Goal: Task Accomplishment & Management: Manage account settings

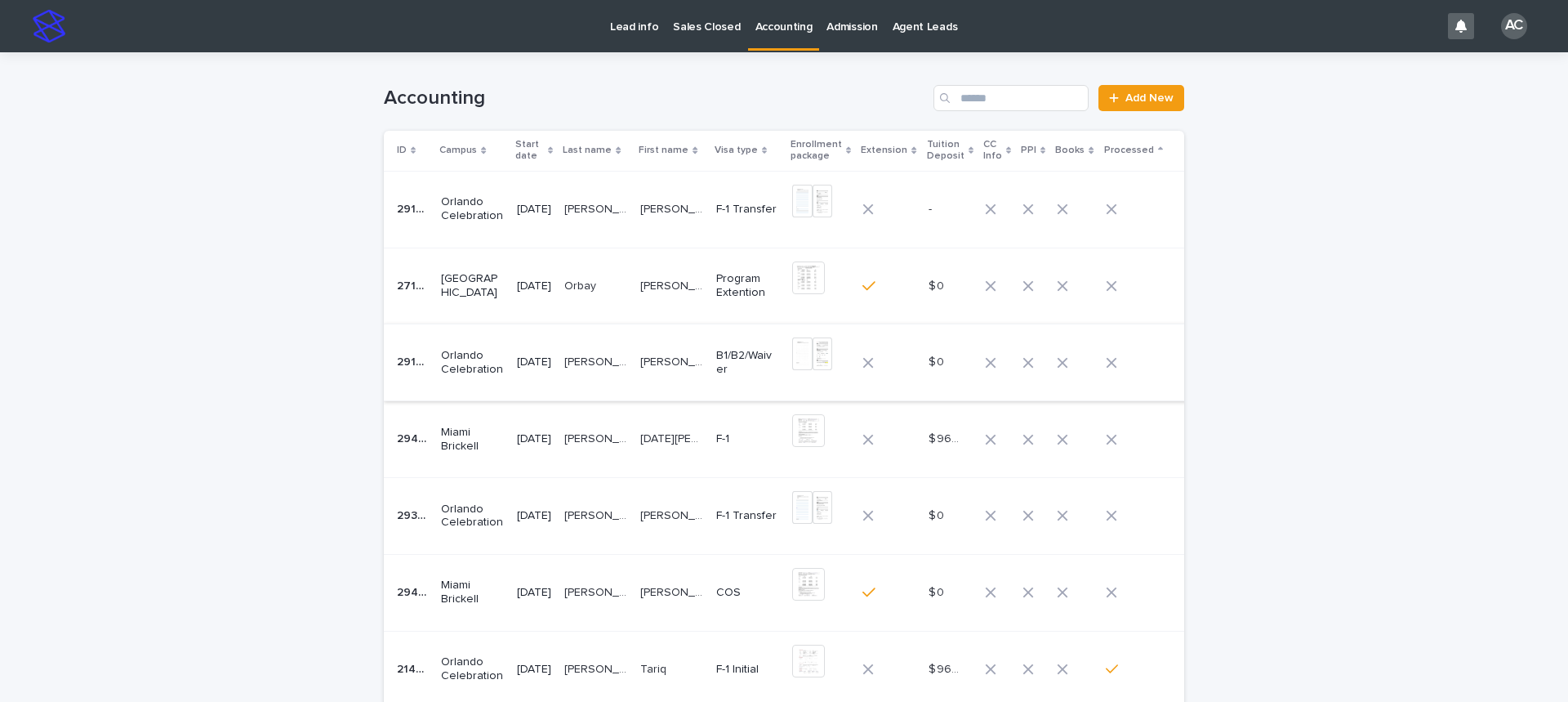
scroll to position [82, 0]
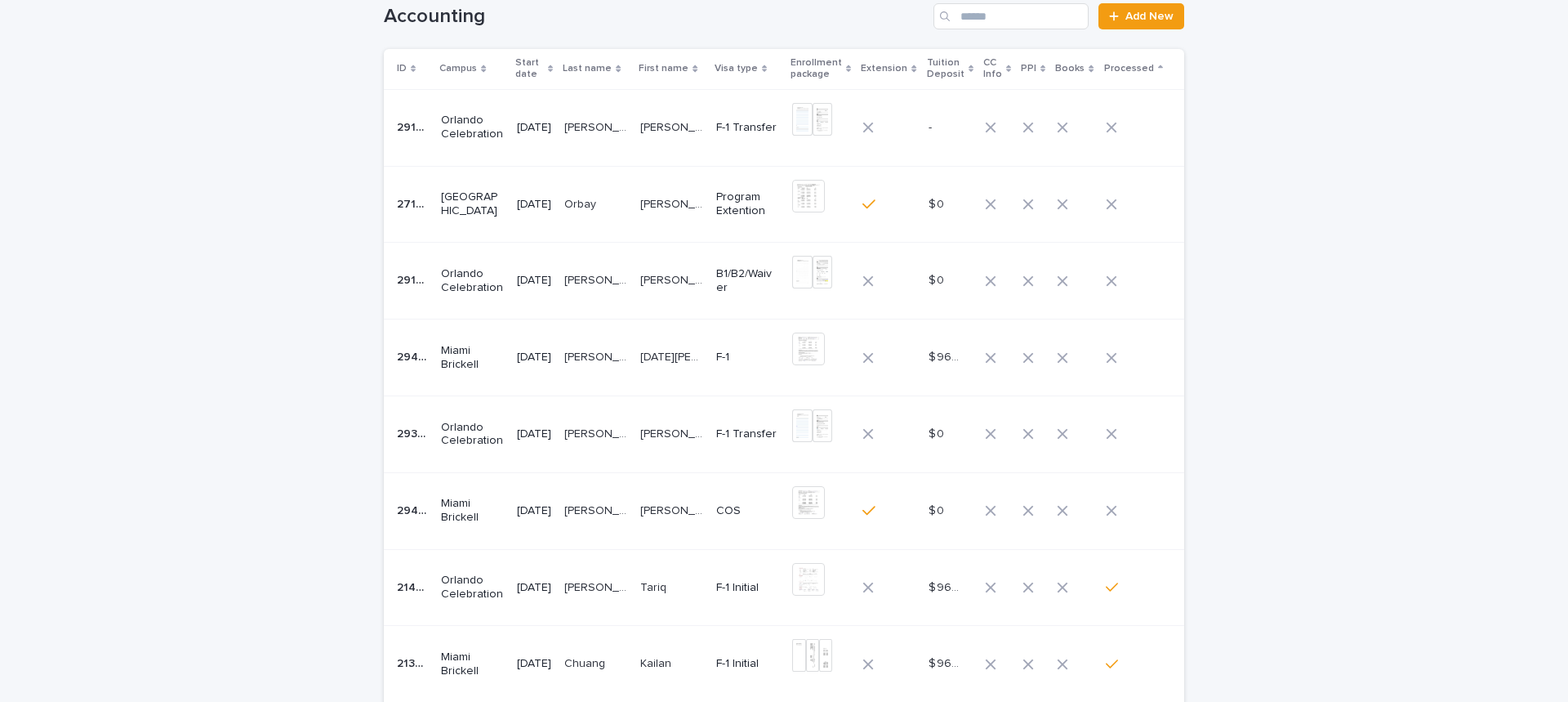
click at [657, 131] on p "[PERSON_NAME]" at bounding box center [674, 126] width 66 height 17
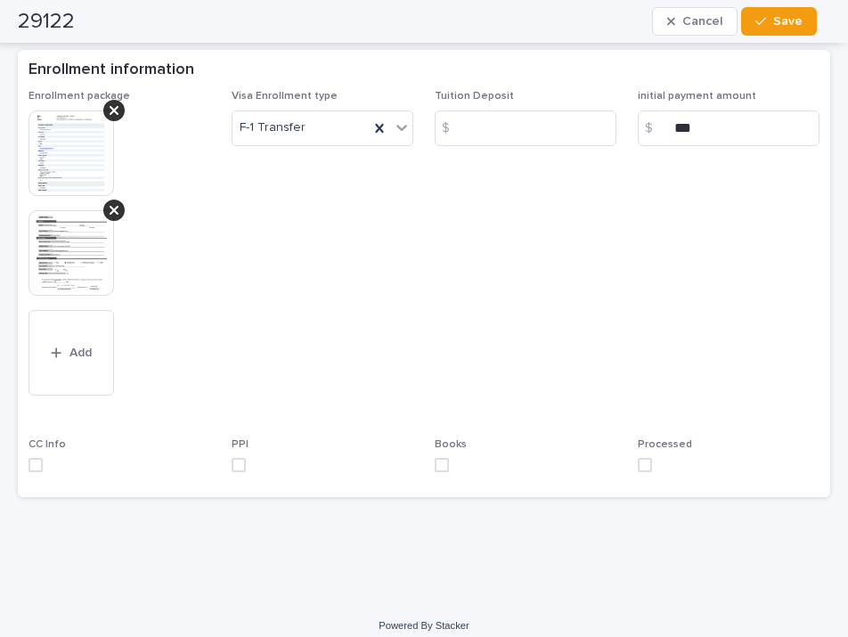
scroll to position [644, 0]
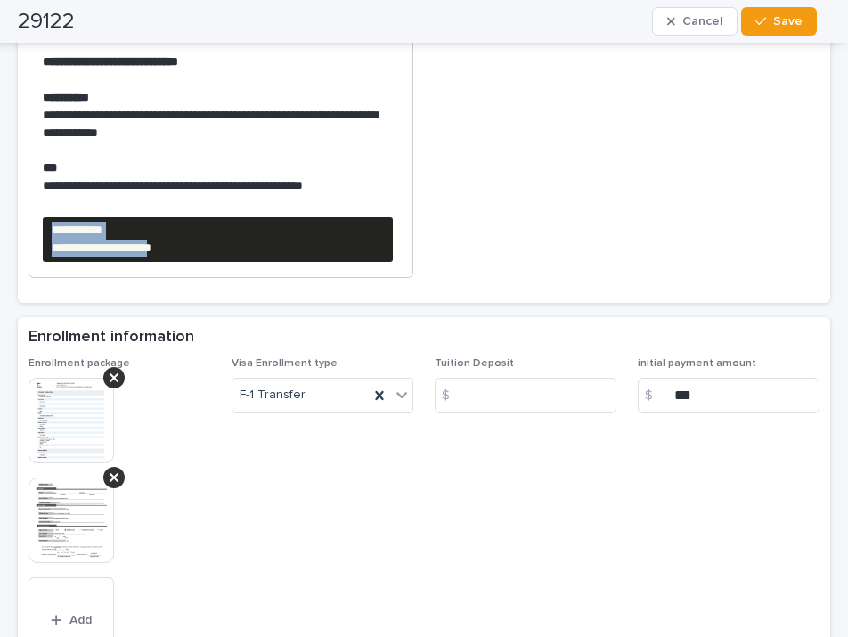
drag, startPoint x: 275, startPoint y: 236, endPoint x: 35, endPoint y: 204, distance: 241.9
click at [35, 204] on div "**********" at bounding box center [220, 160] width 383 height 234
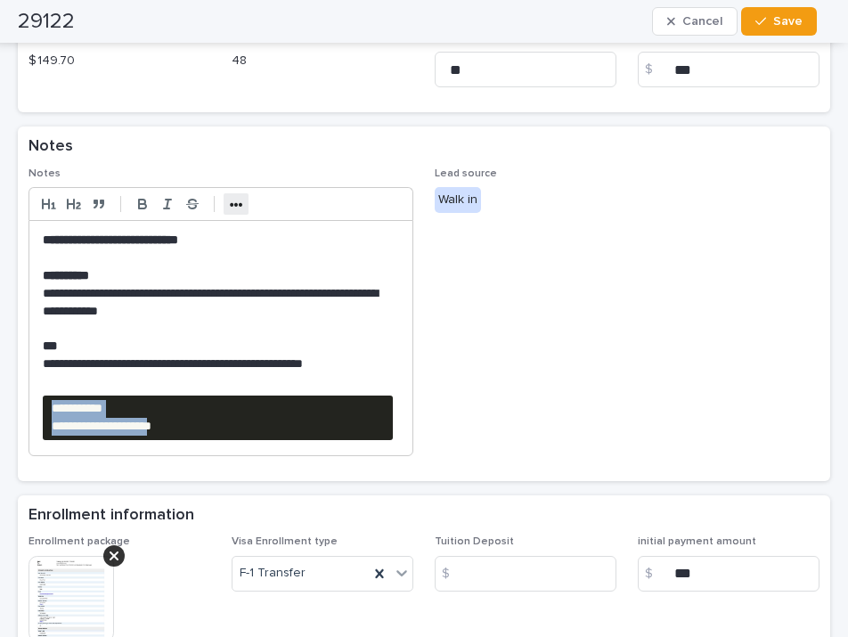
click at [232, 198] on strong "•••" at bounding box center [236, 205] width 13 height 14
click at [381, 197] on icon "button" at bounding box center [380, 204] width 16 height 16
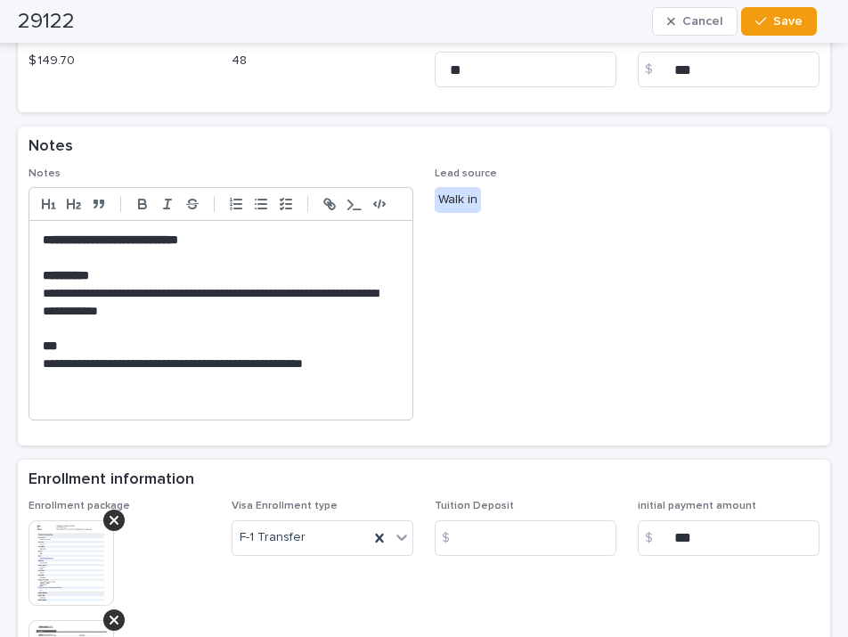
scroll to position [734, 0]
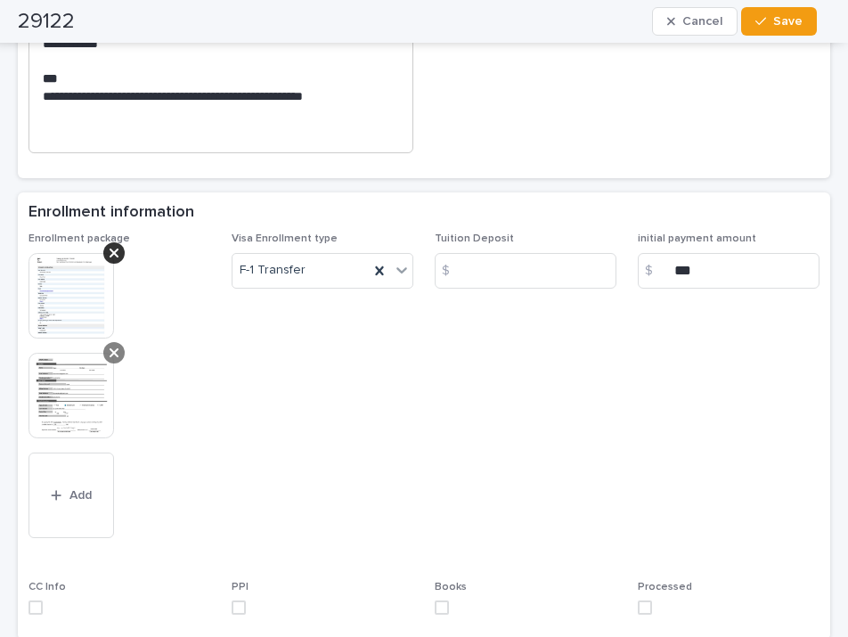
click at [112, 346] on icon at bounding box center [114, 353] width 9 height 14
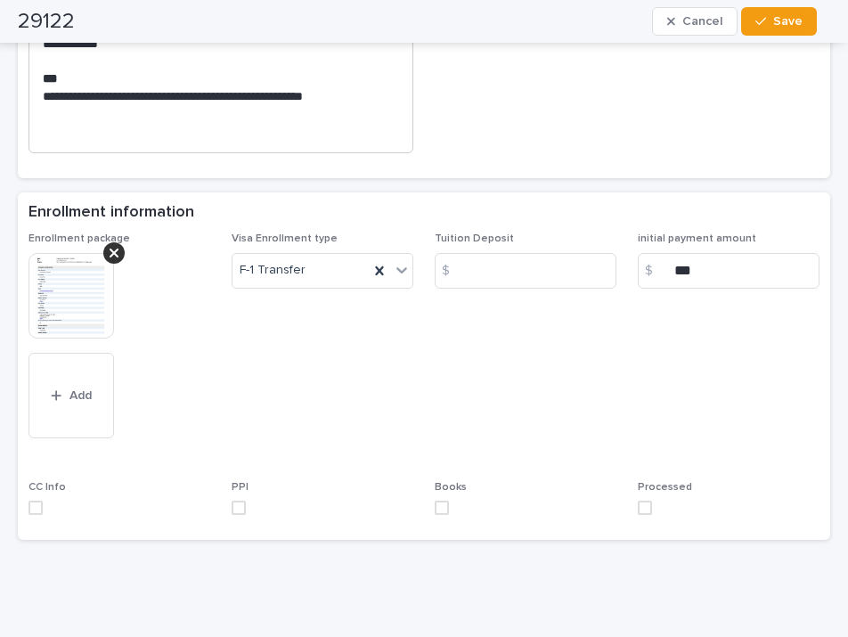
click at [348, 351] on span "Visa Enrollment type F-1 Transfer" at bounding box center [323, 346] width 182 height 226
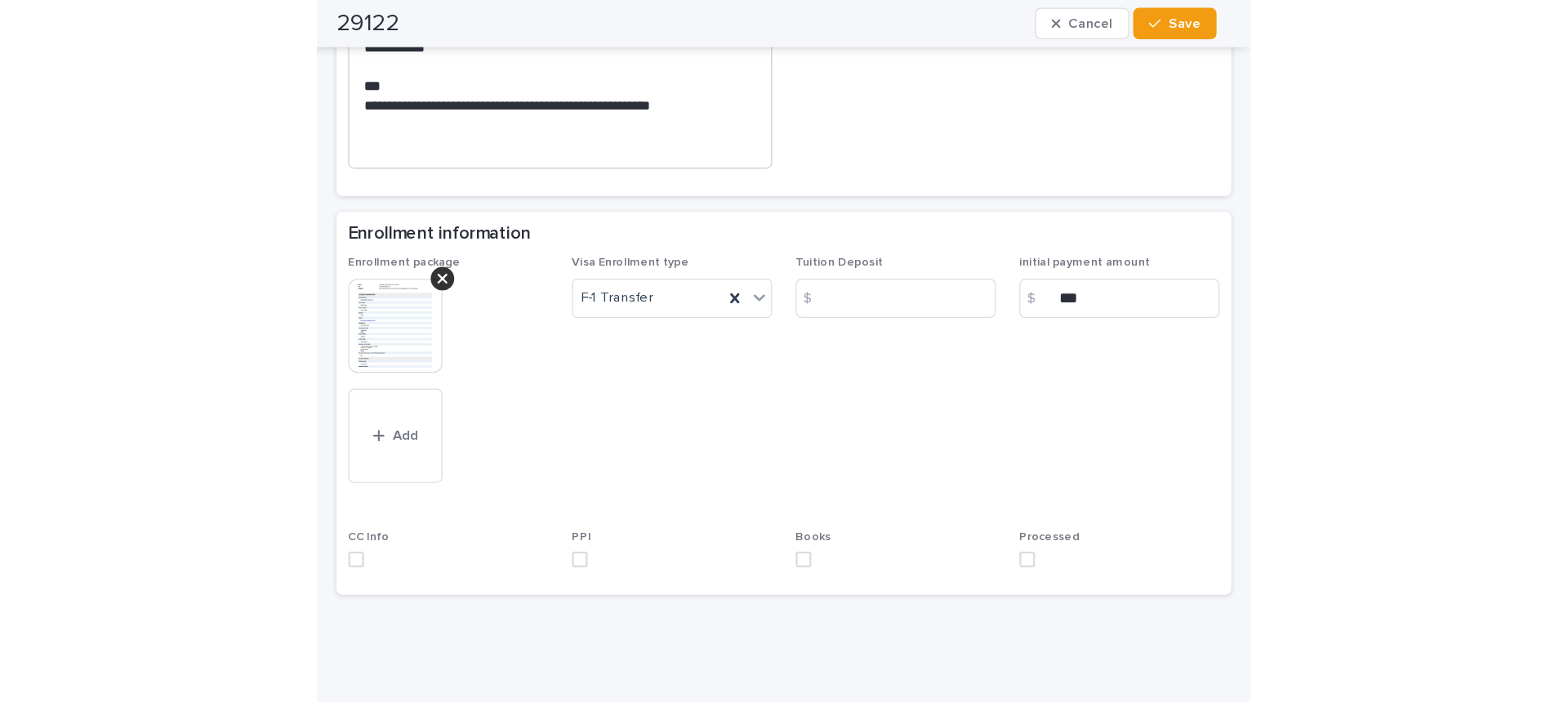
scroll to position [711, 0]
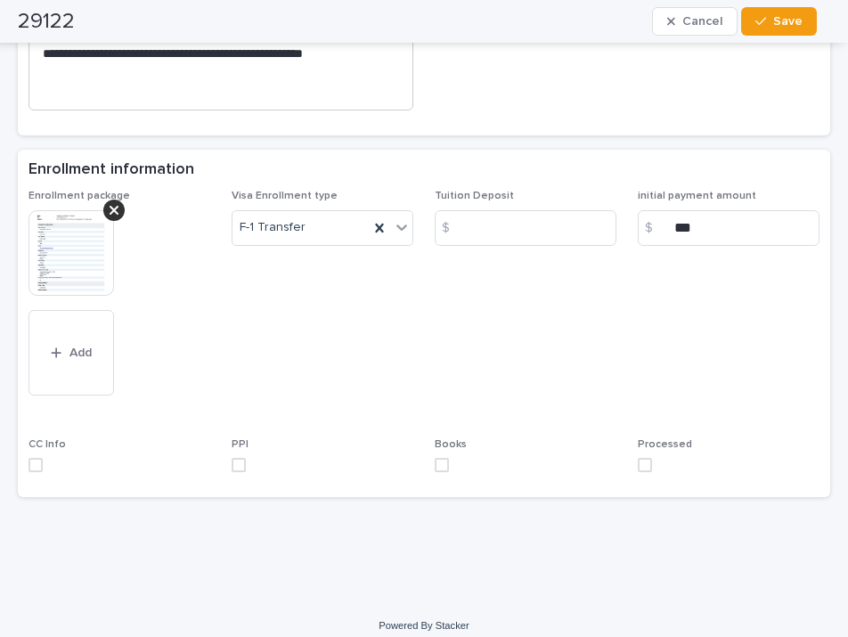
click at [63, 234] on img at bounding box center [72, 253] width 86 height 86
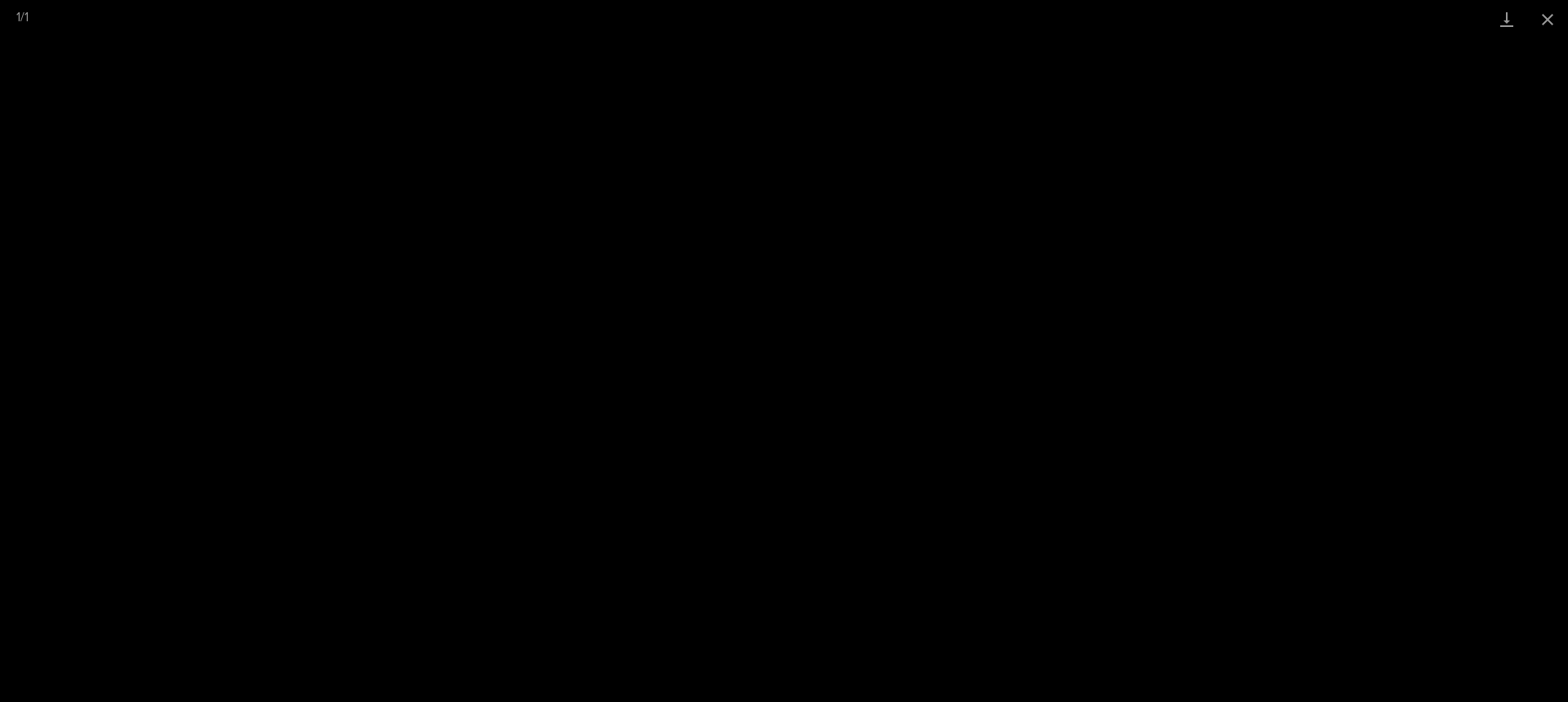
scroll to position [612, 0]
click at [1547, 23] on button "Close gallery" at bounding box center [1548, 19] width 41 height 38
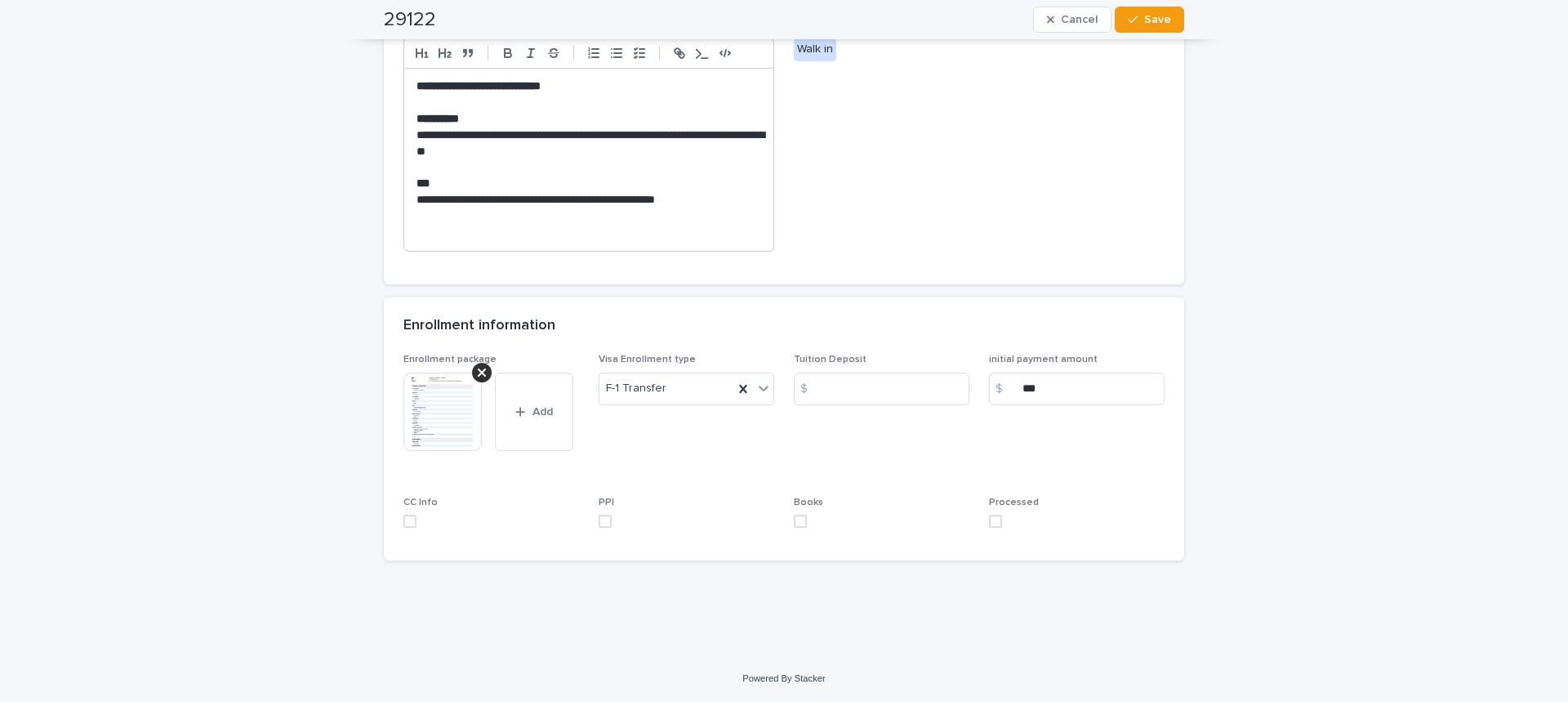
click at [419, 428] on img at bounding box center [443, 411] width 79 height 79
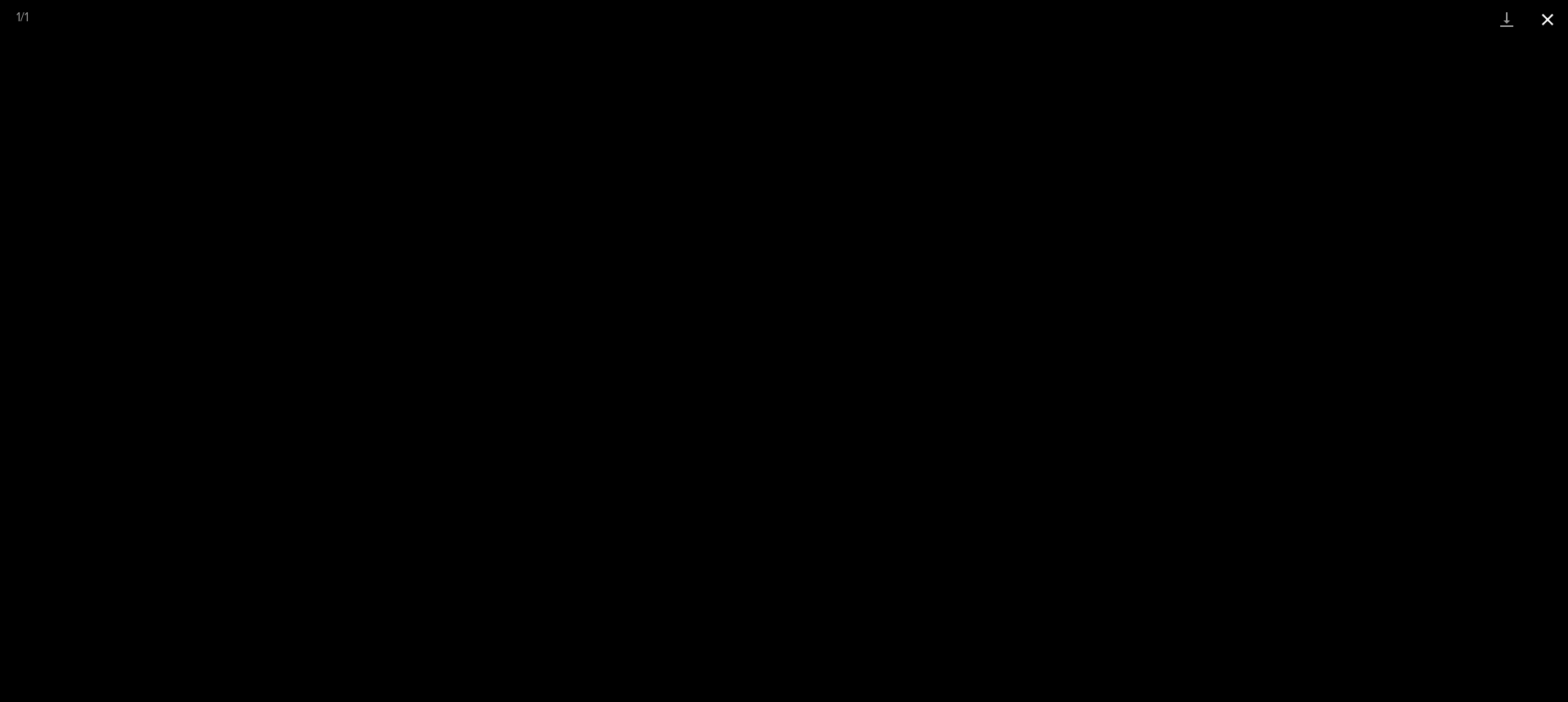
click at [1553, 26] on button "Close gallery" at bounding box center [1548, 19] width 41 height 38
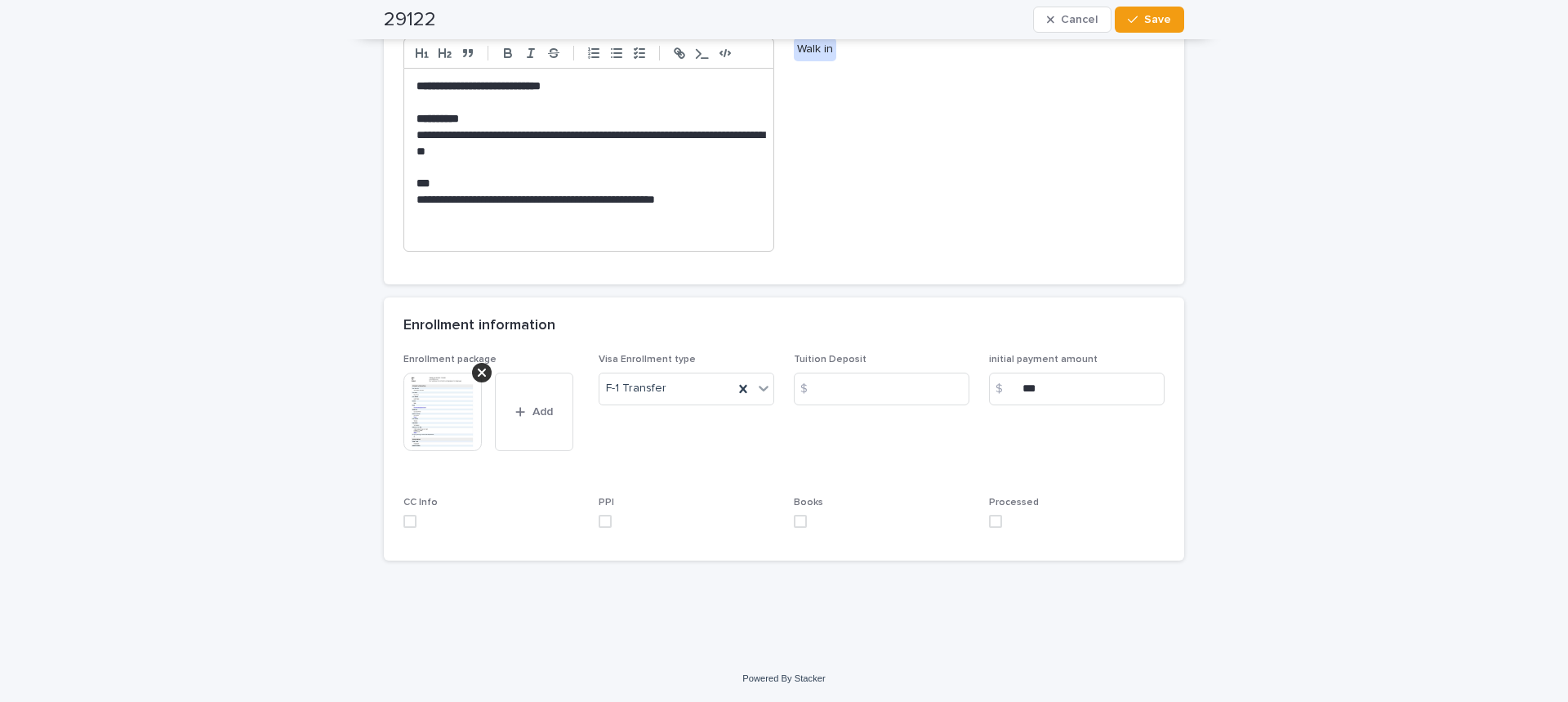
click at [406, 524] on span at bounding box center [410, 521] width 13 height 13
click at [598, 521] on span at bounding box center [605, 521] width 13 height 13
click at [796, 519] on span at bounding box center [800, 521] width 13 height 13
click at [996, 523] on label at bounding box center [1077, 521] width 176 height 13
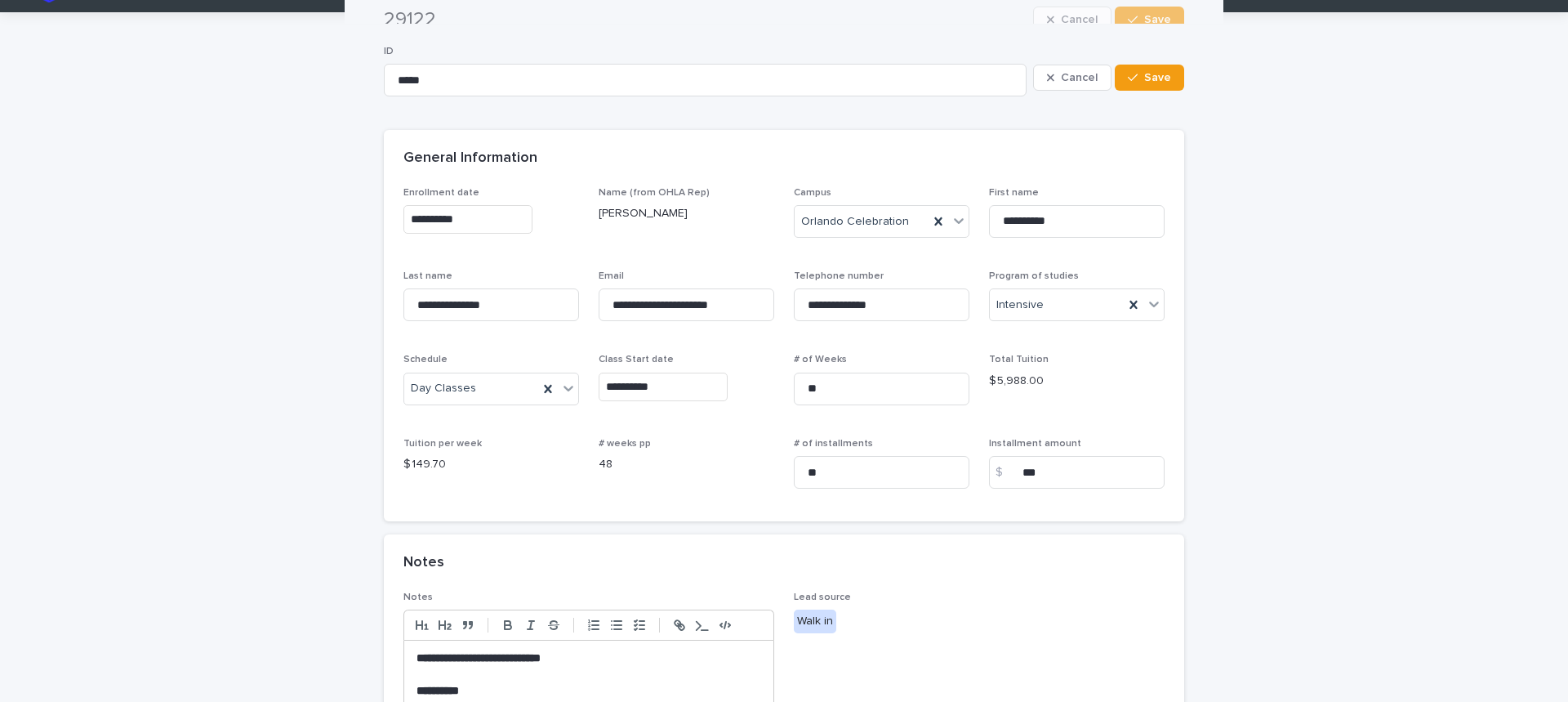
scroll to position [0, 0]
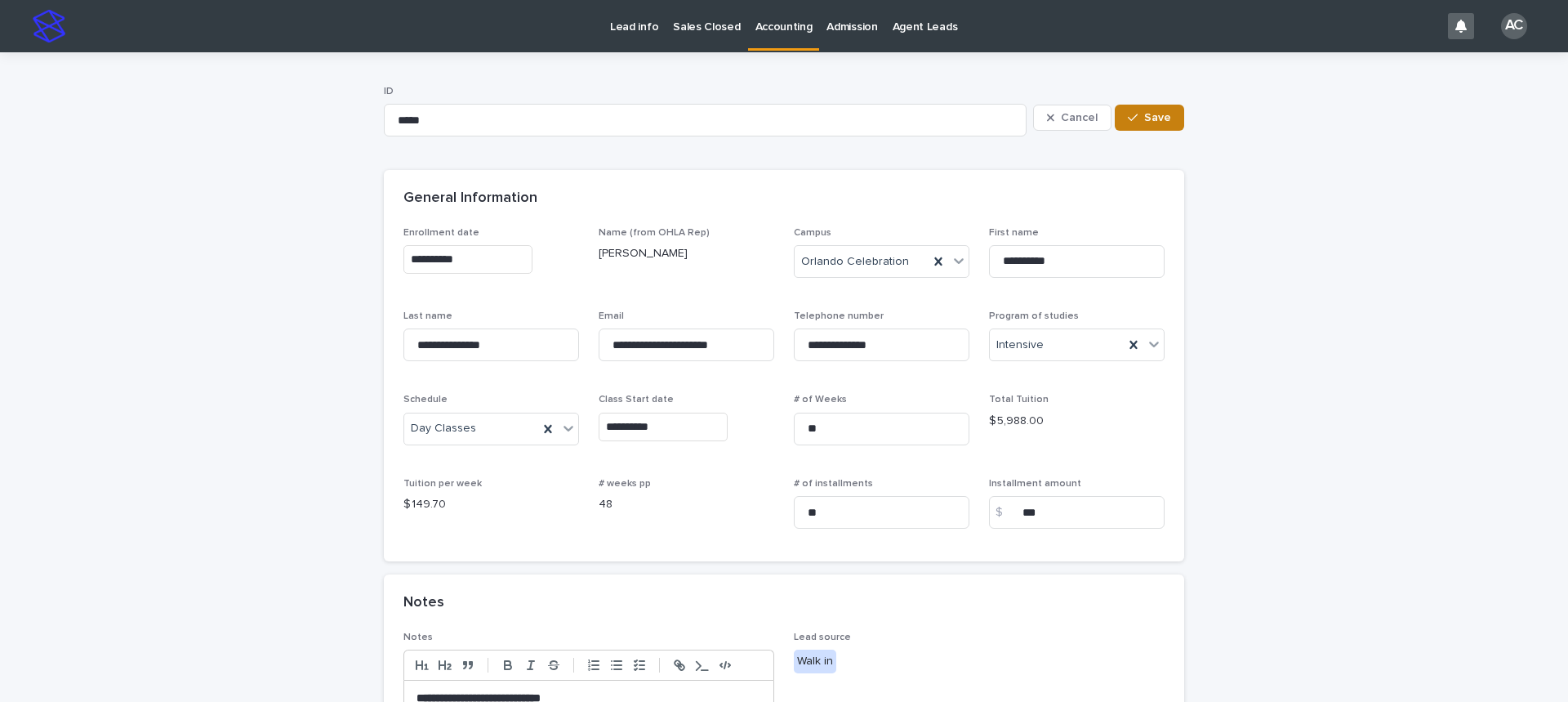
click at [1146, 126] on button "Save" at bounding box center [1150, 117] width 70 height 27
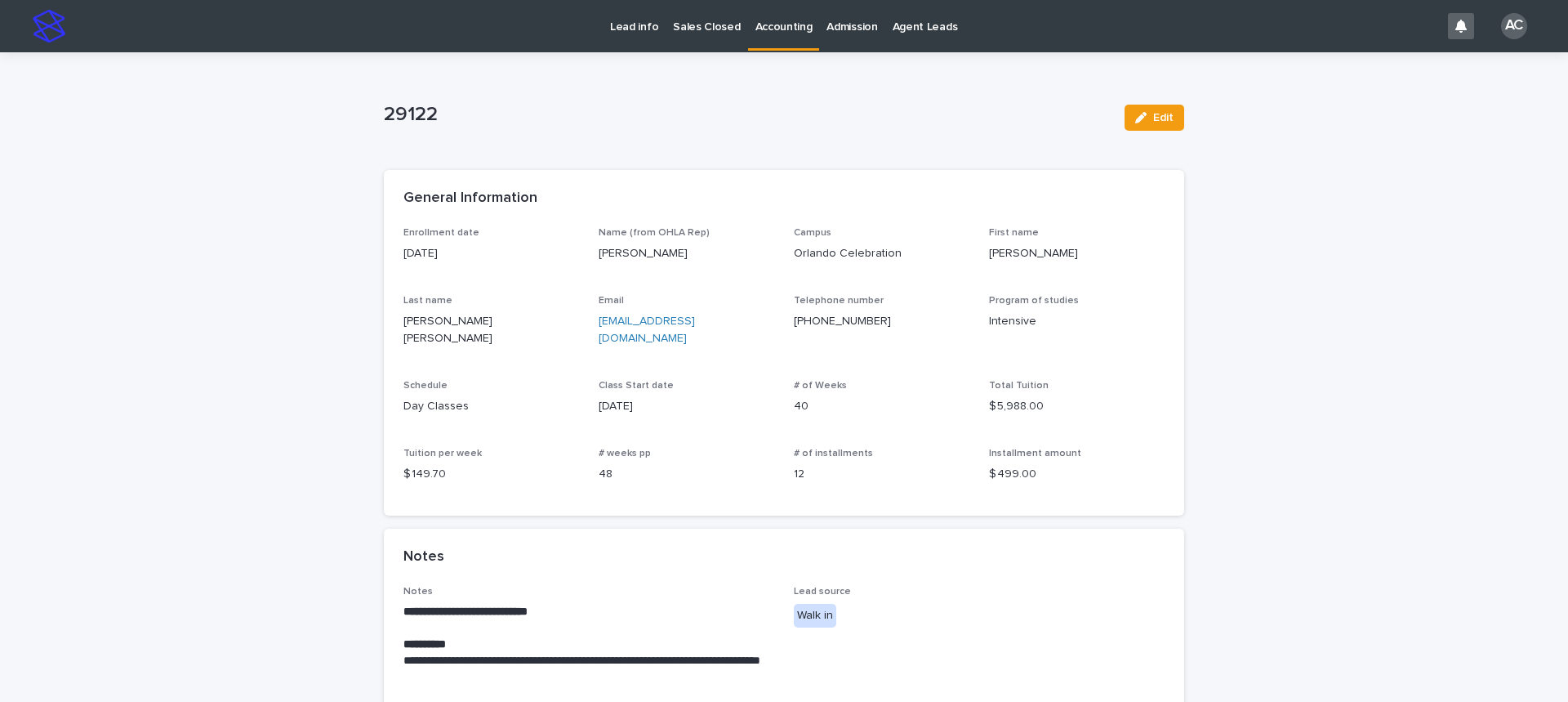
click at [779, 44] on link "Accounting" at bounding box center [784, 24] width 71 height 49
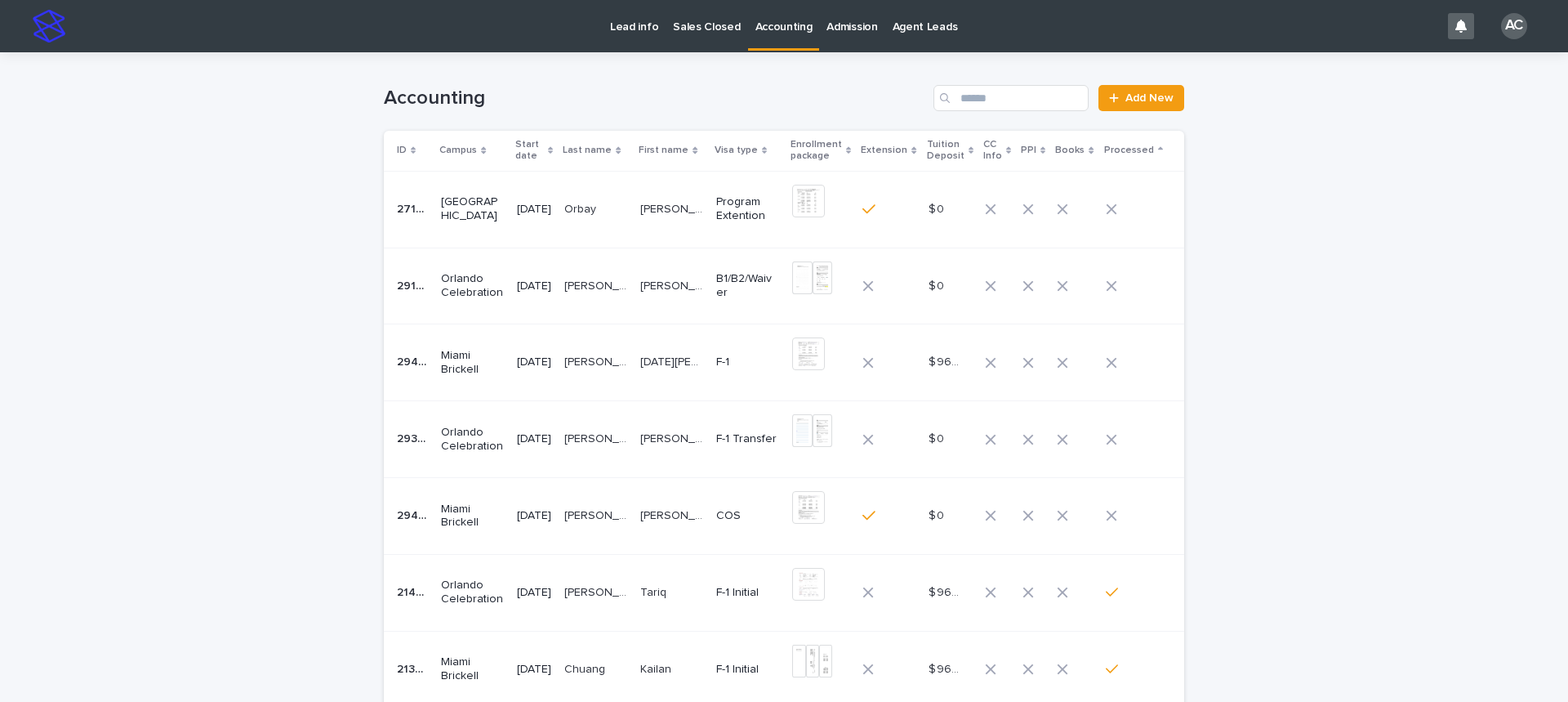
click at [608, 434] on p "[PERSON_NAME]" at bounding box center [598, 437] width 66 height 17
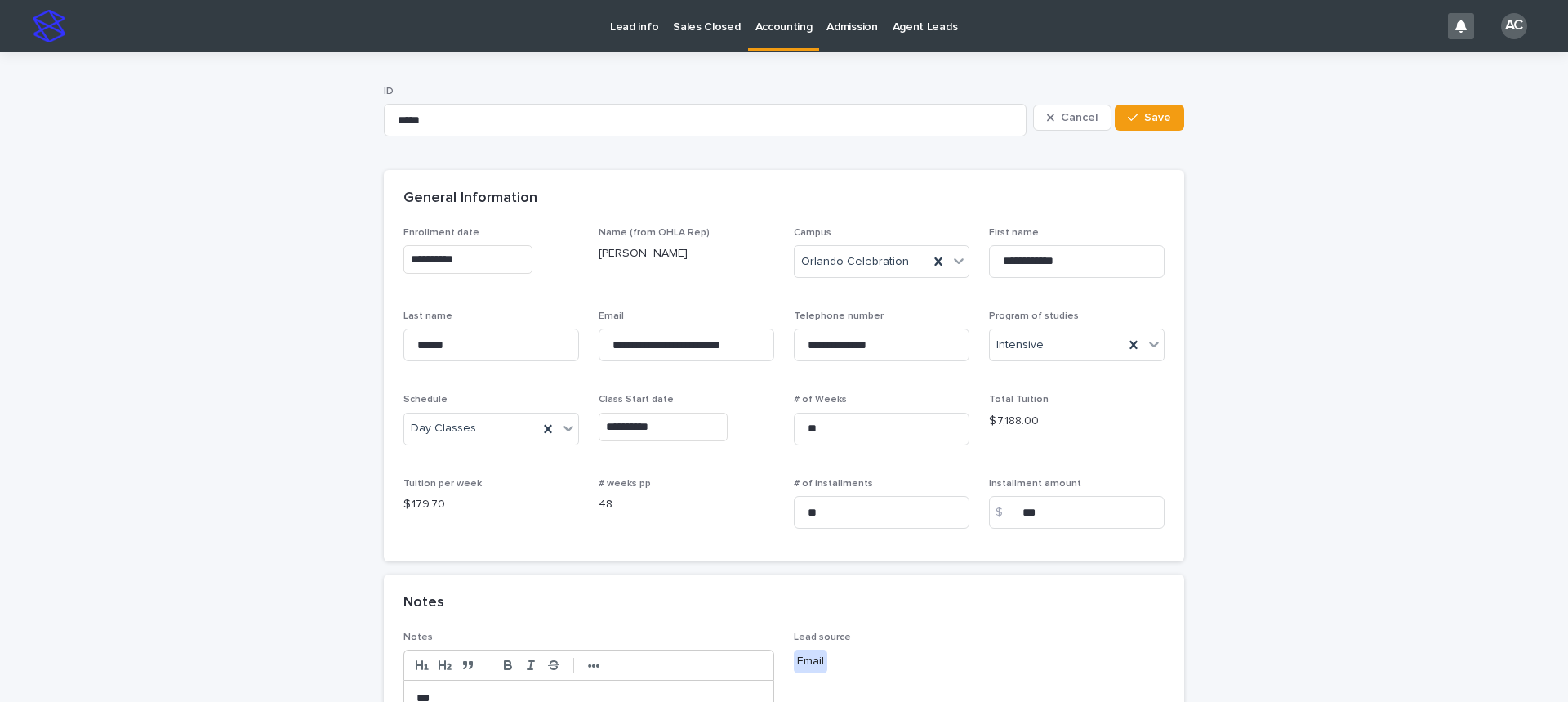
click at [774, 25] on p "Accounting" at bounding box center [784, 16] width 57 height 34
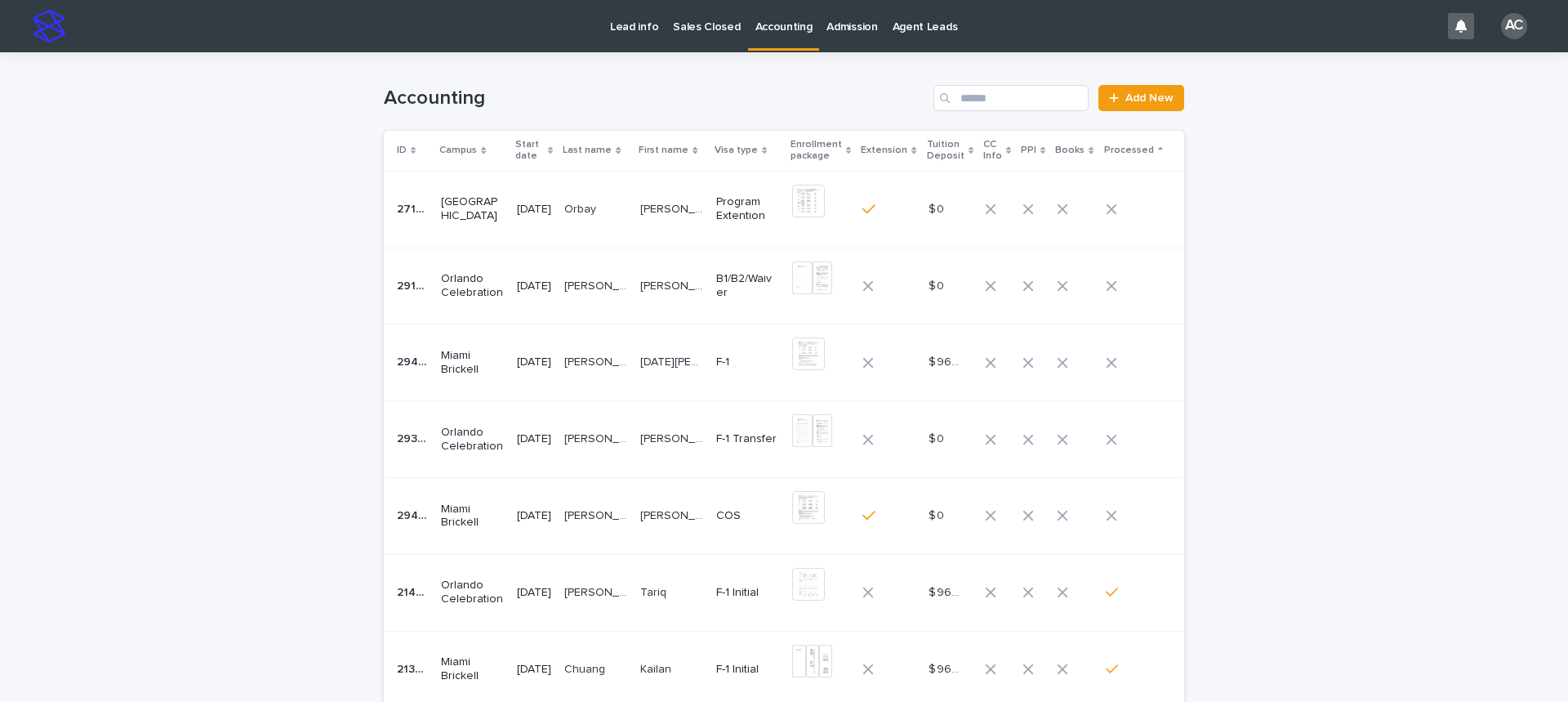
click at [579, 273] on td "[PERSON_NAME] [PERSON_NAME] [PERSON_NAME] [PERSON_NAME]" at bounding box center [596, 286] width 76 height 77
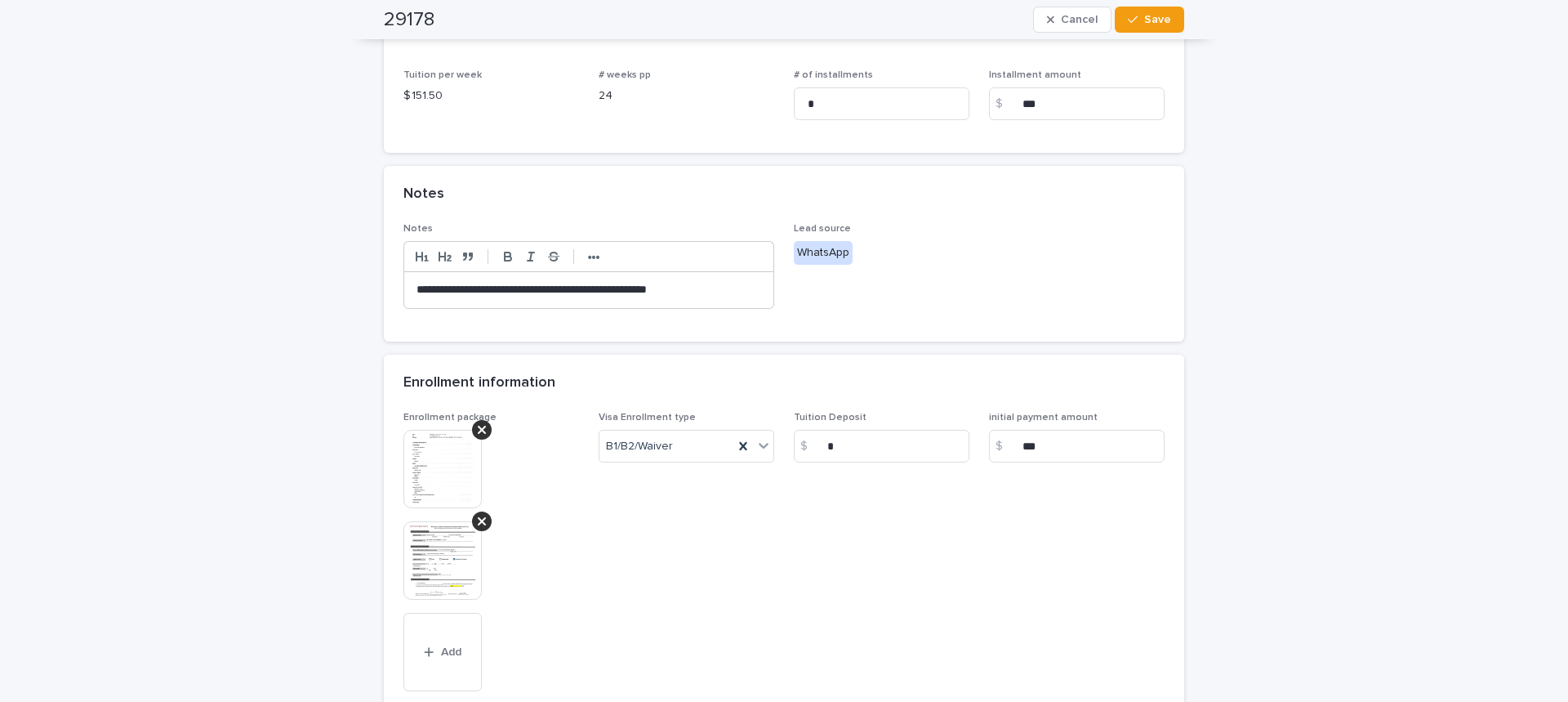
scroll to position [490, 0]
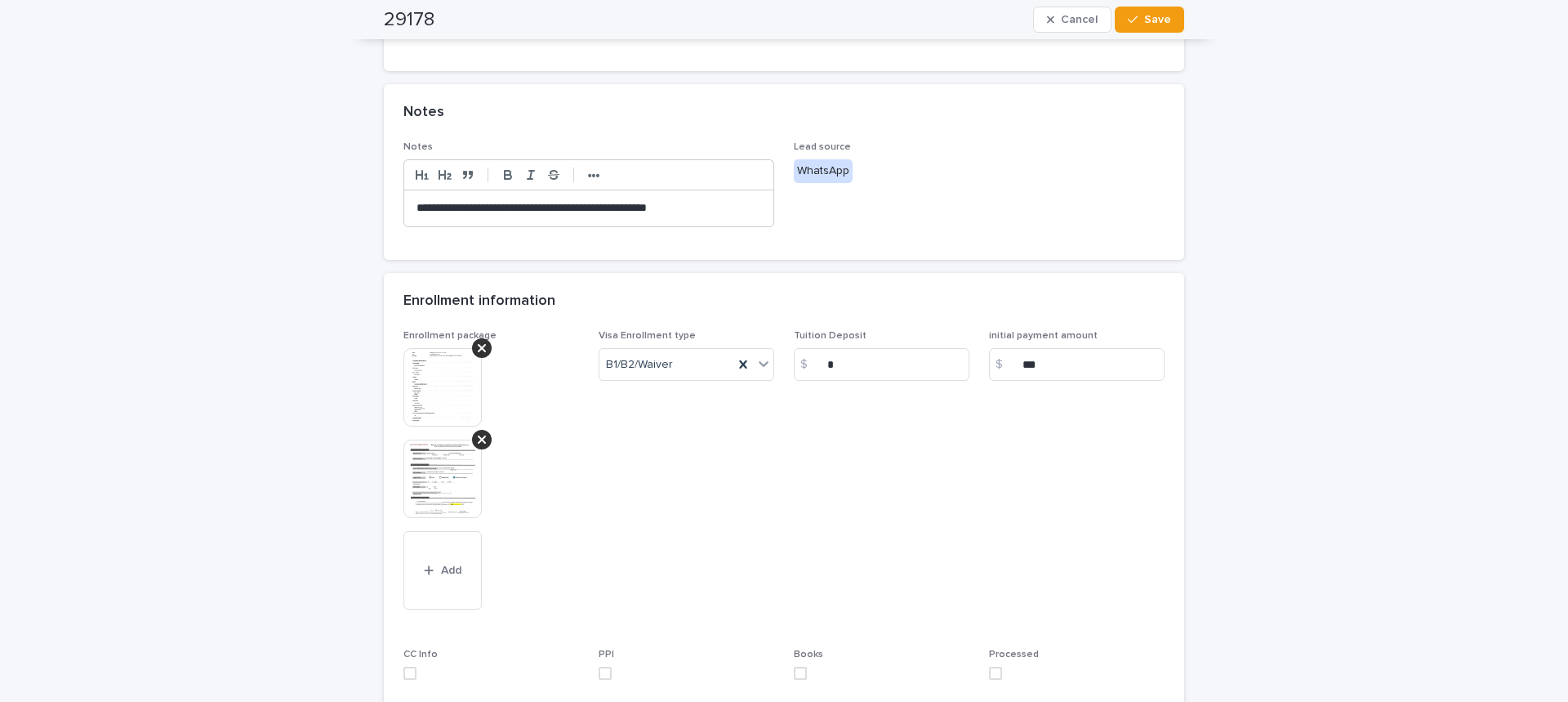
click at [446, 492] on img at bounding box center [443, 478] width 79 height 79
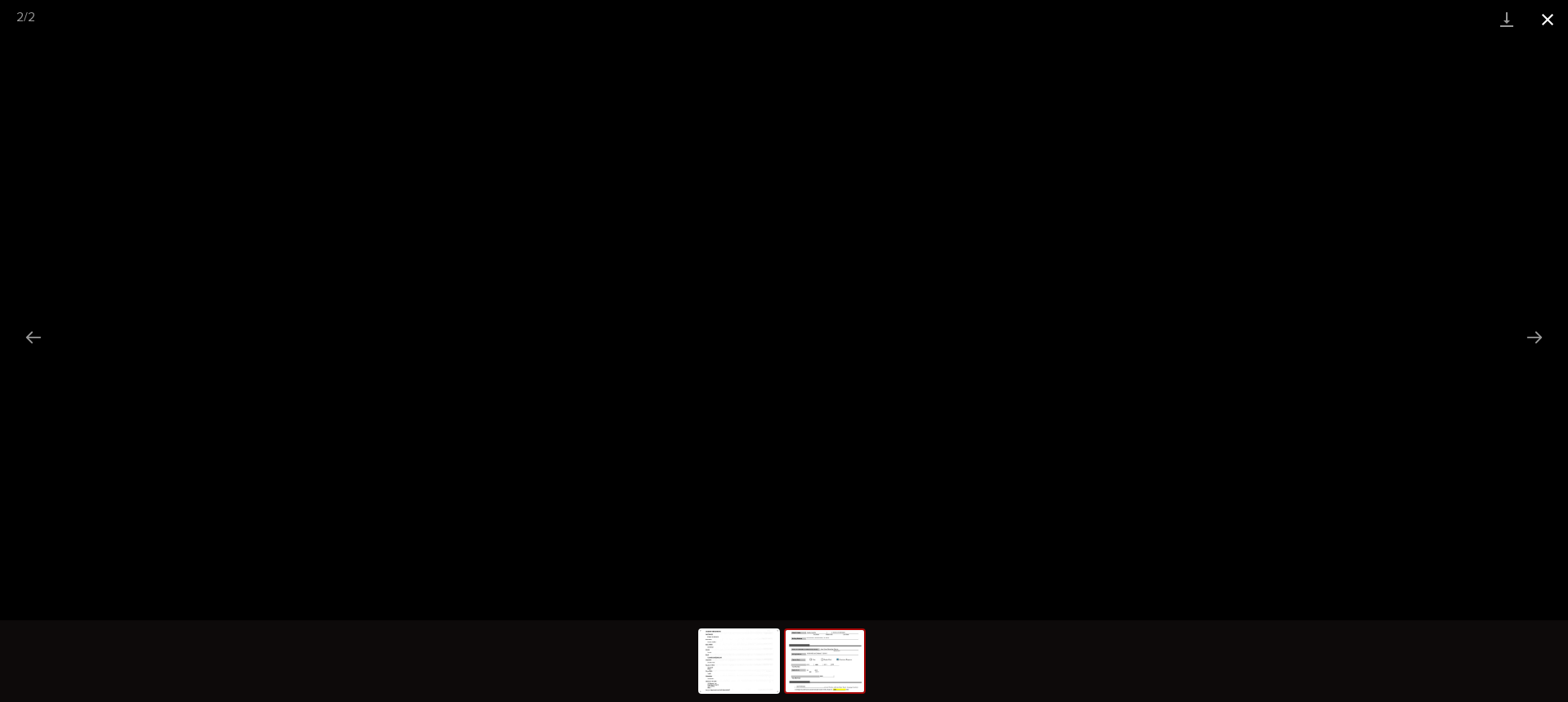
click at [1565, 18] on button "Close gallery" at bounding box center [1548, 19] width 41 height 38
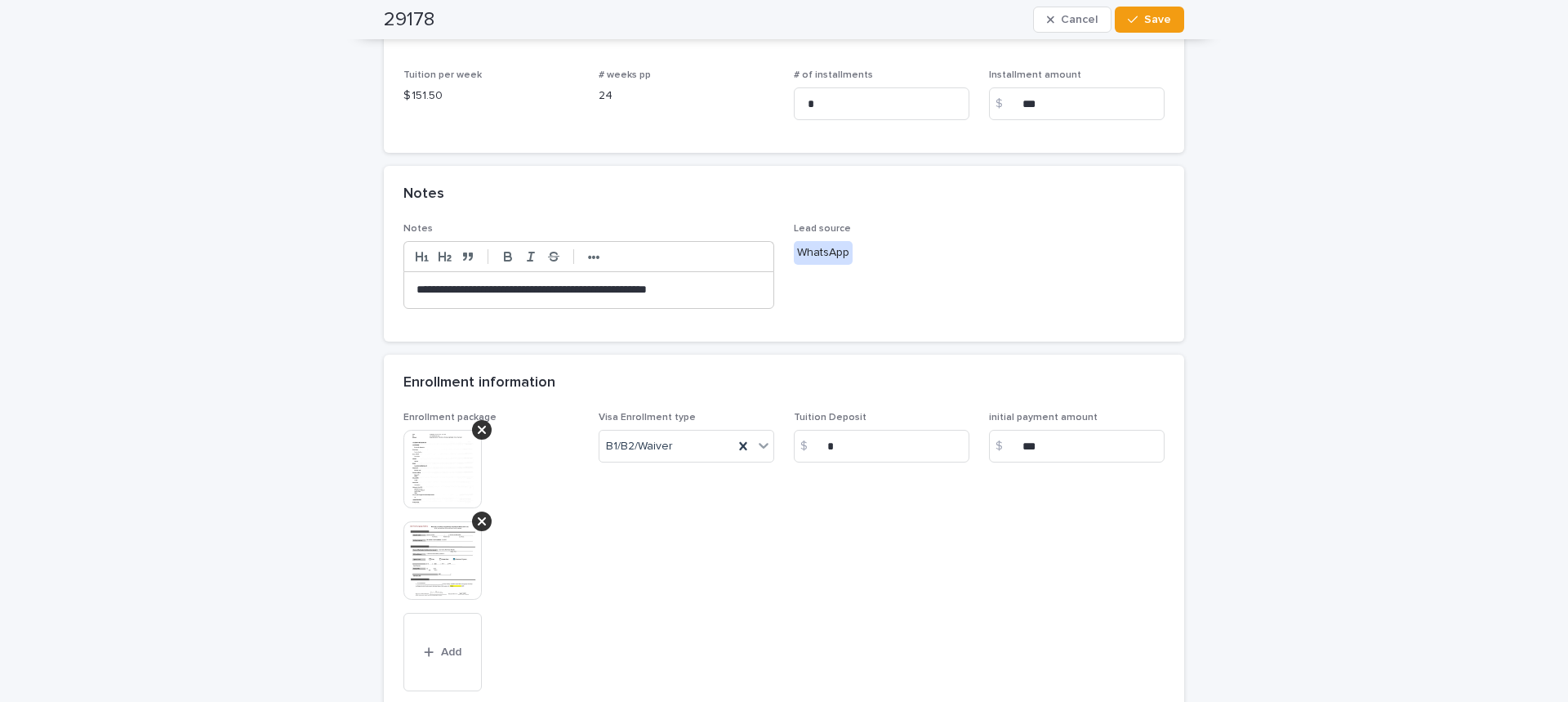
scroll to position [642, 0]
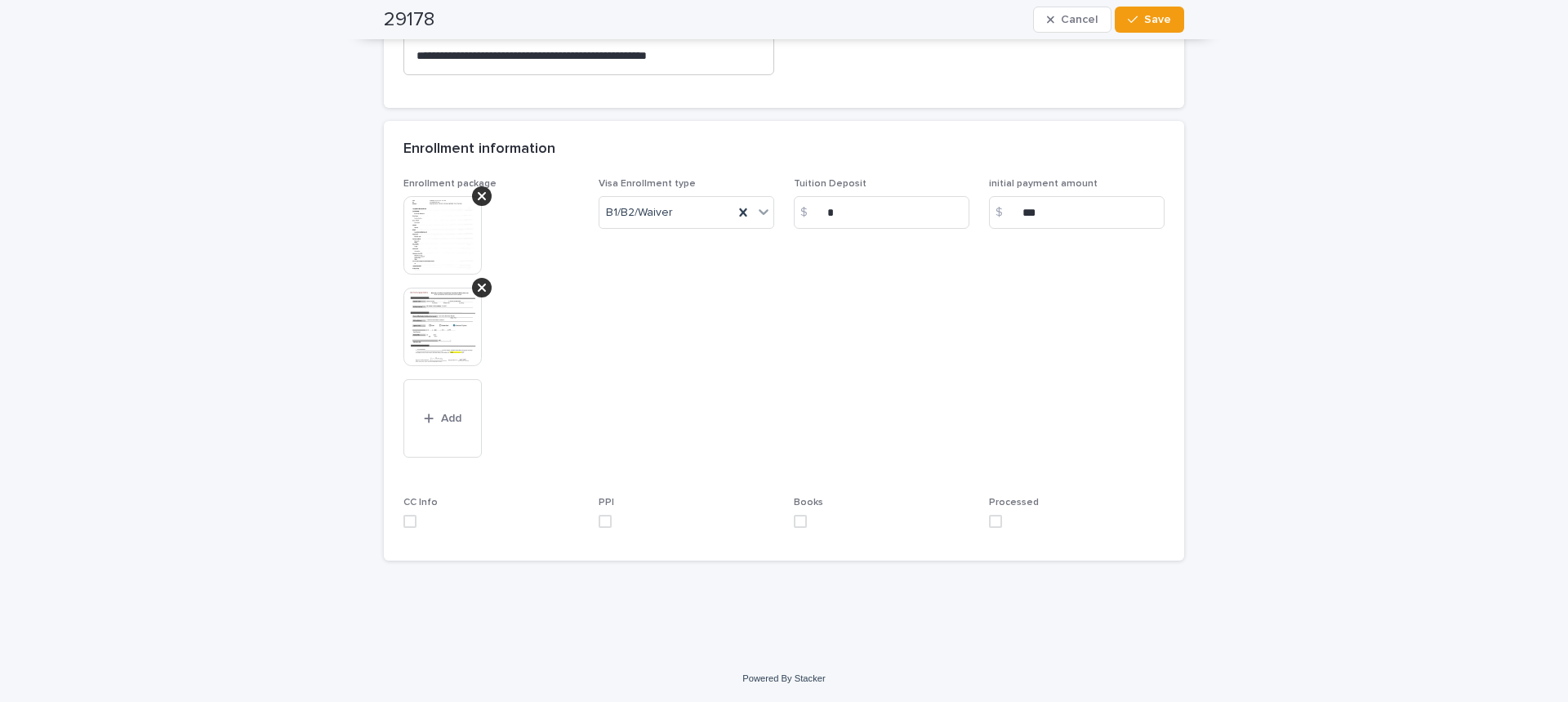
click at [460, 346] on img at bounding box center [443, 327] width 79 height 79
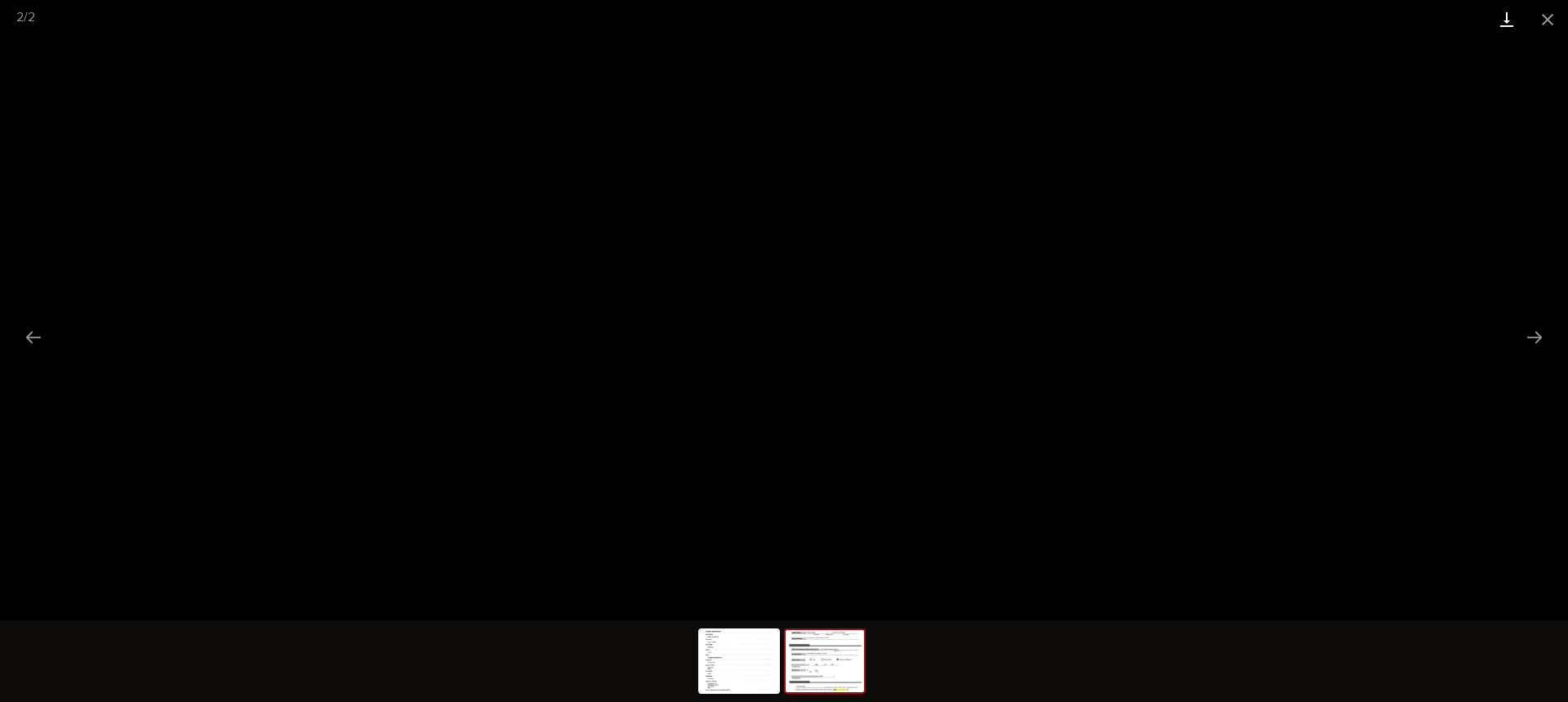
click at [1496, 27] on link "Download" at bounding box center [1507, 19] width 41 height 38
click at [1551, 22] on button "Close gallery" at bounding box center [1548, 19] width 41 height 38
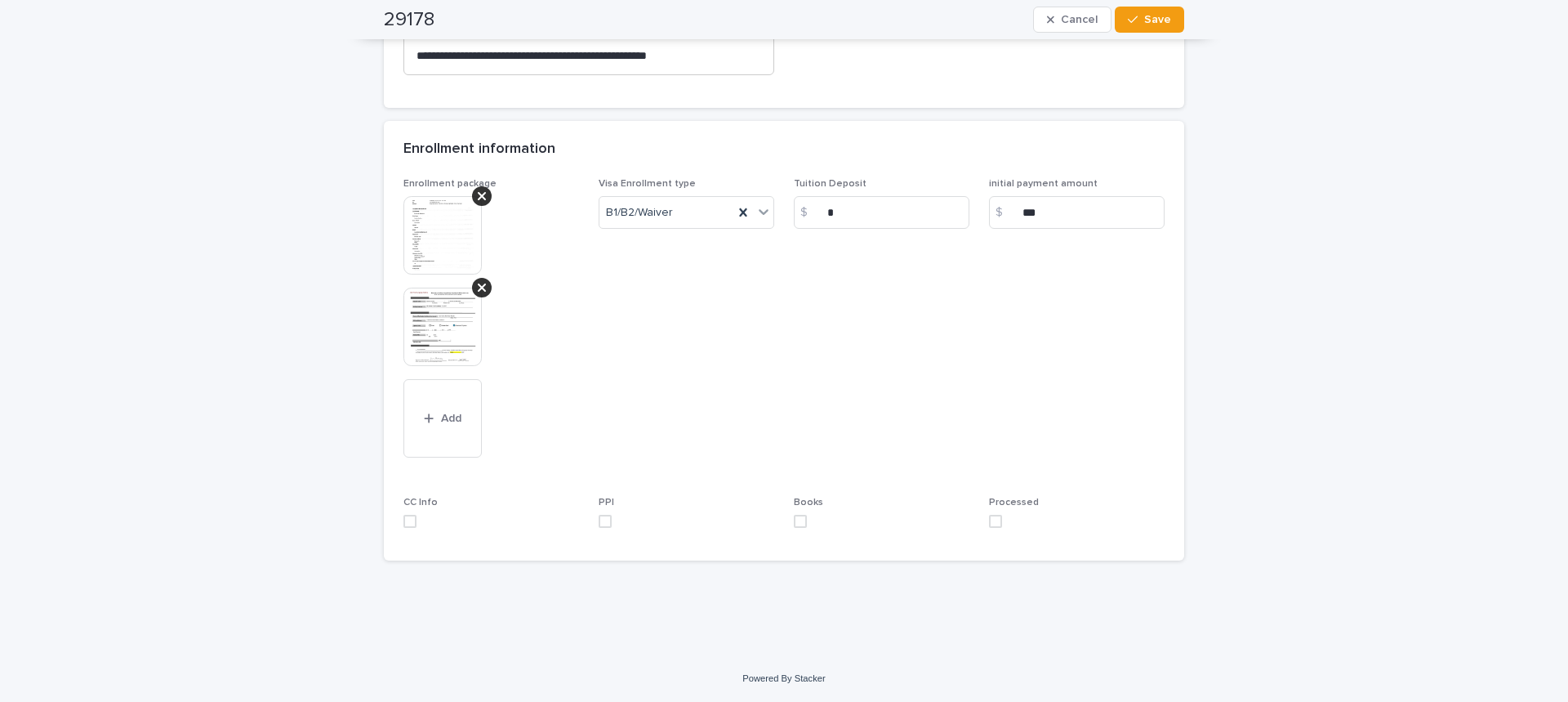
click at [453, 232] on img at bounding box center [443, 236] width 79 height 79
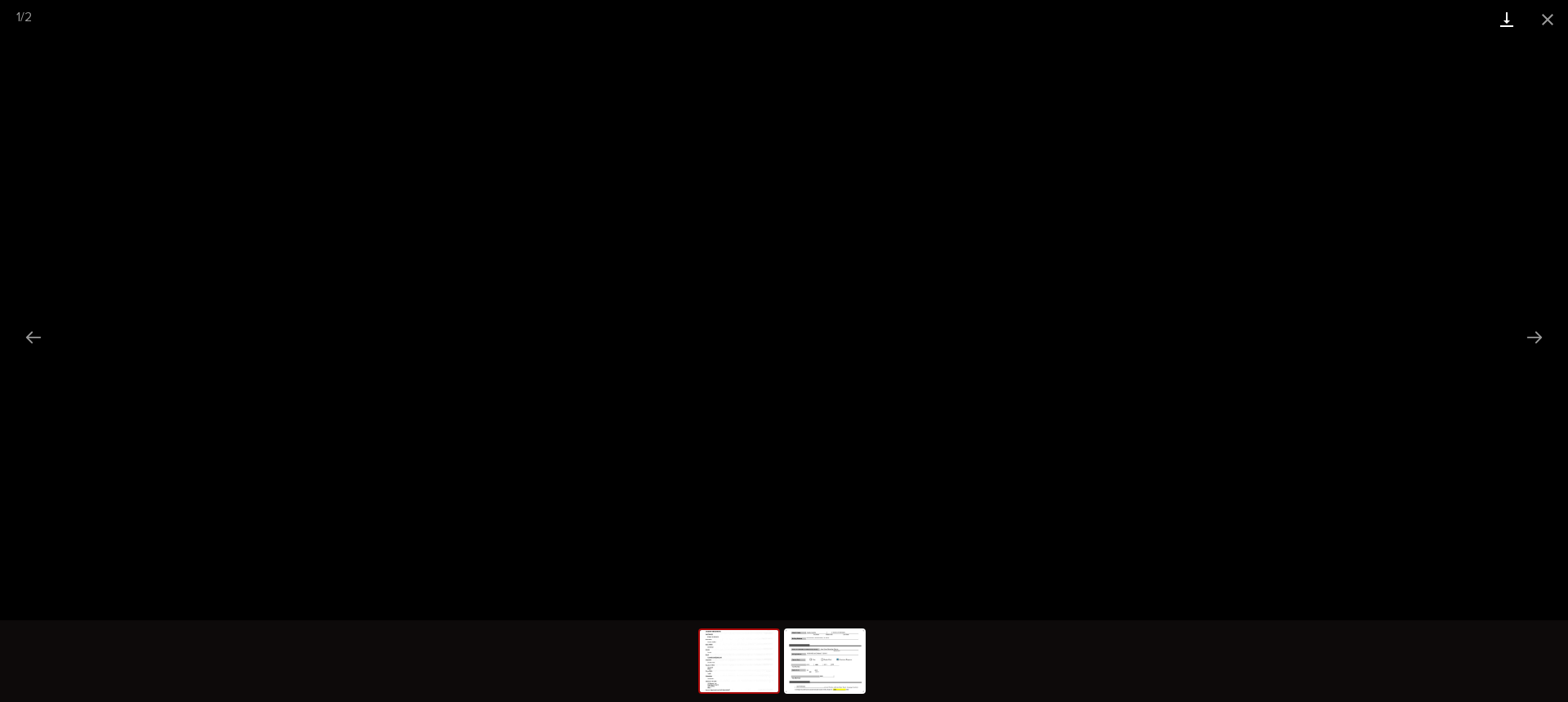
click at [1508, 25] on link "Download" at bounding box center [1507, 19] width 41 height 38
click at [1543, 16] on button "Close gallery" at bounding box center [1548, 19] width 41 height 38
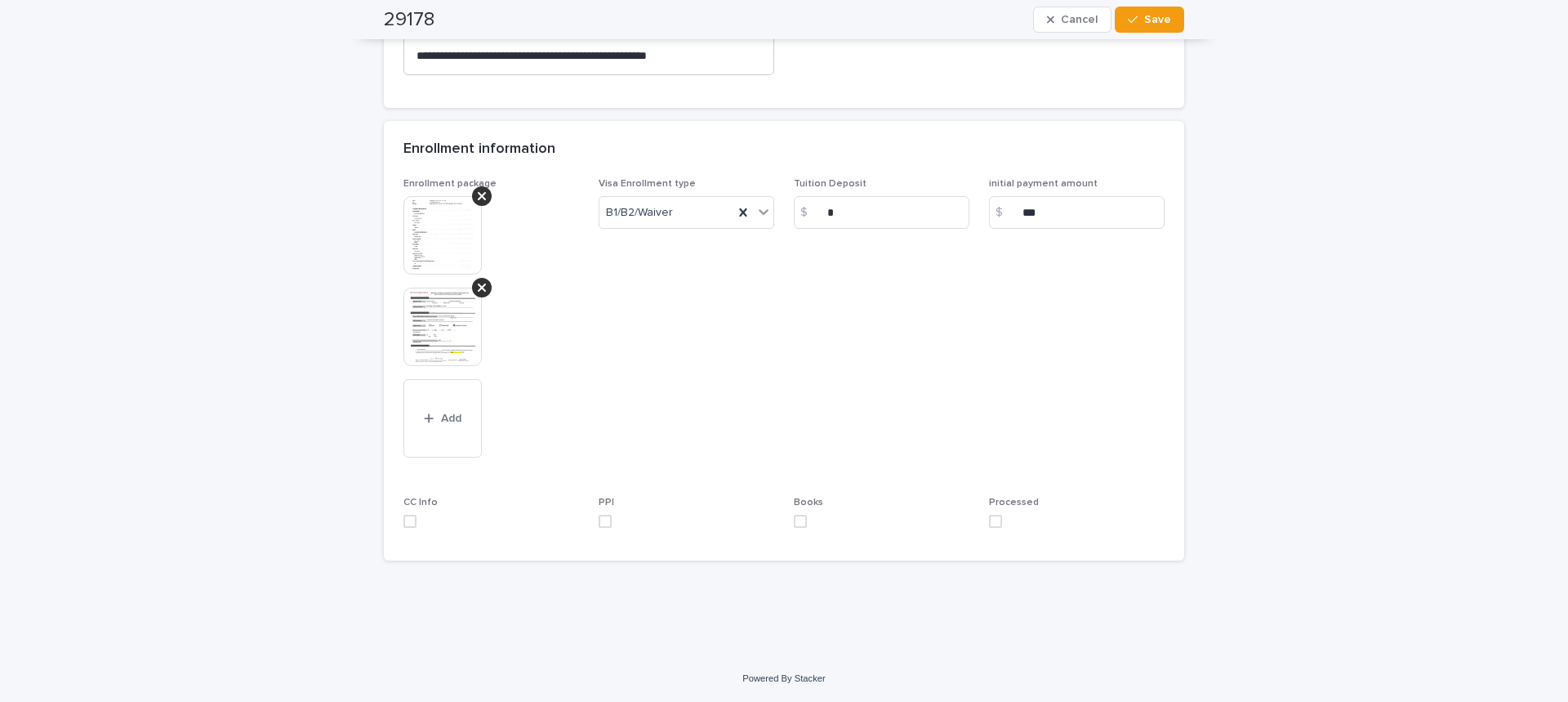
scroll to position [397, 0]
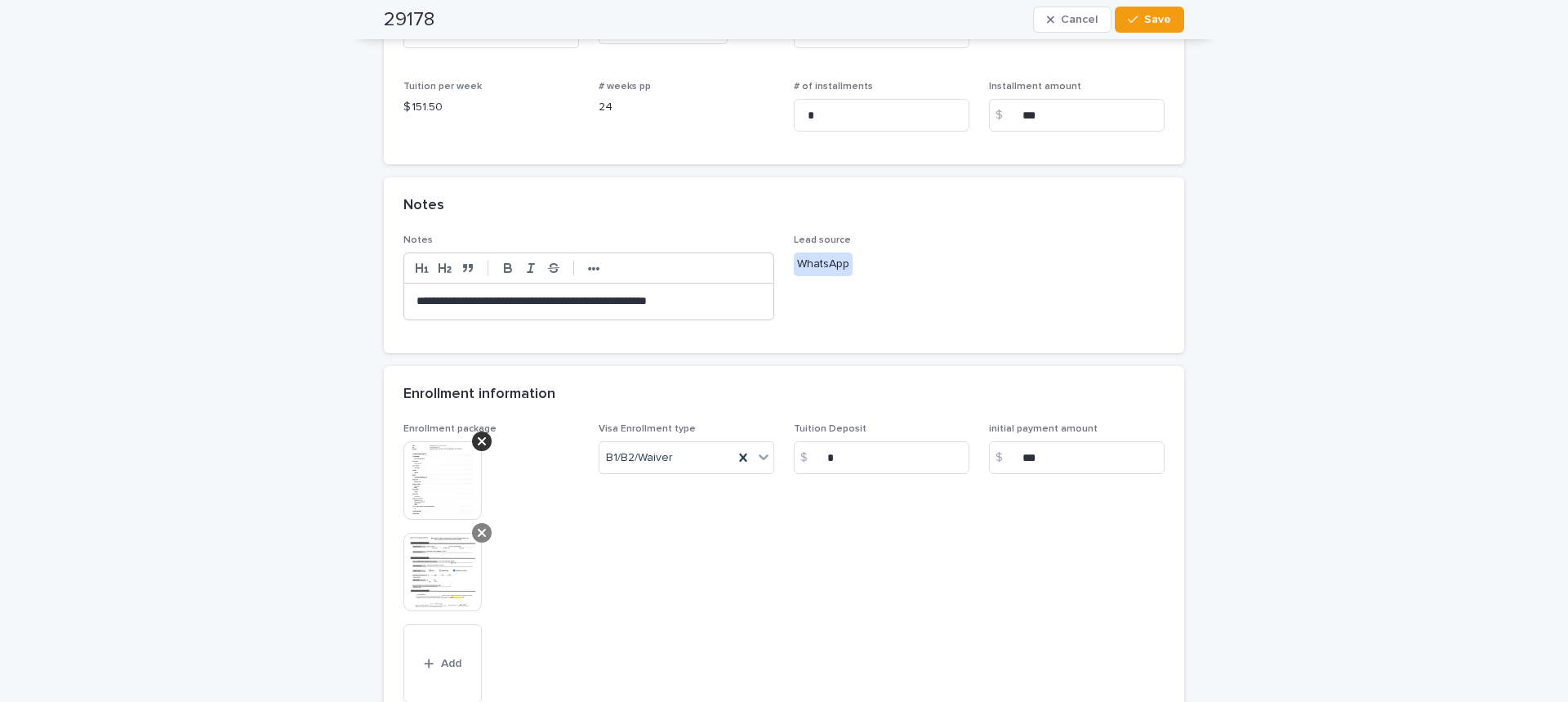
click at [484, 537] on div at bounding box center [481, 532] width 19 height 19
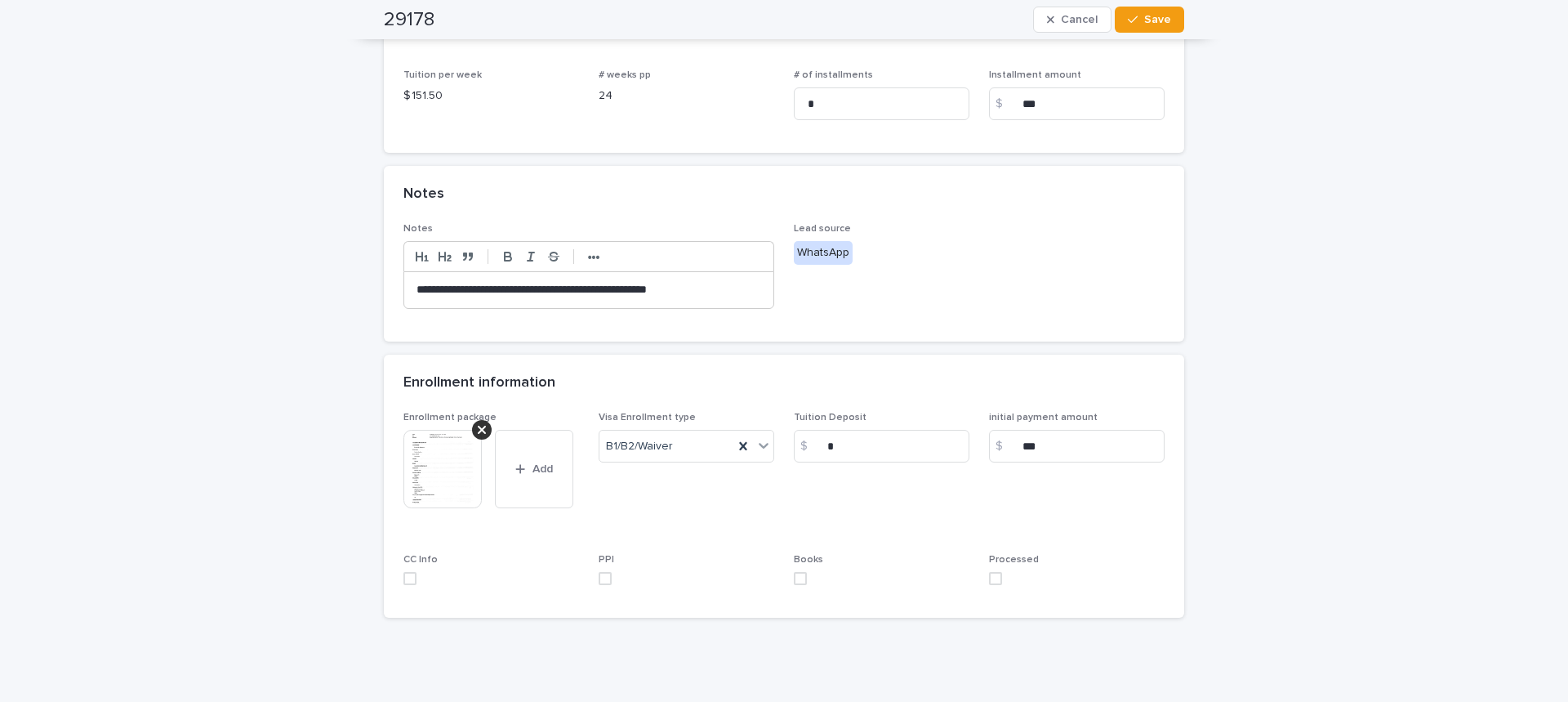
scroll to position [466, 0]
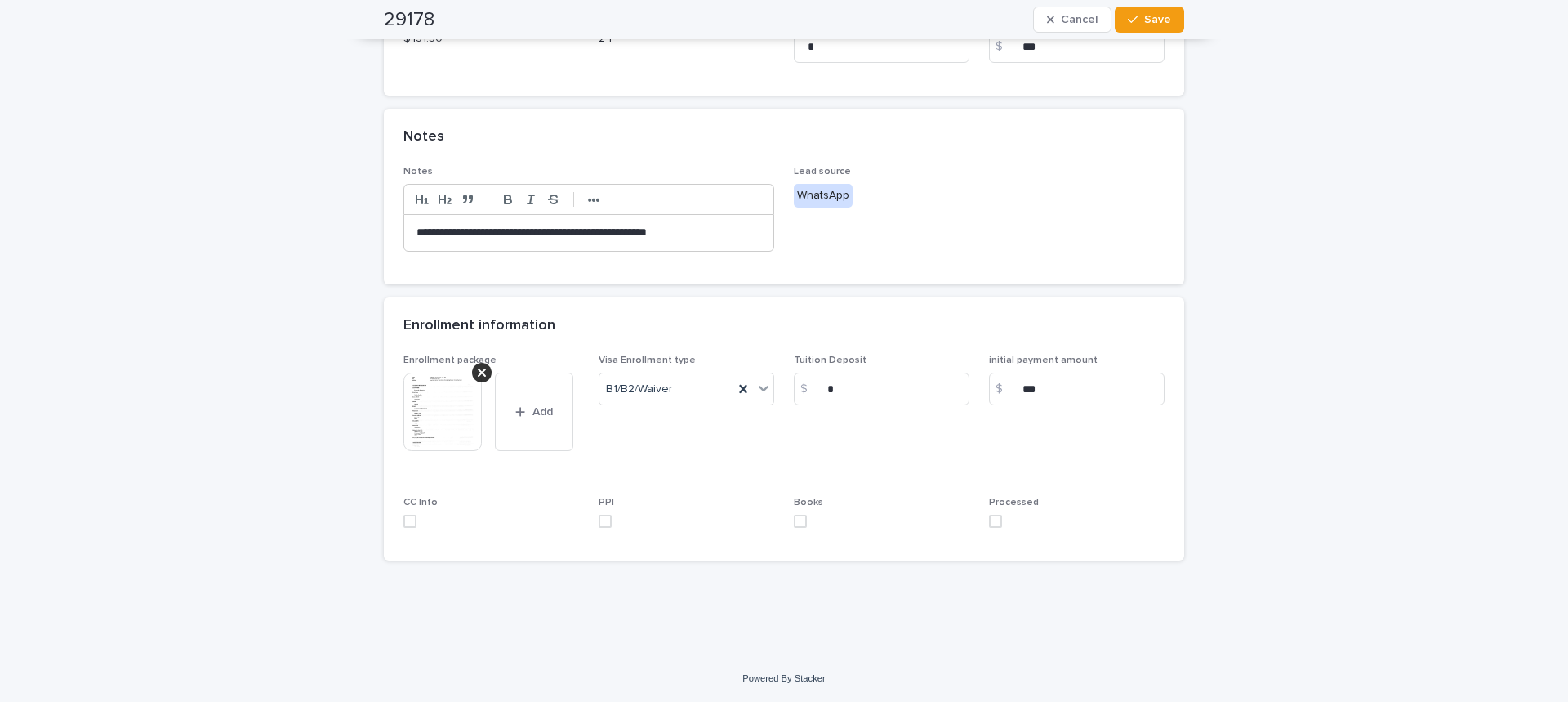
click at [416, 415] on img at bounding box center [443, 411] width 79 height 79
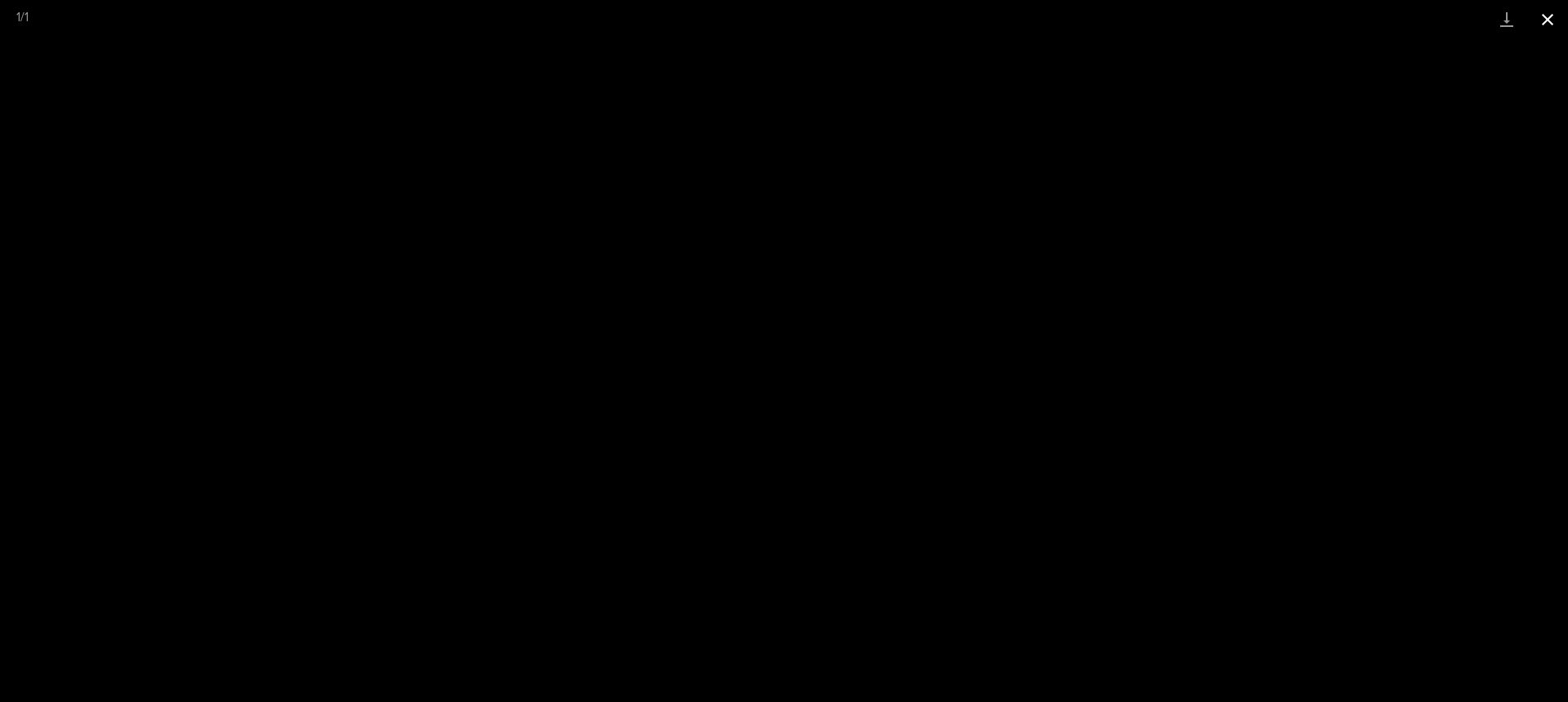
click at [1541, 17] on button "Close gallery" at bounding box center [1548, 19] width 41 height 38
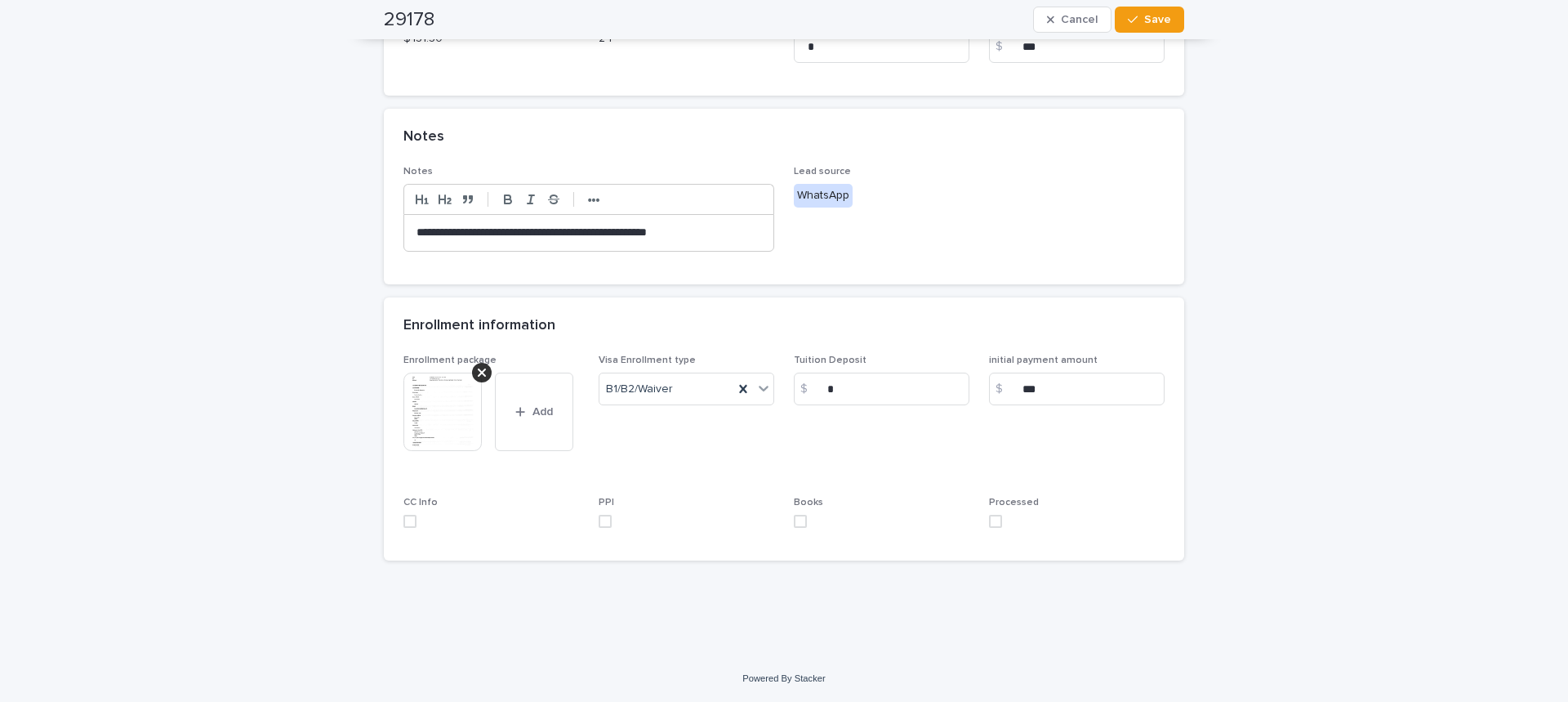
drag, startPoint x: 414, startPoint y: 519, endPoint x: 455, endPoint y: 531, distance: 42.7
click at [414, 519] on label at bounding box center [491, 521] width 176 height 13
click at [611, 519] on label at bounding box center [686, 521] width 176 height 13
click at [805, 524] on label at bounding box center [882, 521] width 176 height 13
click at [993, 523] on span at bounding box center [995, 521] width 13 height 13
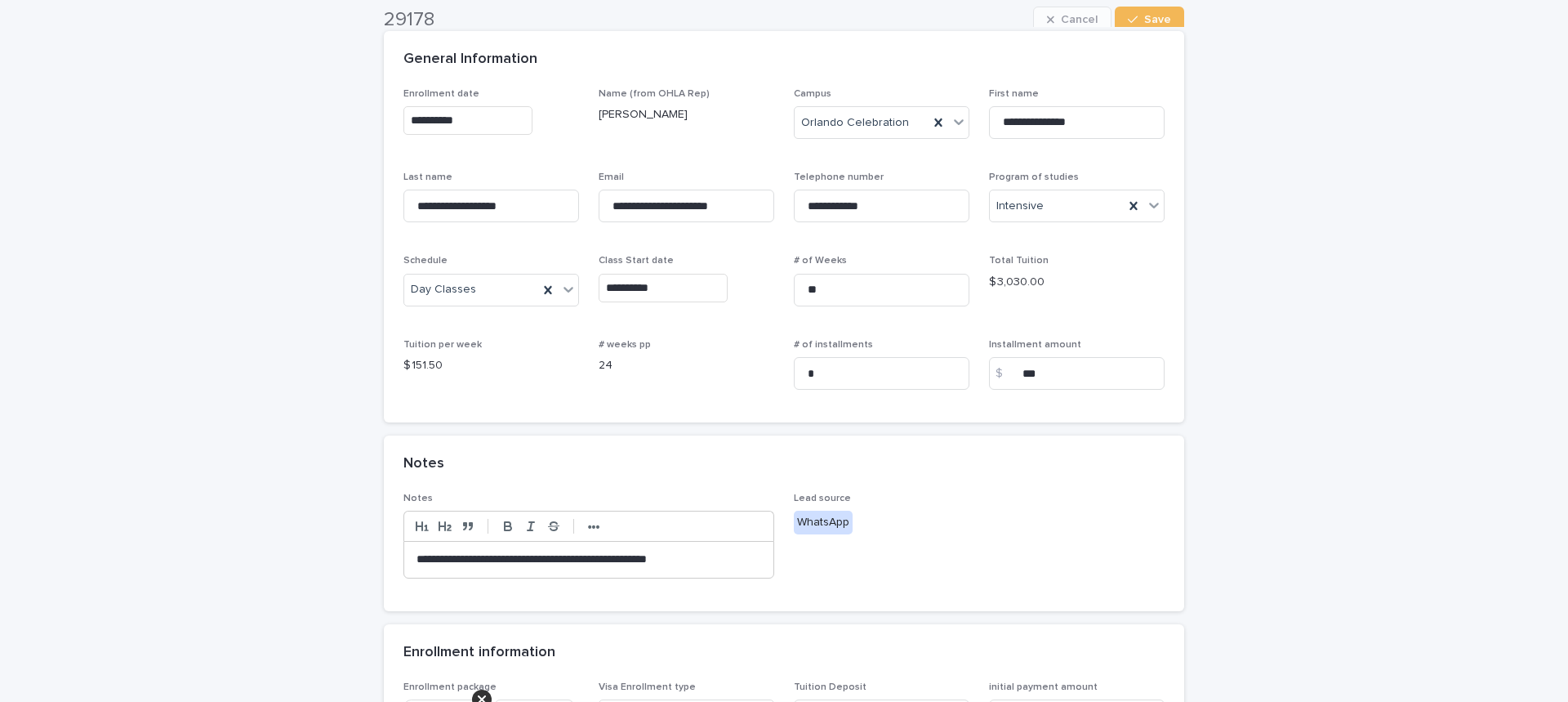
scroll to position [0, 0]
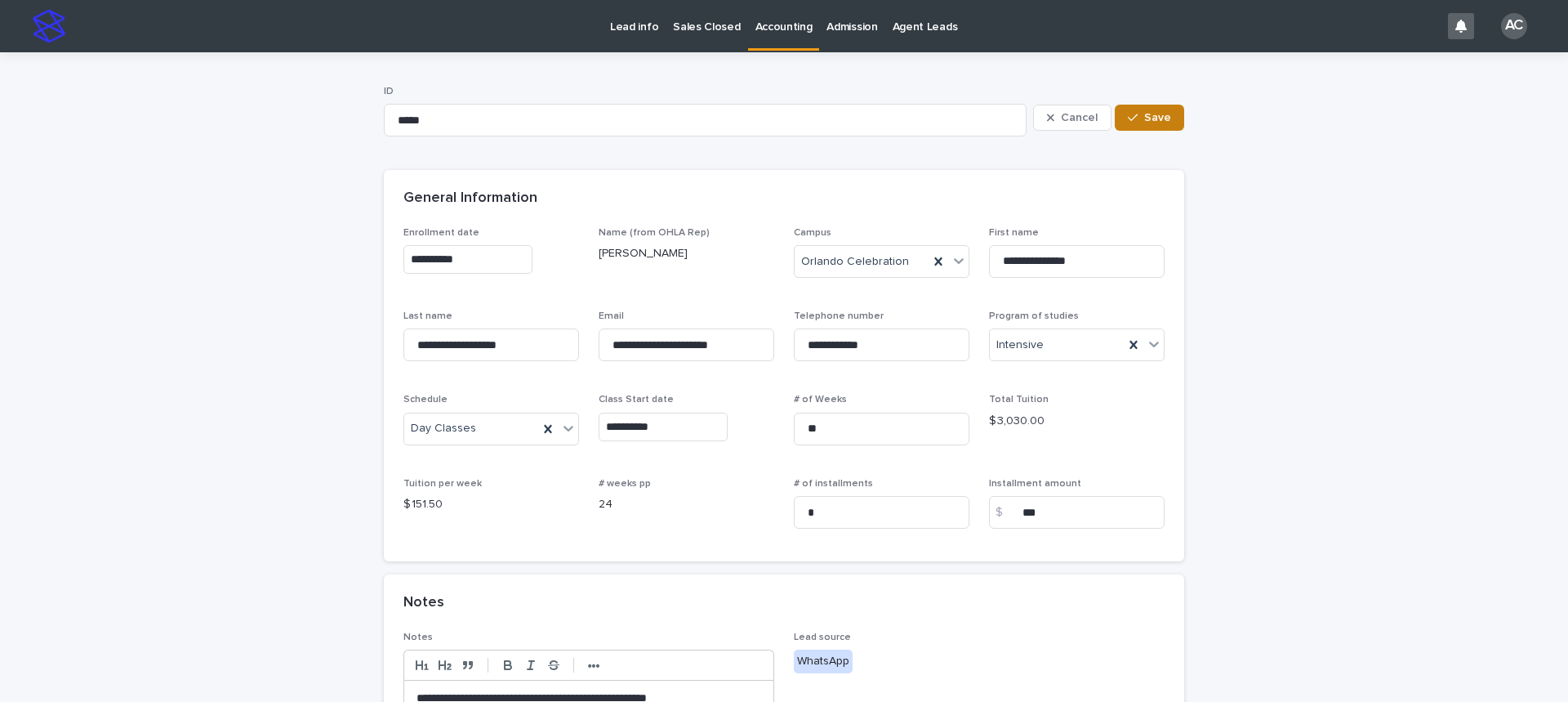
click at [1158, 119] on span "Save" at bounding box center [1157, 117] width 27 height 11
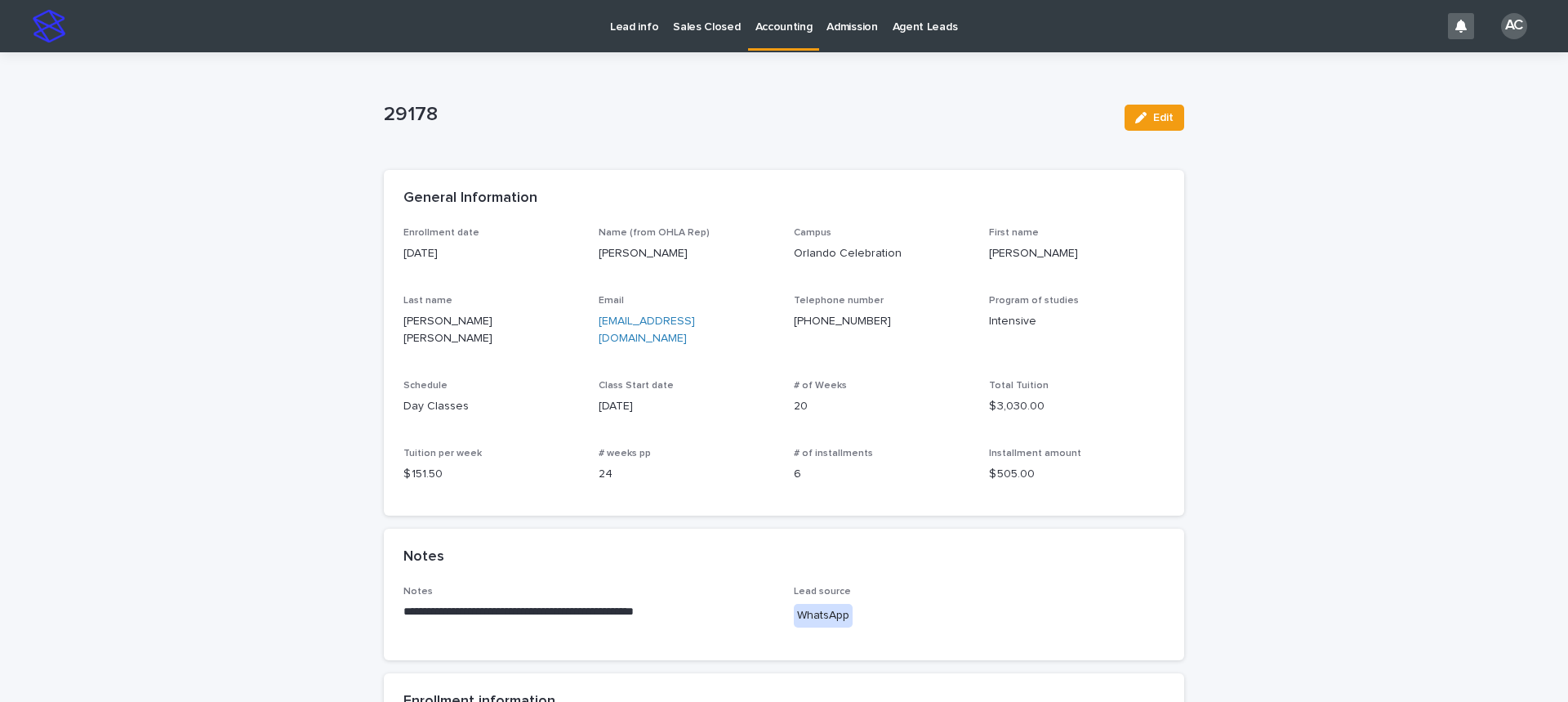
click at [770, 27] on p "Accounting" at bounding box center [784, 16] width 57 height 34
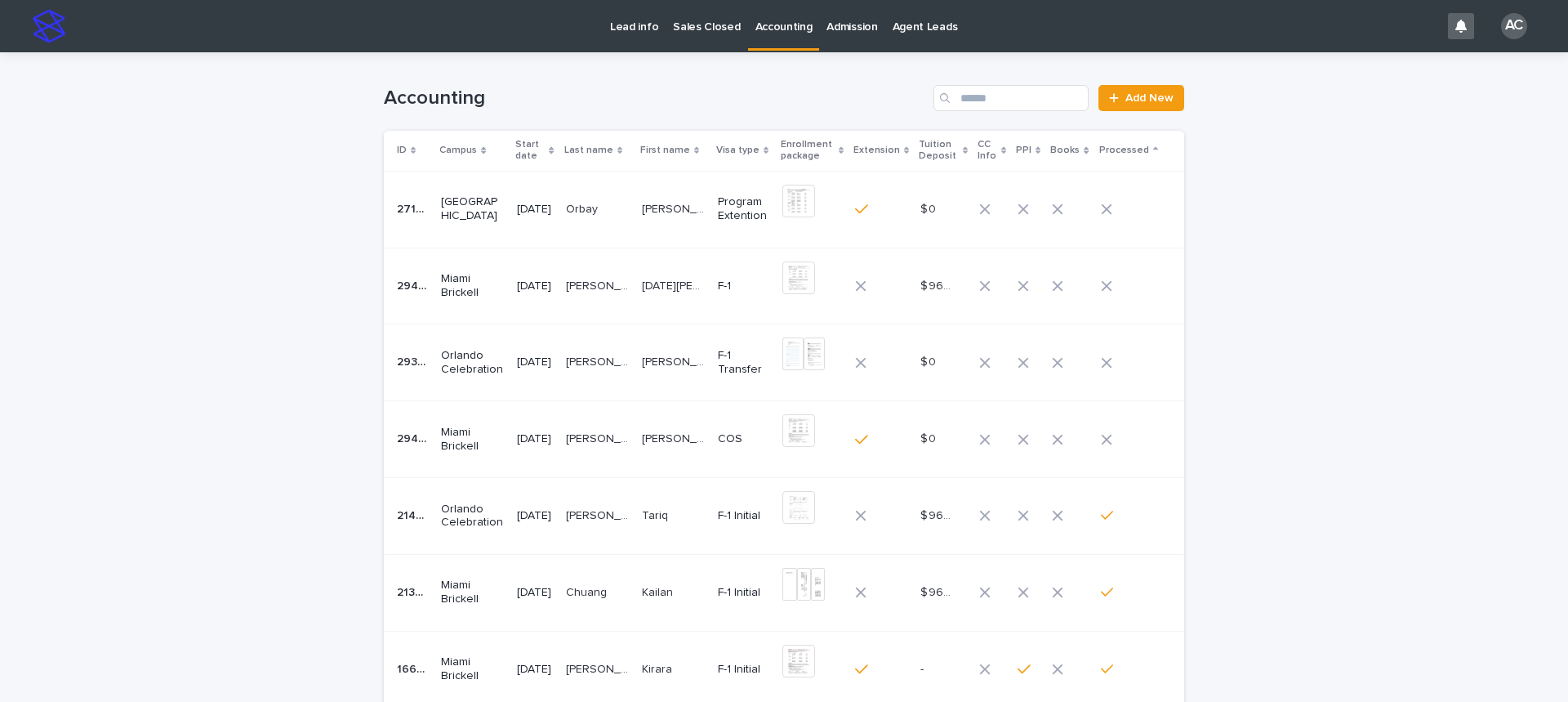
click at [767, 30] on p "Accounting" at bounding box center [784, 16] width 57 height 34
click at [985, 94] on input "Search" at bounding box center [1011, 98] width 155 height 27
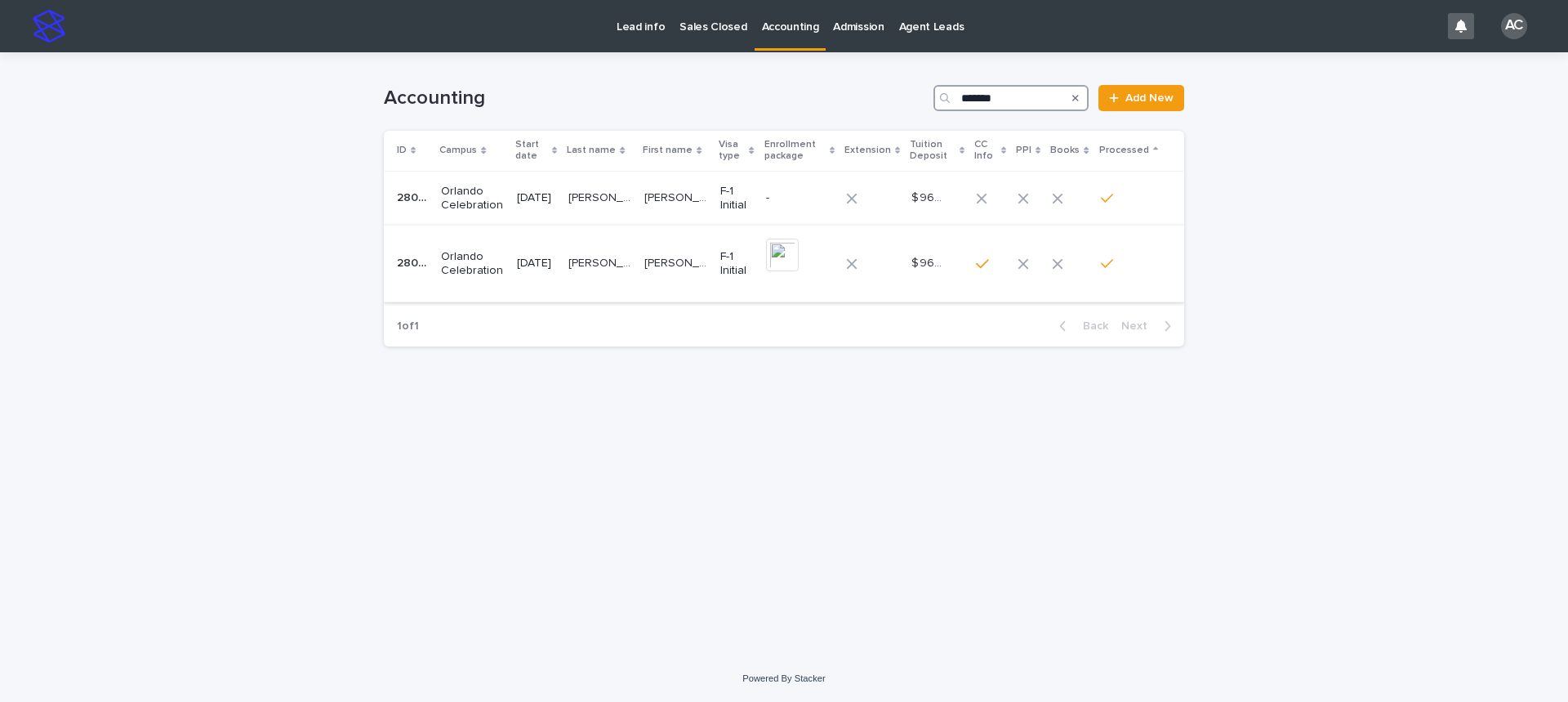
type input "*******"
click at [556, 271] on div "[DATE]" at bounding box center [536, 263] width 39 height 27
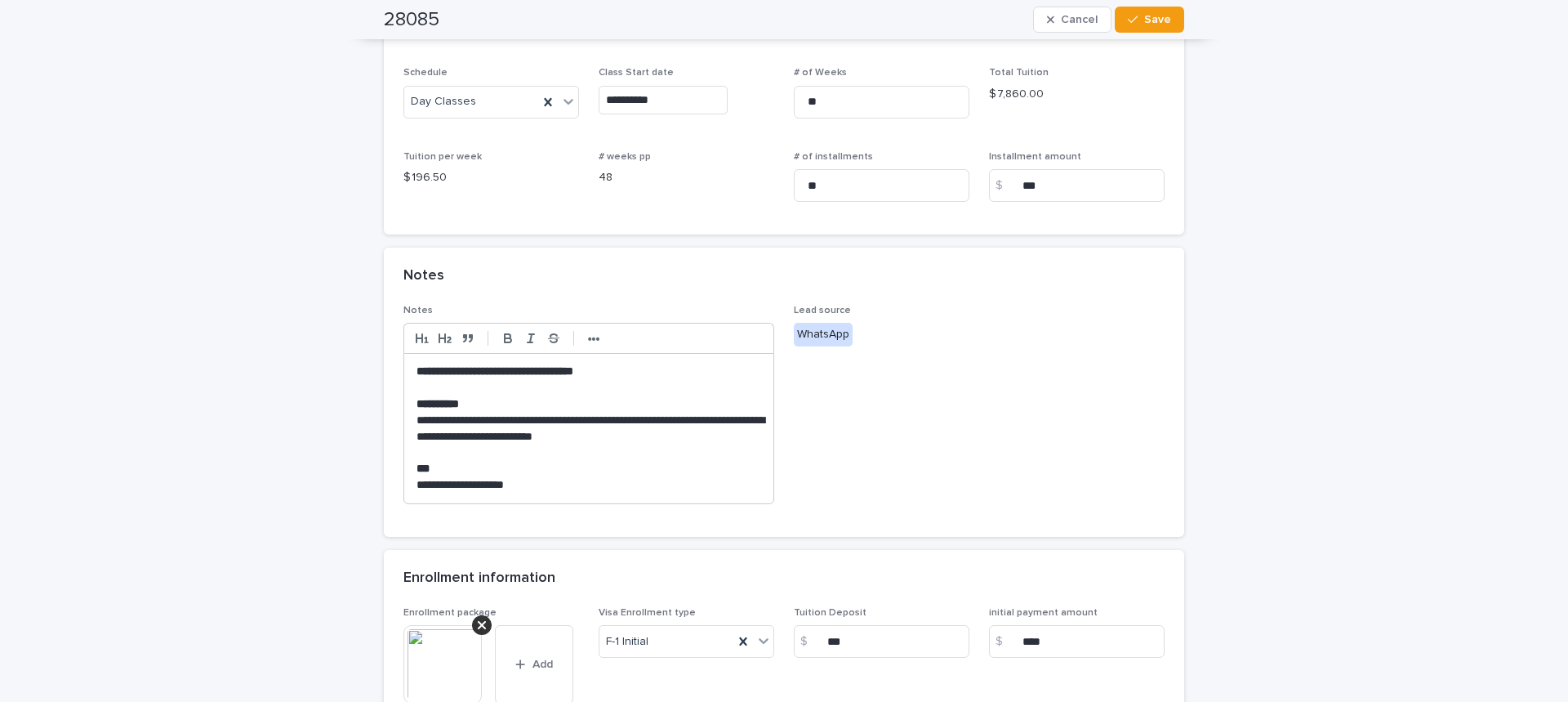
scroll to position [572, 0]
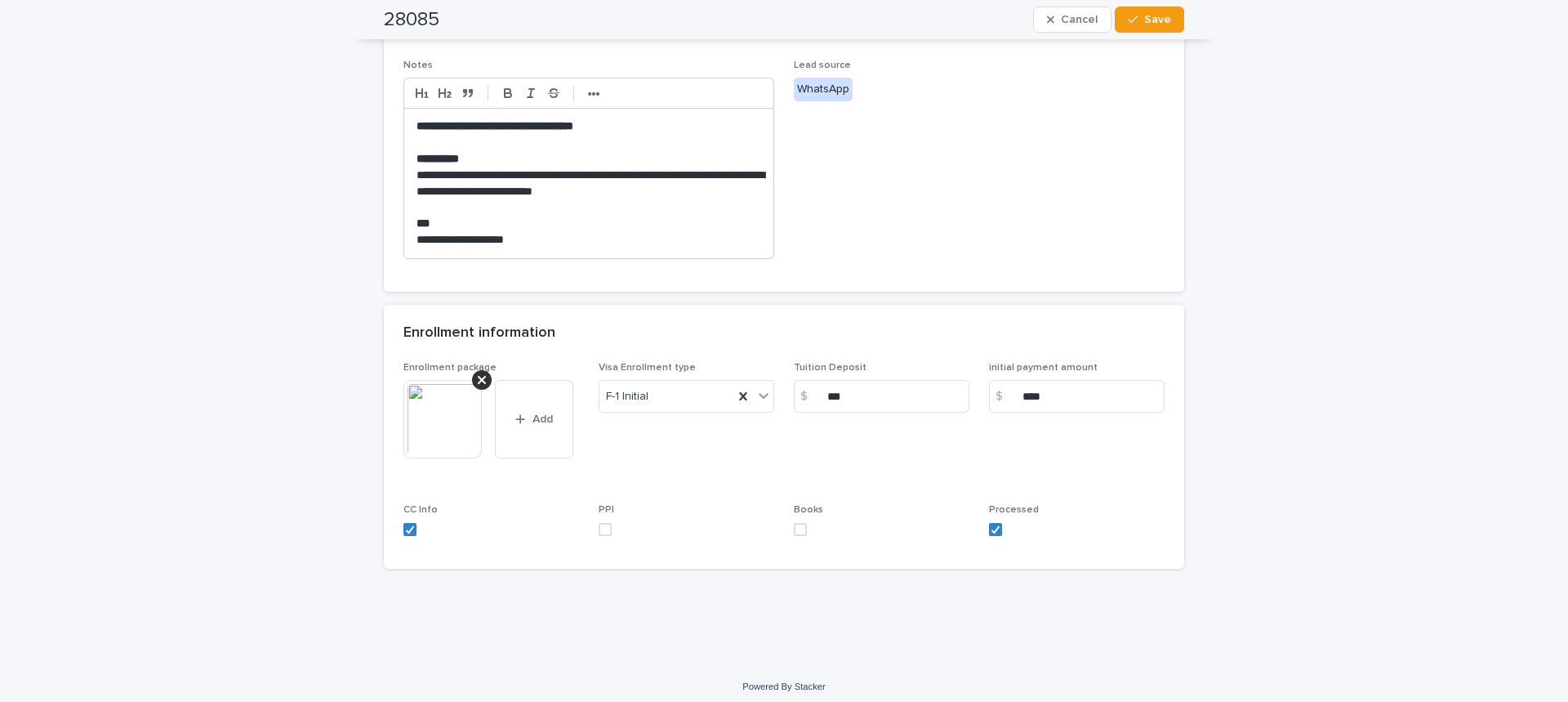
click at [436, 445] on img at bounding box center [443, 419] width 79 height 79
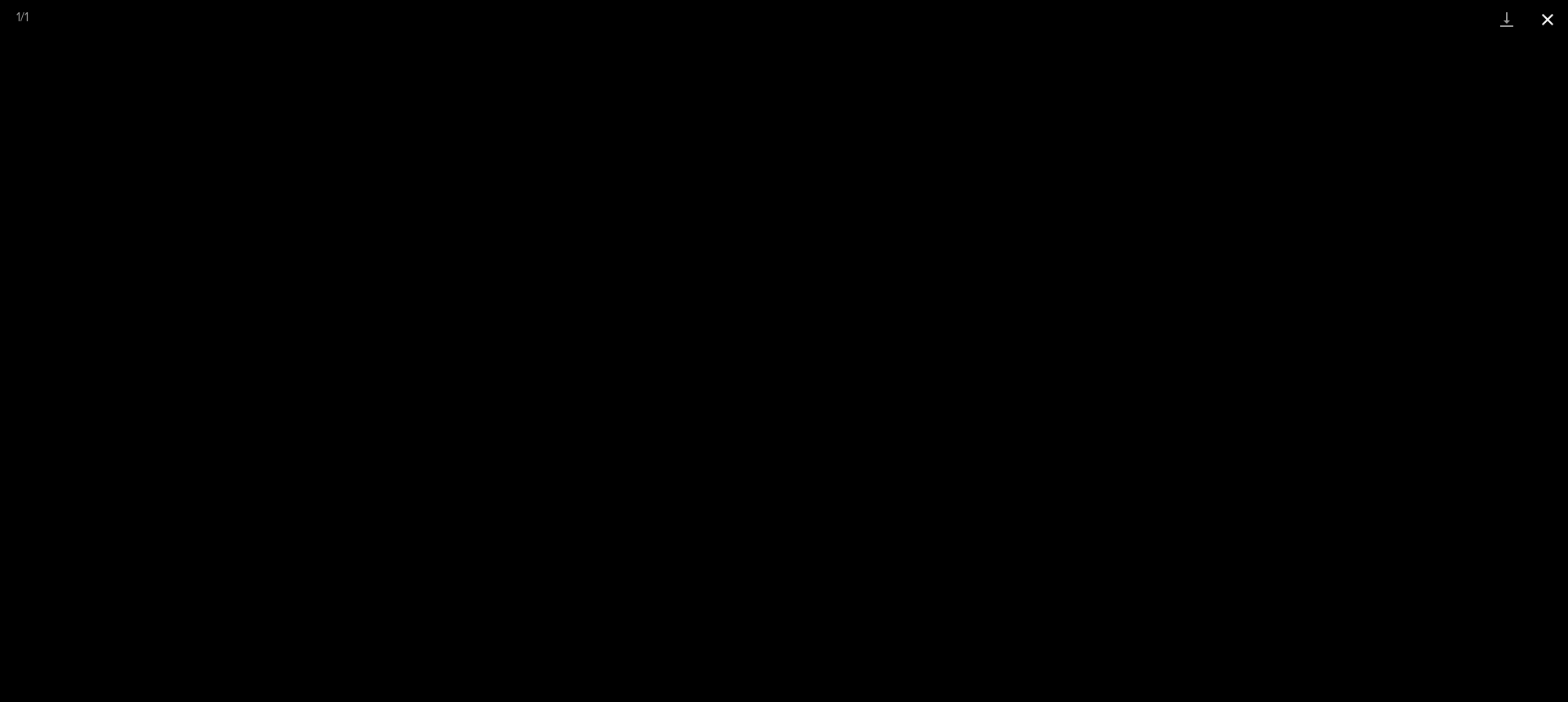
click at [1540, 17] on button "Close gallery" at bounding box center [1548, 19] width 41 height 38
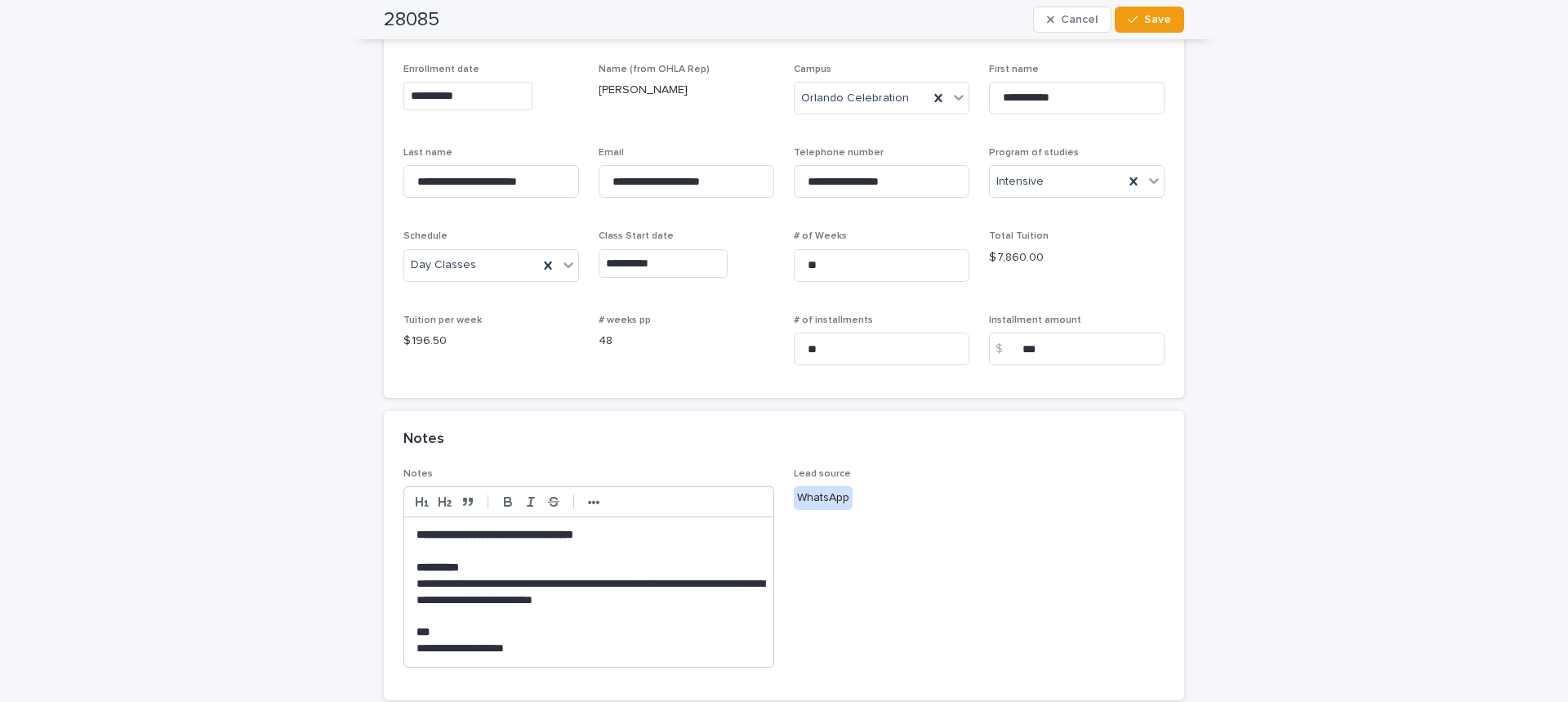
scroll to position [0, 0]
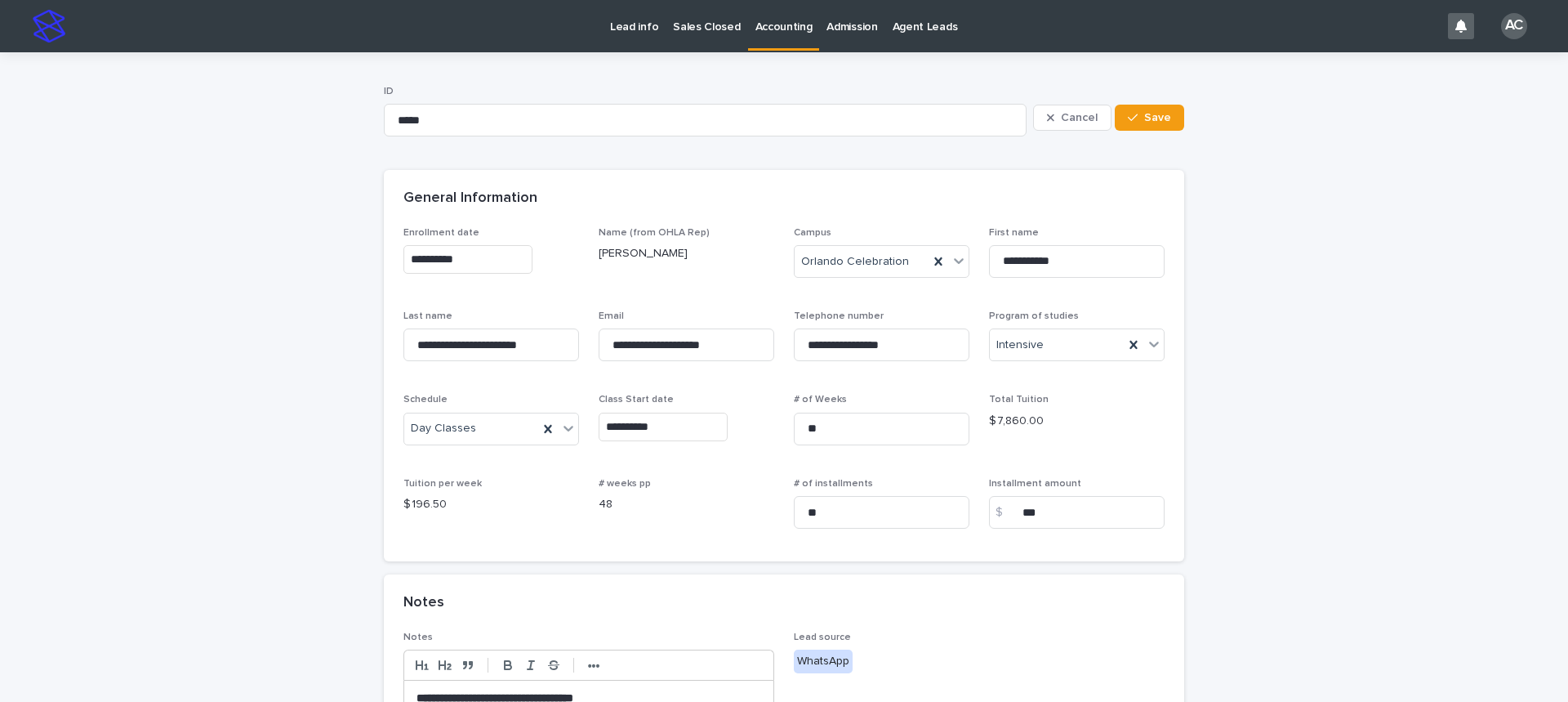
click at [789, 17] on p "Accounting" at bounding box center [784, 16] width 57 height 34
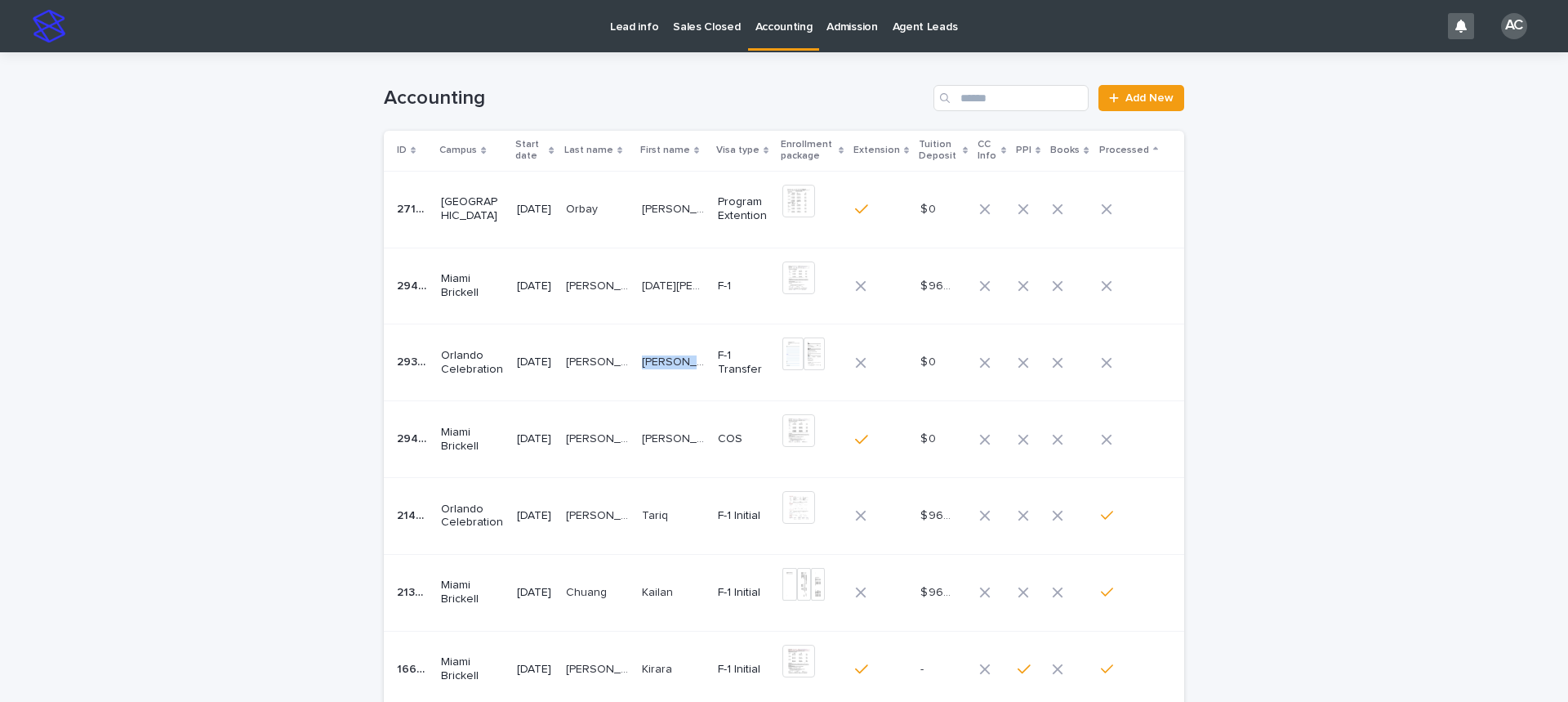
drag, startPoint x: 642, startPoint y: 386, endPoint x: 652, endPoint y: 379, distance: 12.2
click at [652, 379] on tr "29391 29391 Orlando Celebration [DATE] [PERSON_NAME] [PERSON_NAME] [PERSON_NAME…" at bounding box center [784, 363] width 800 height 77
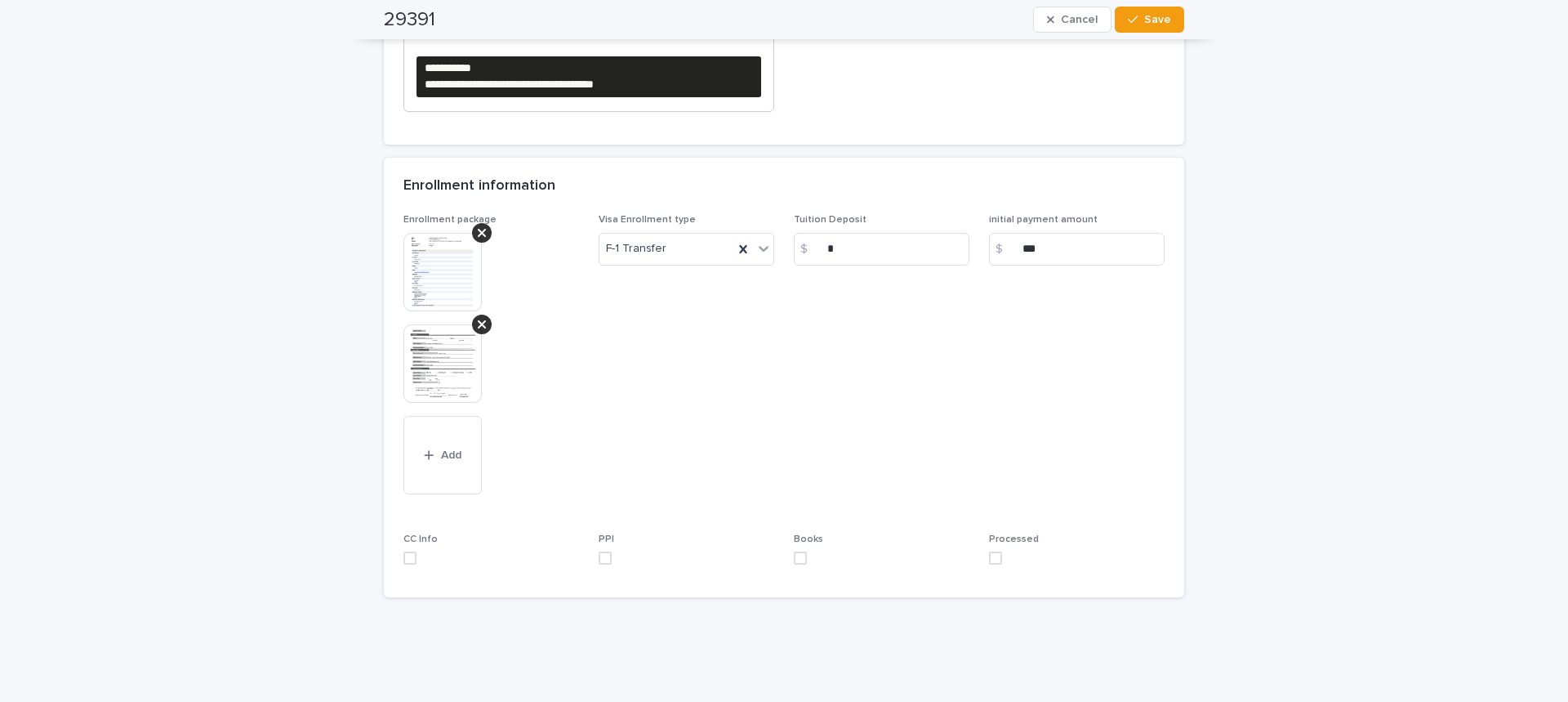
scroll to position [653, 0]
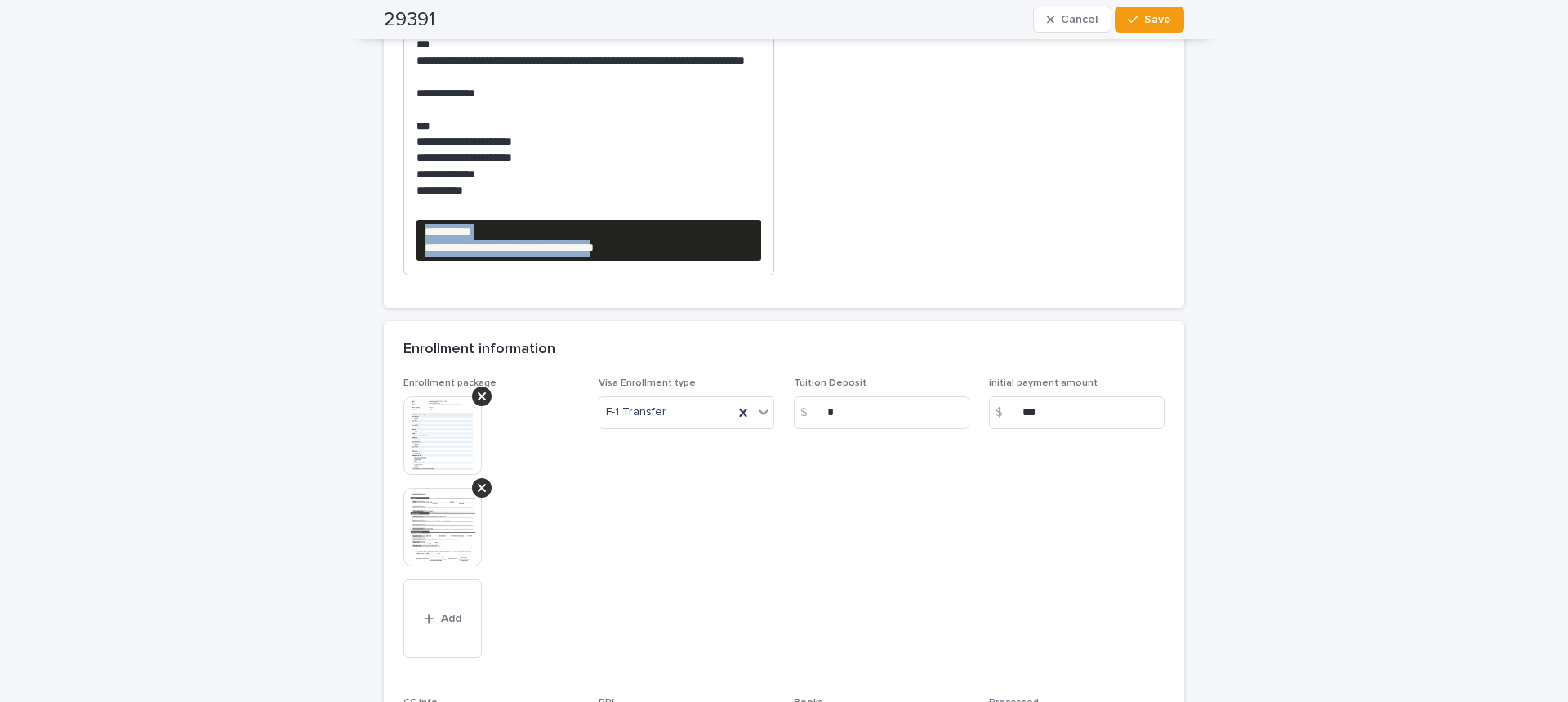
drag, startPoint x: 699, startPoint y: 247, endPoint x: 419, endPoint y: 226, distance: 280.8
click at [419, 226] on pre "**********" at bounding box center [589, 240] width 345 height 41
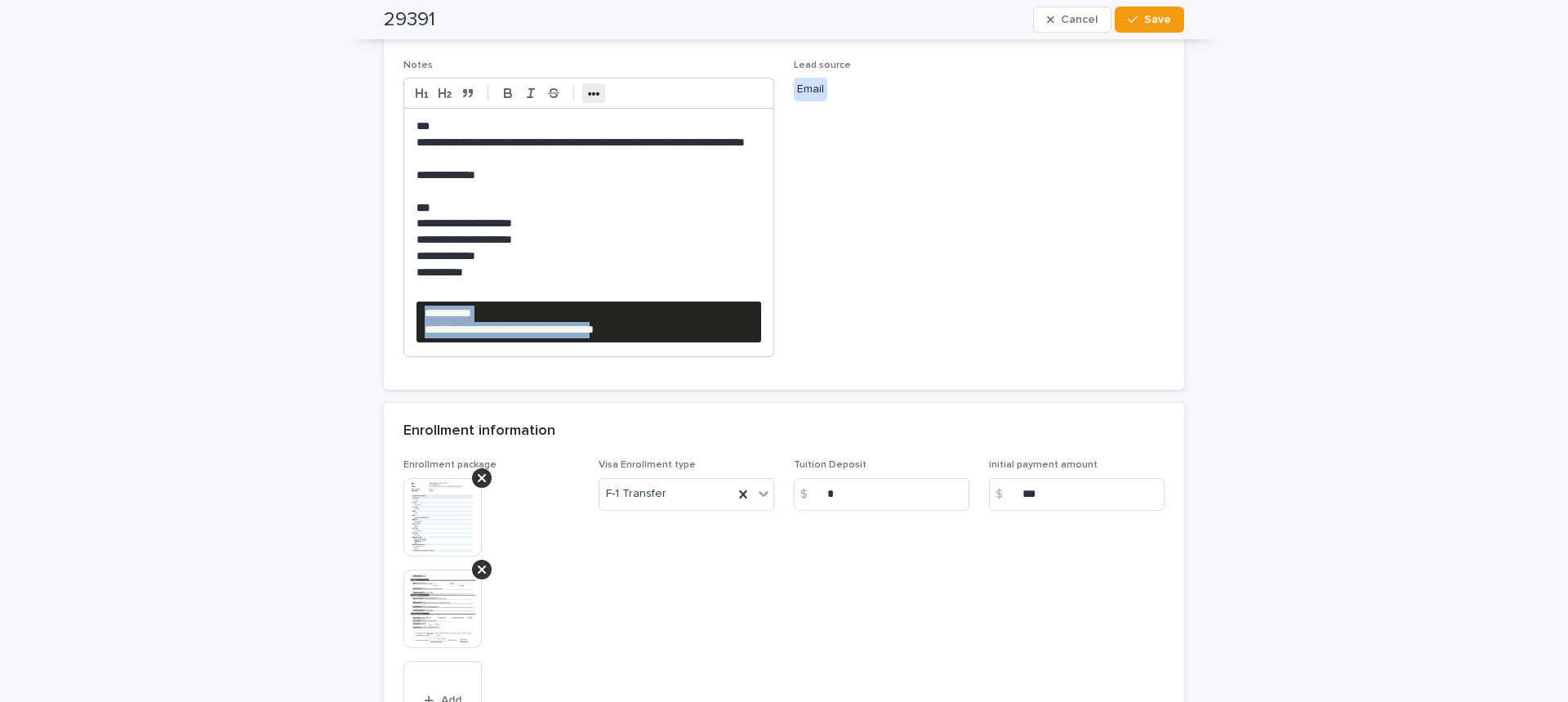
click at [590, 90] on strong "•••" at bounding box center [594, 93] width 12 height 13
click at [725, 91] on icon "button" at bounding box center [725, 93] width 15 height 15
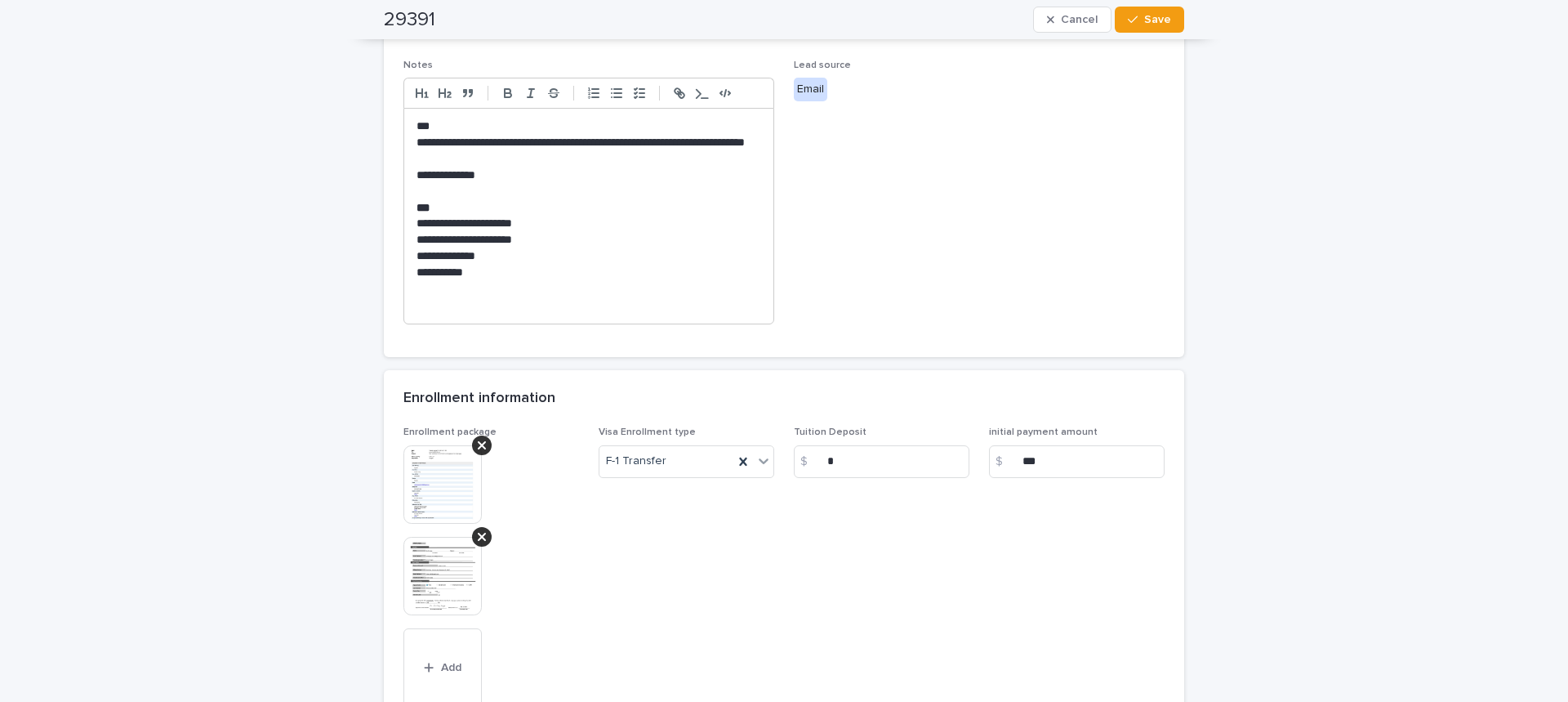
scroll to position [653, 0]
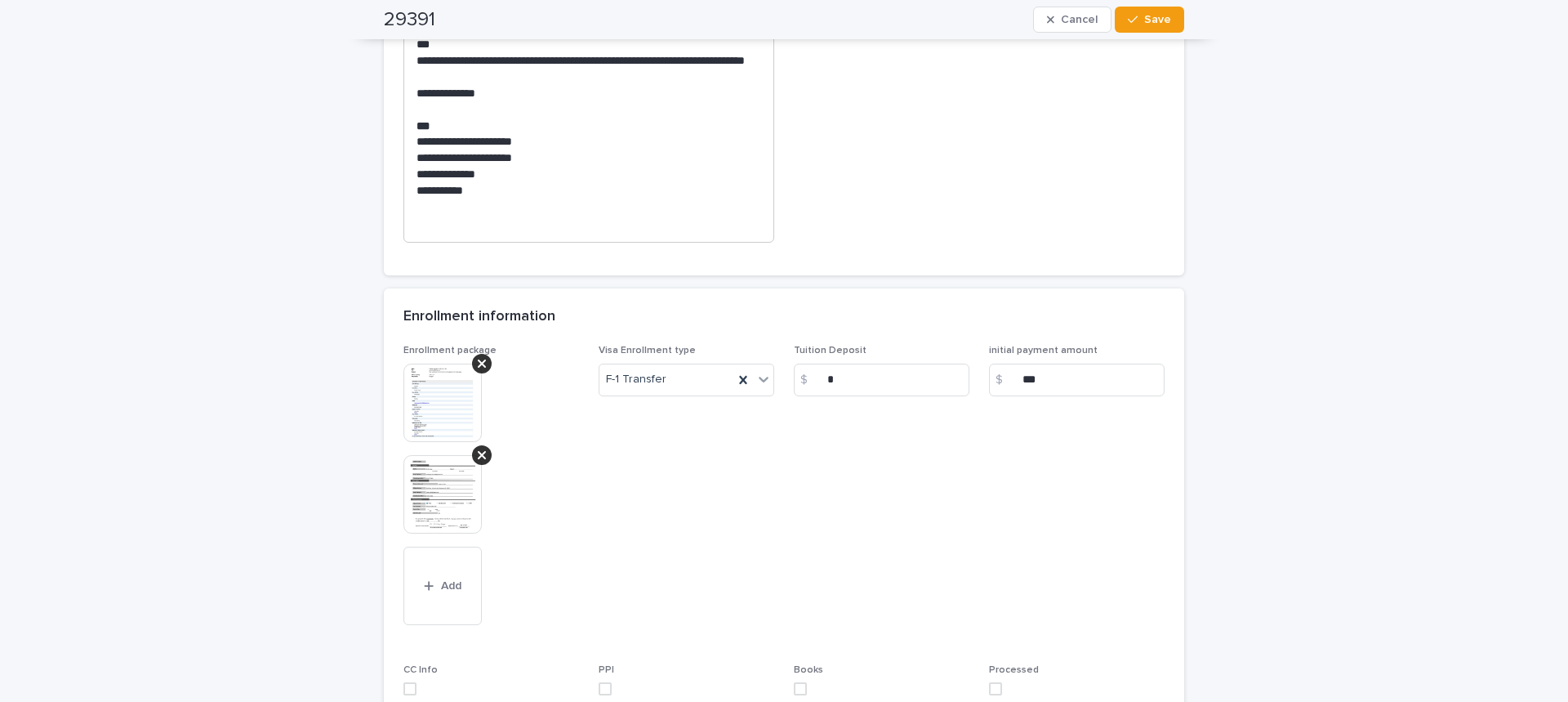
click at [415, 494] on img at bounding box center [443, 494] width 79 height 79
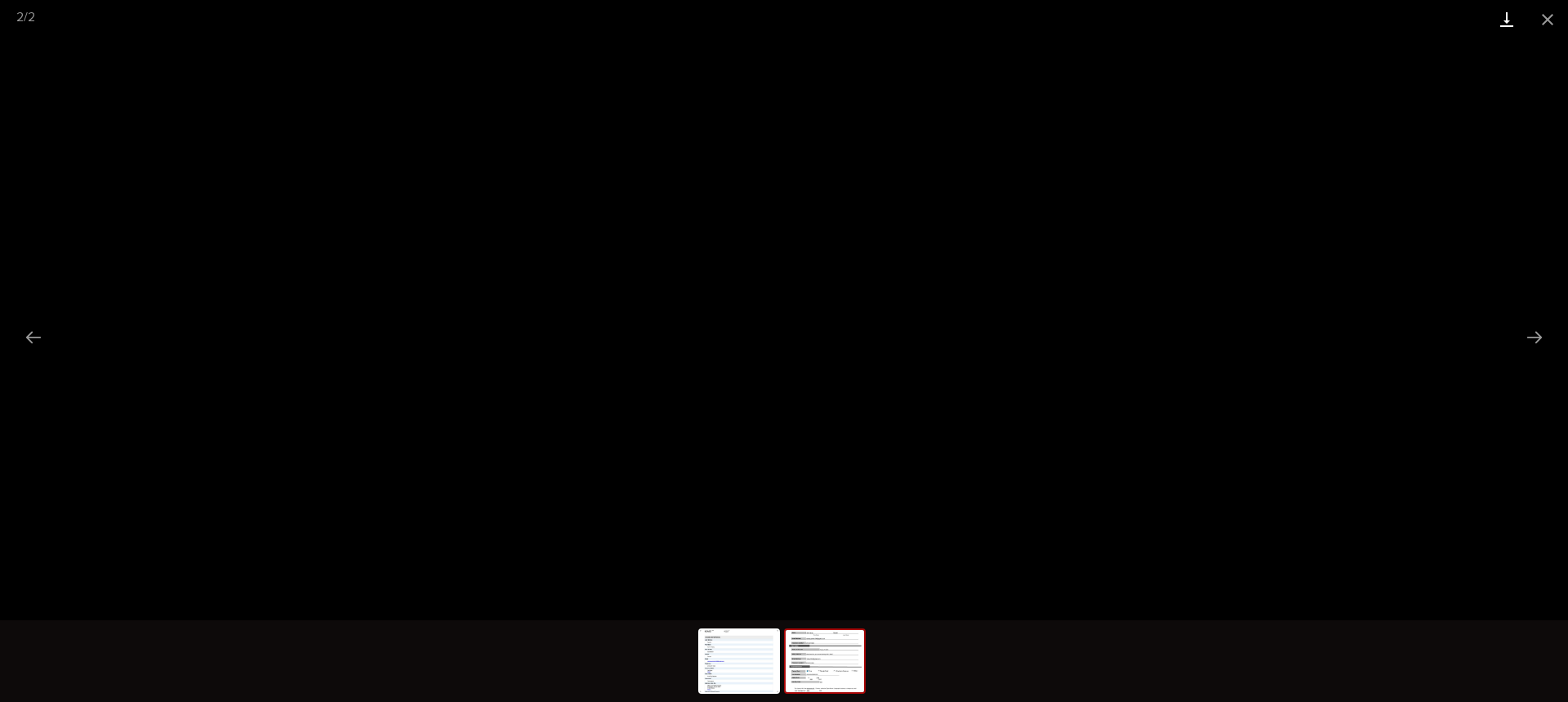
click at [1504, 22] on link "Download" at bounding box center [1507, 19] width 41 height 38
click at [1553, 6] on button "Close gallery" at bounding box center [1548, 19] width 41 height 38
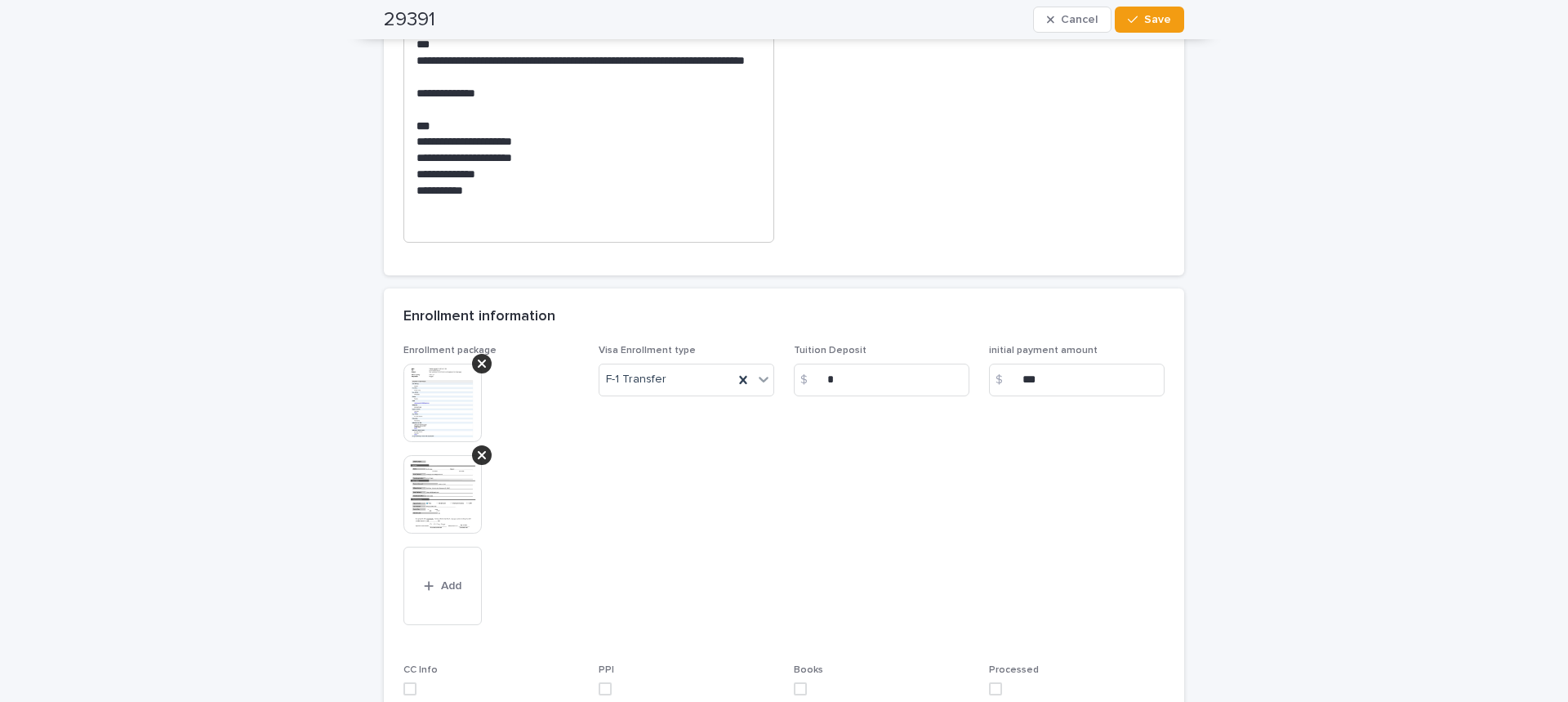
click at [444, 411] on img at bounding box center [443, 403] width 79 height 79
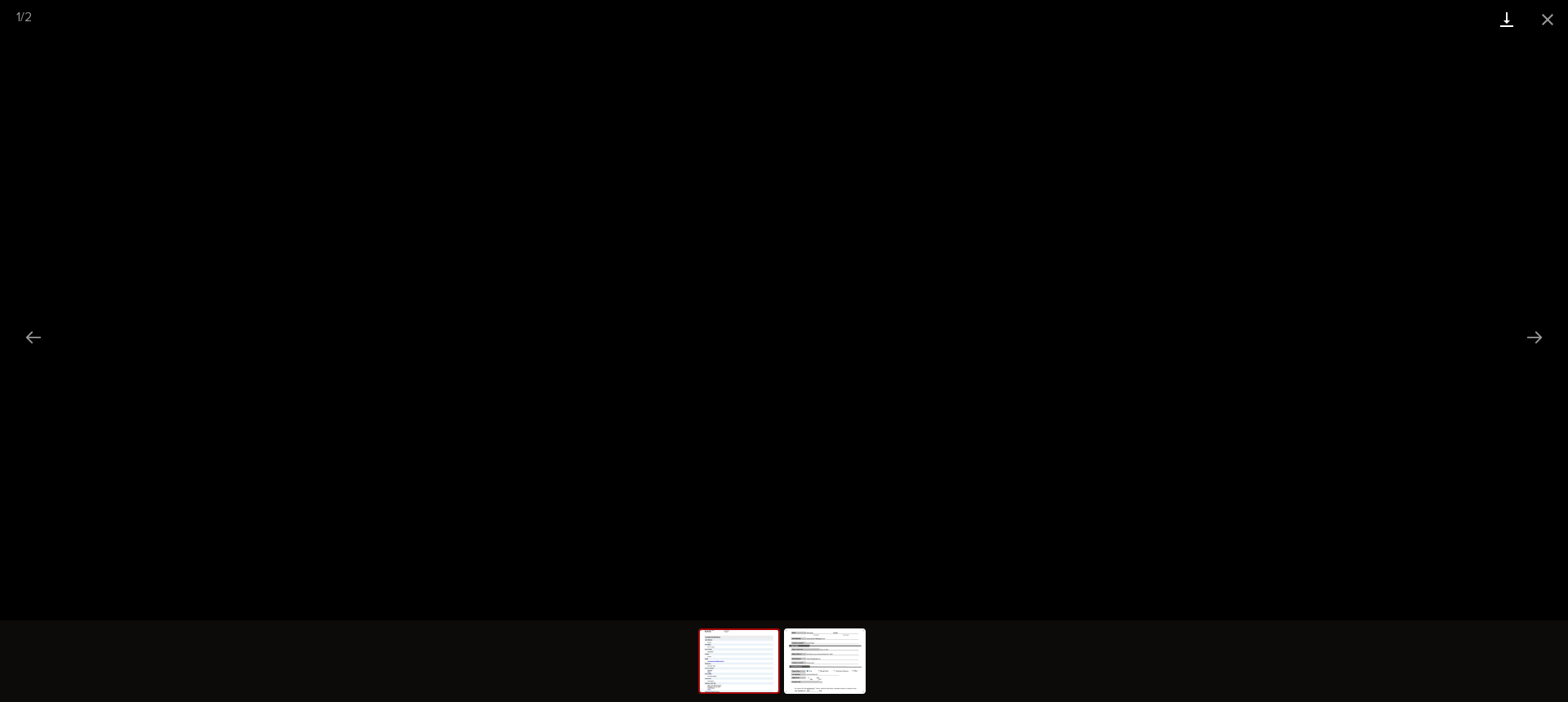
click at [1503, 18] on link "Download" at bounding box center [1507, 19] width 41 height 38
click at [1549, 27] on button "Close gallery" at bounding box center [1548, 19] width 41 height 38
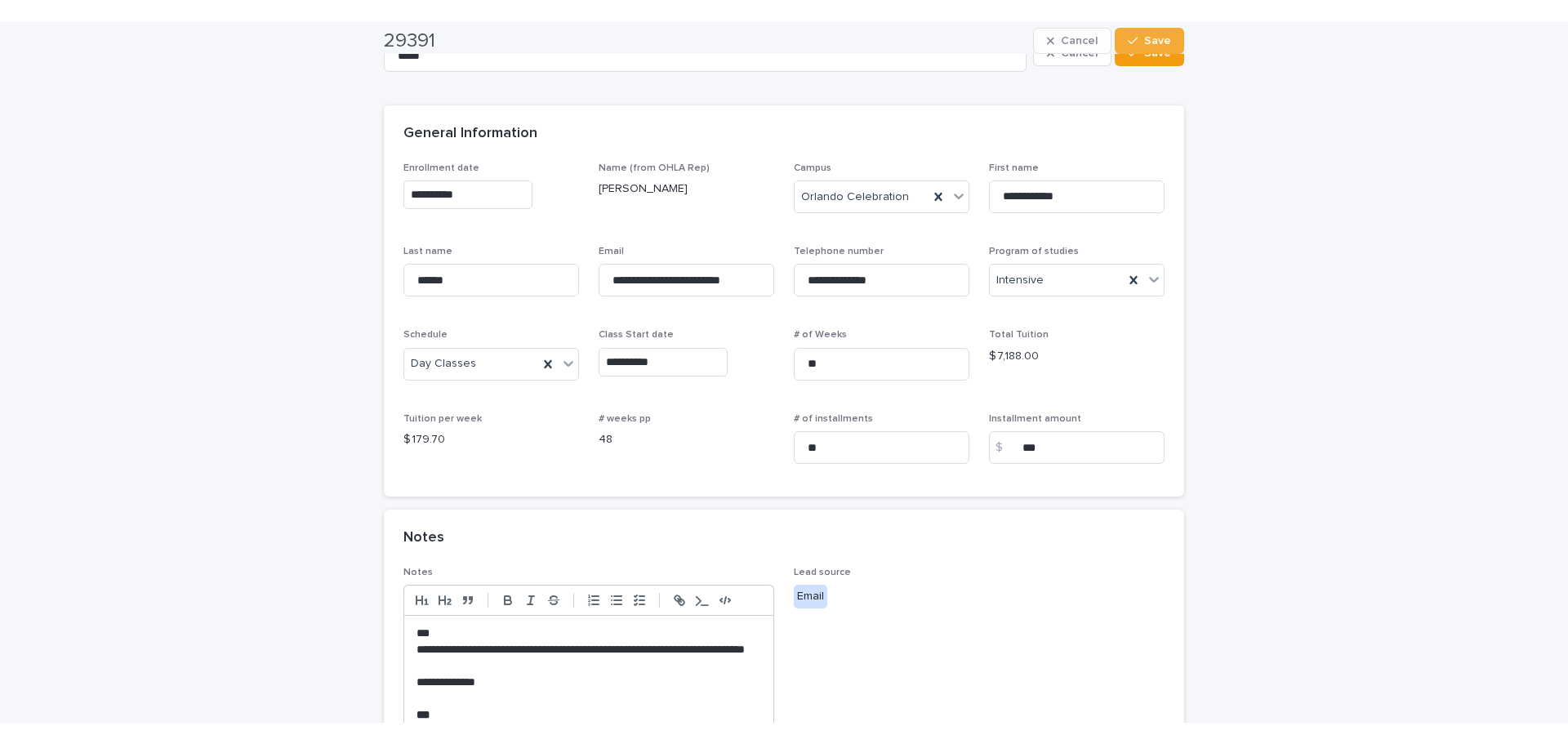
scroll to position [4, 0]
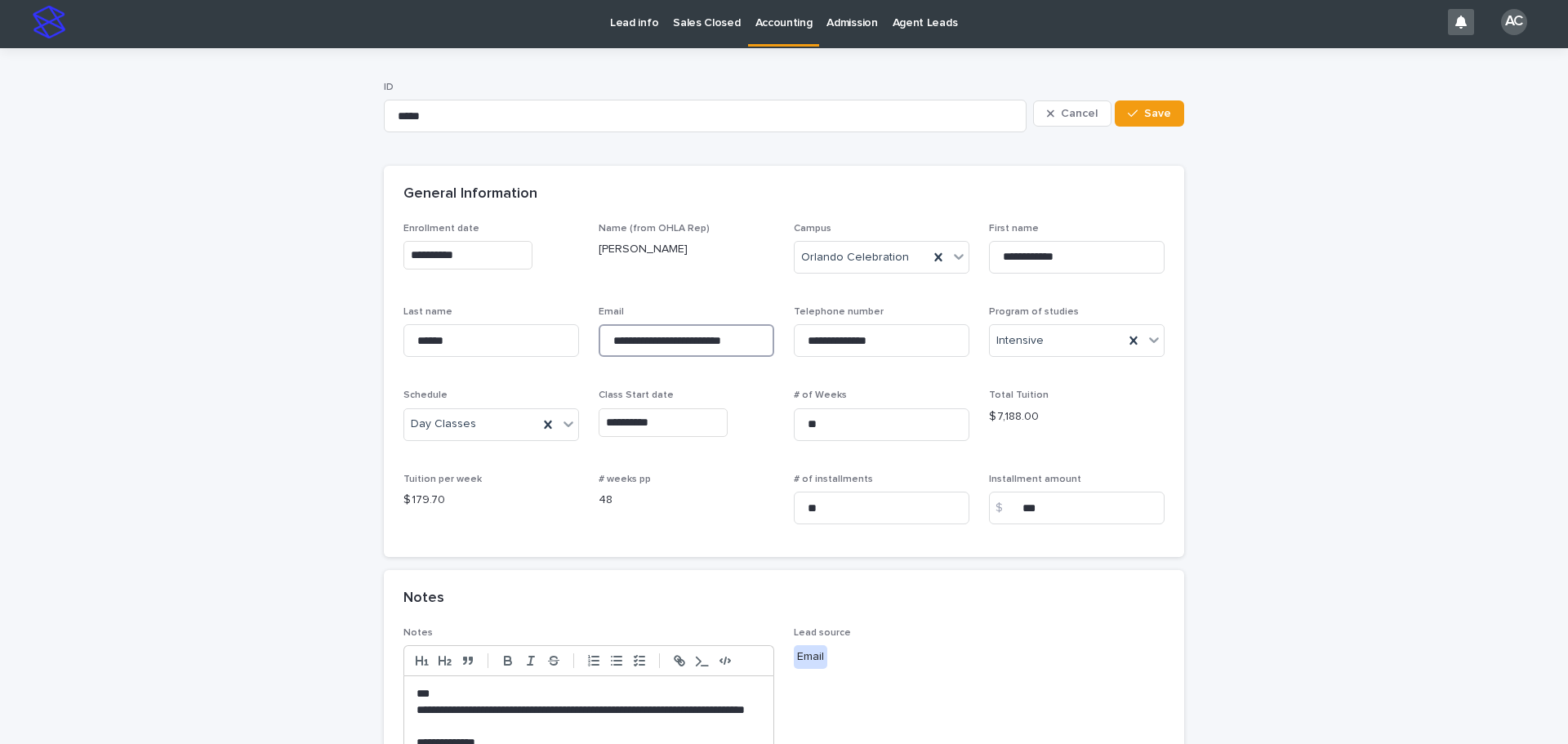
click at [658, 341] on input "**********" at bounding box center [686, 341] width 176 height 33
drag, startPoint x: 894, startPoint y: 339, endPoint x: 863, endPoint y: 337, distance: 31.1
click at [894, 339] on input "**********" at bounding box center [882, 341] width 176 height 33
drag, startPoint x: 852, startPoint y: 340, endPoint x: 896, endPoint y: 438, distance: 107.4
click at [860, 360] on div "**********" at bounding box center [882, 338] width 176 height 64
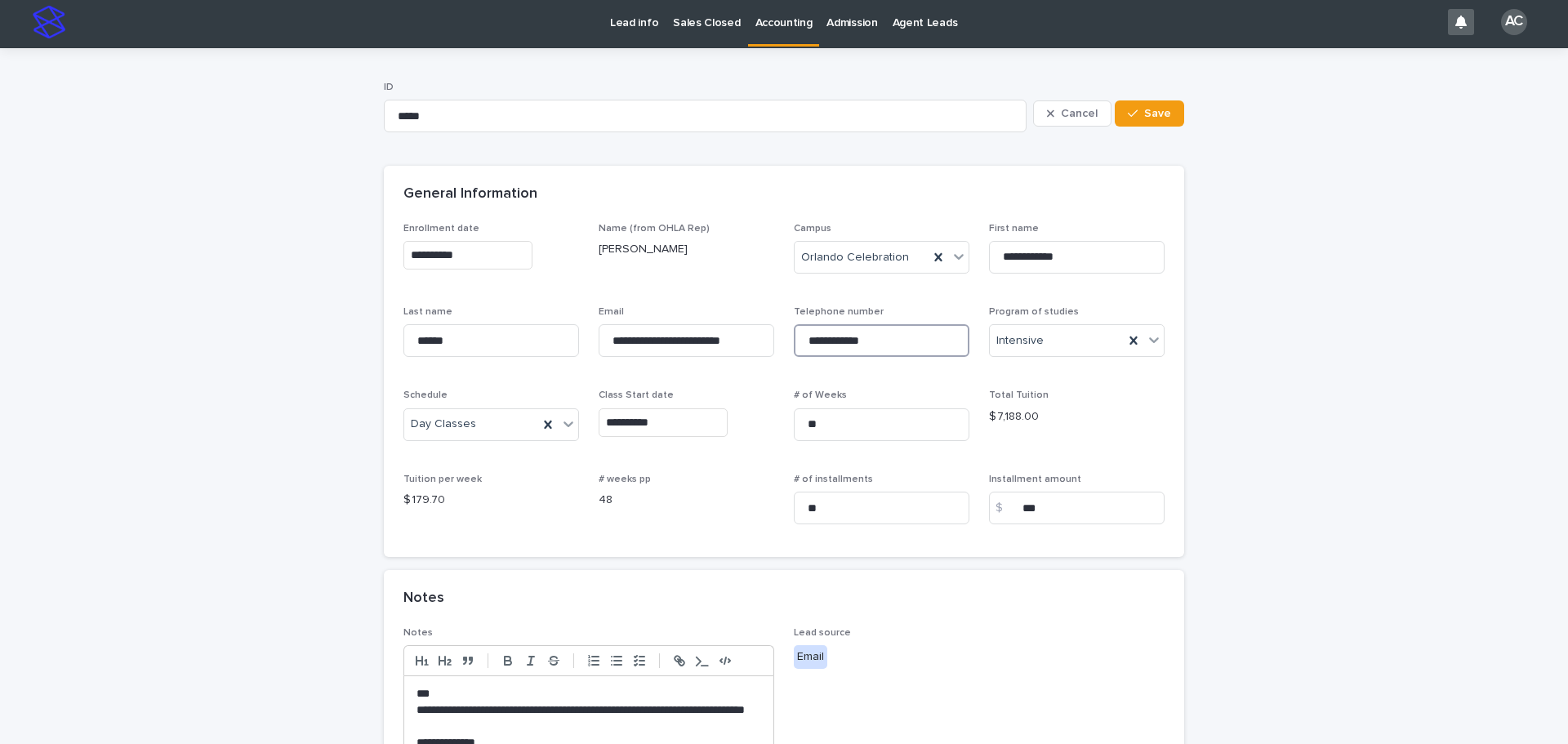
type input "**********"
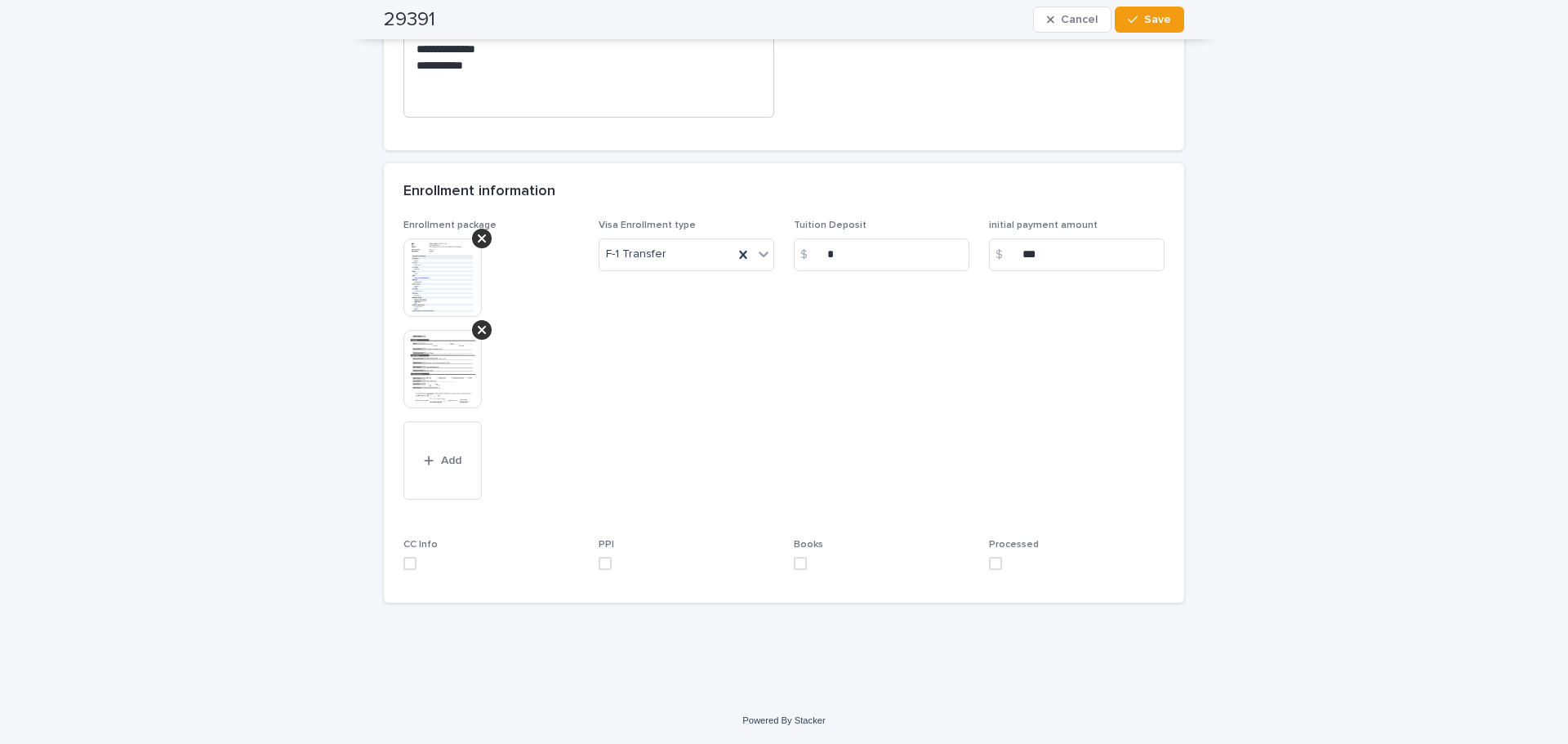
drag, startPoint x: 477, startPoint y: 327, endPoint x: 455, endPoint y: 469, distance: 143.7
click at [477, 327] on icon at bounding box center [481, 330] width 8 height 8
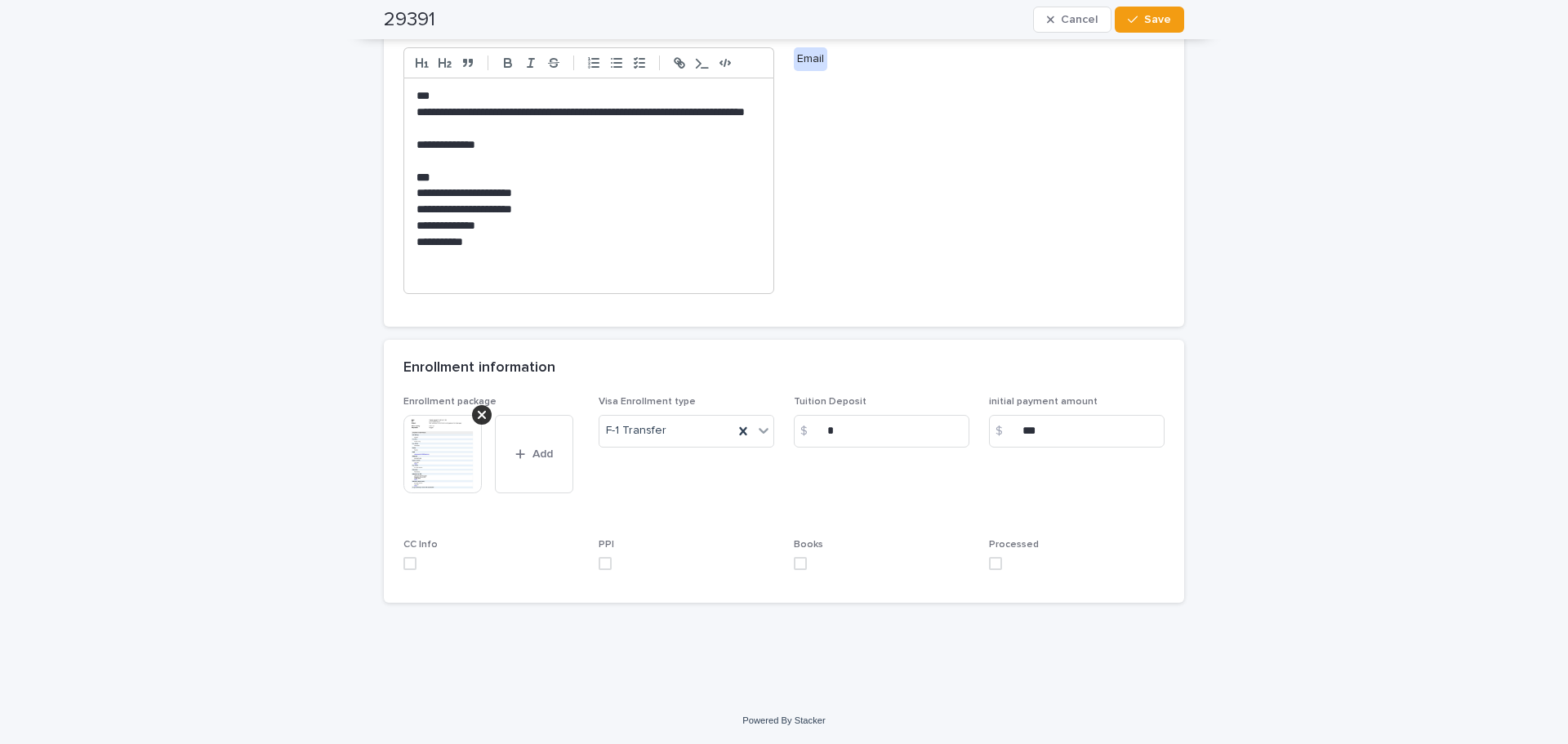
click at [396, 560] on div "Enrollment package This file cannot be opened Download File Add Visa Enrollment…" at bounding box center [784, 498] width 800 height 206
click at [410, 563] on span at bounding box center [410, 563] width 13 height 13
click at [607, 564] on label at bounding box center [686, 563] width 176 height 13
click at [804, 566] on label at bounding box center [882, 563] width 176 height 13
click at [996, 570] on label at bounding box center [1077, 563] width 176 height 13
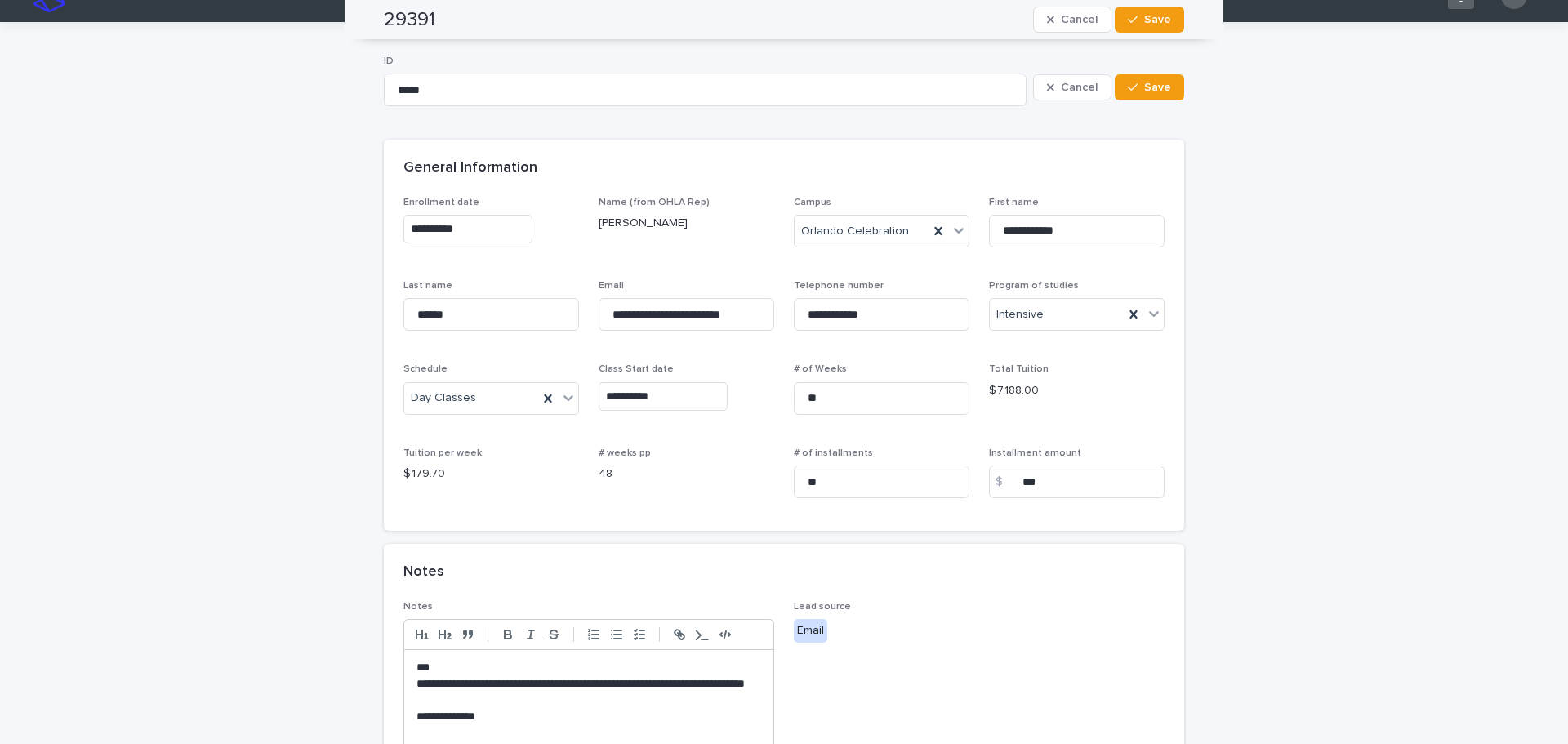
scroll to position [0, 0]
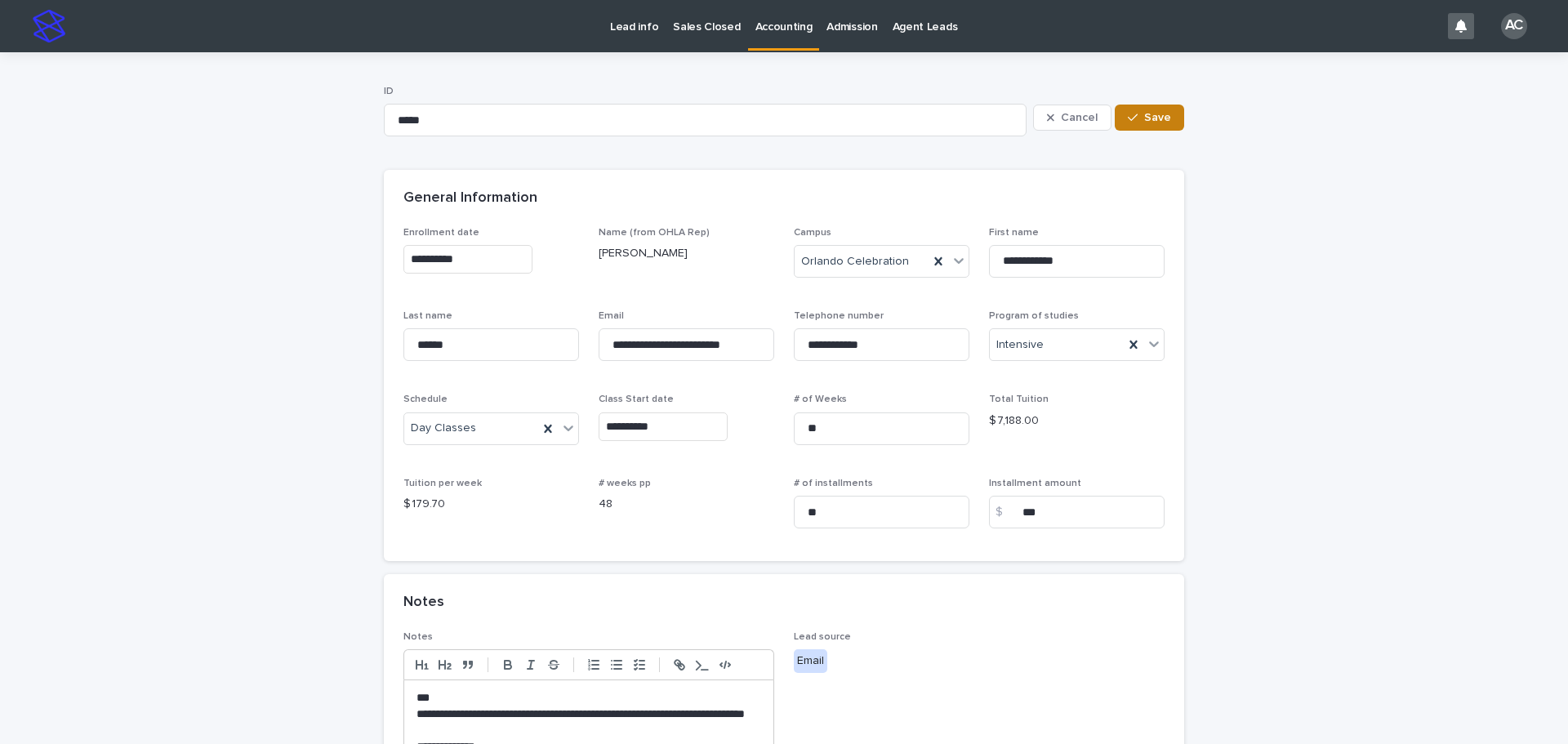
click at [1150, 123] on span "Save" at bounding box center [1157, 117] width 27 height 11
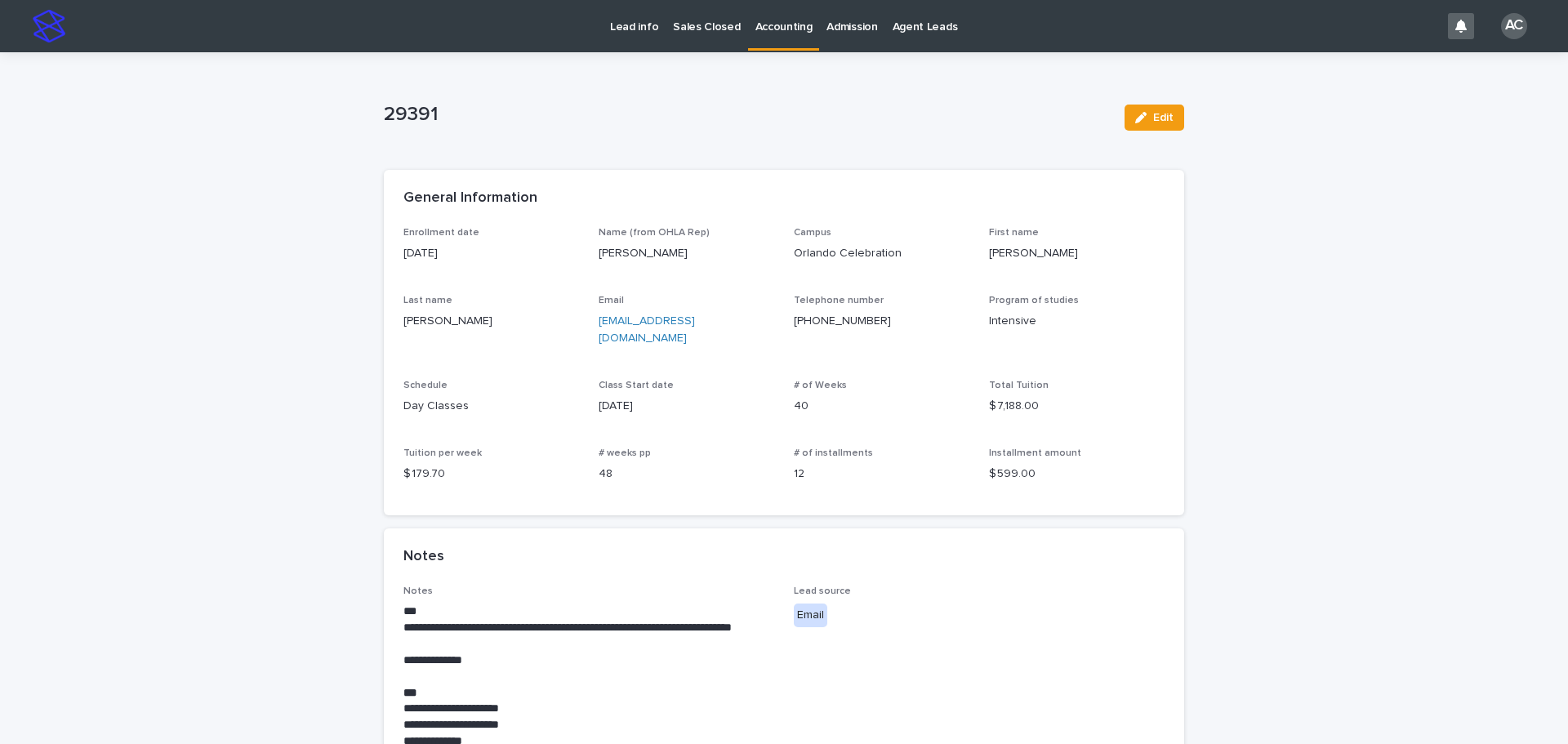
click at [788, 13] on p "Accounting" at bounding box center [784, 16] width 57 height 34
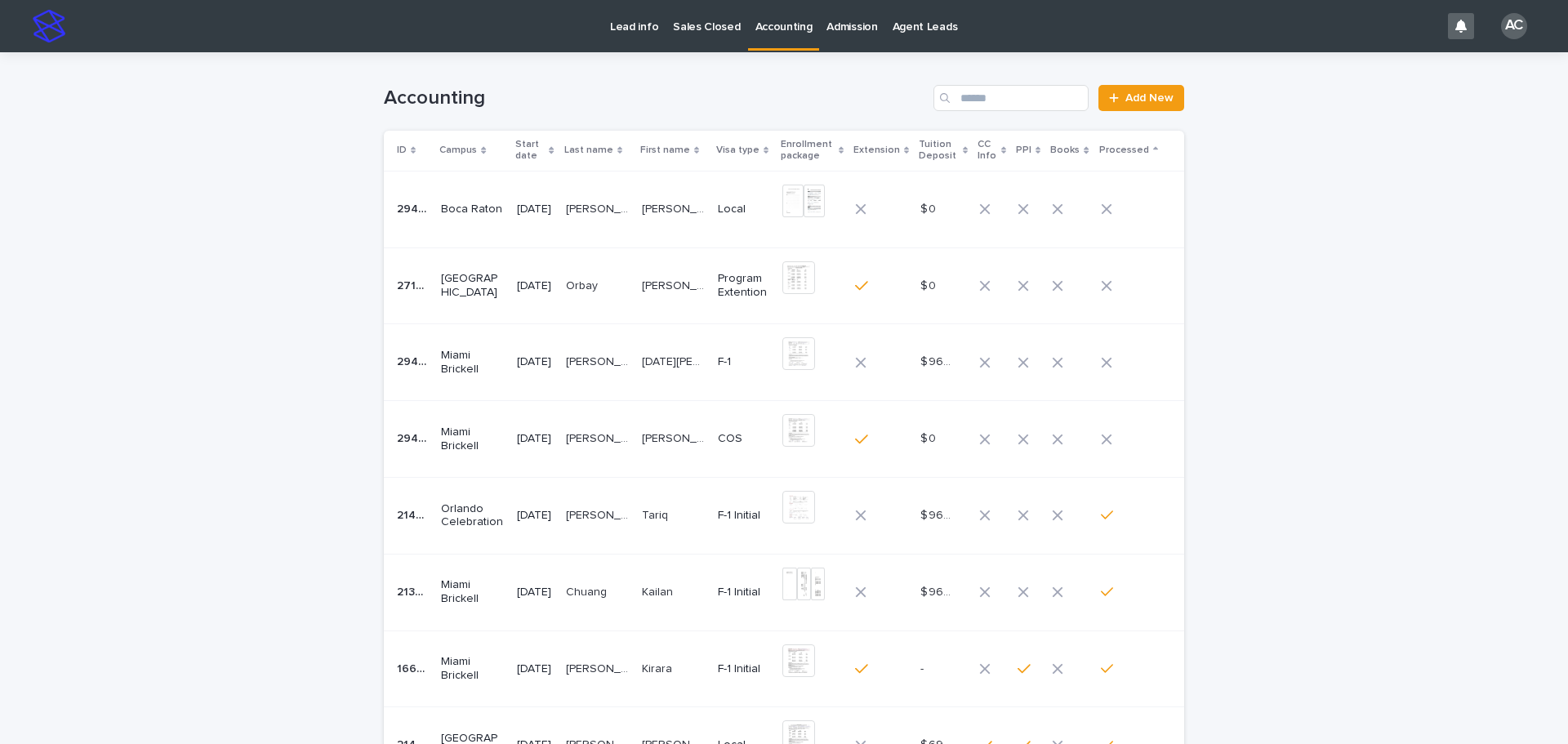
click at [552, 220] on div "[DATE]" at bounding box center [534, 209] width 35 height 27
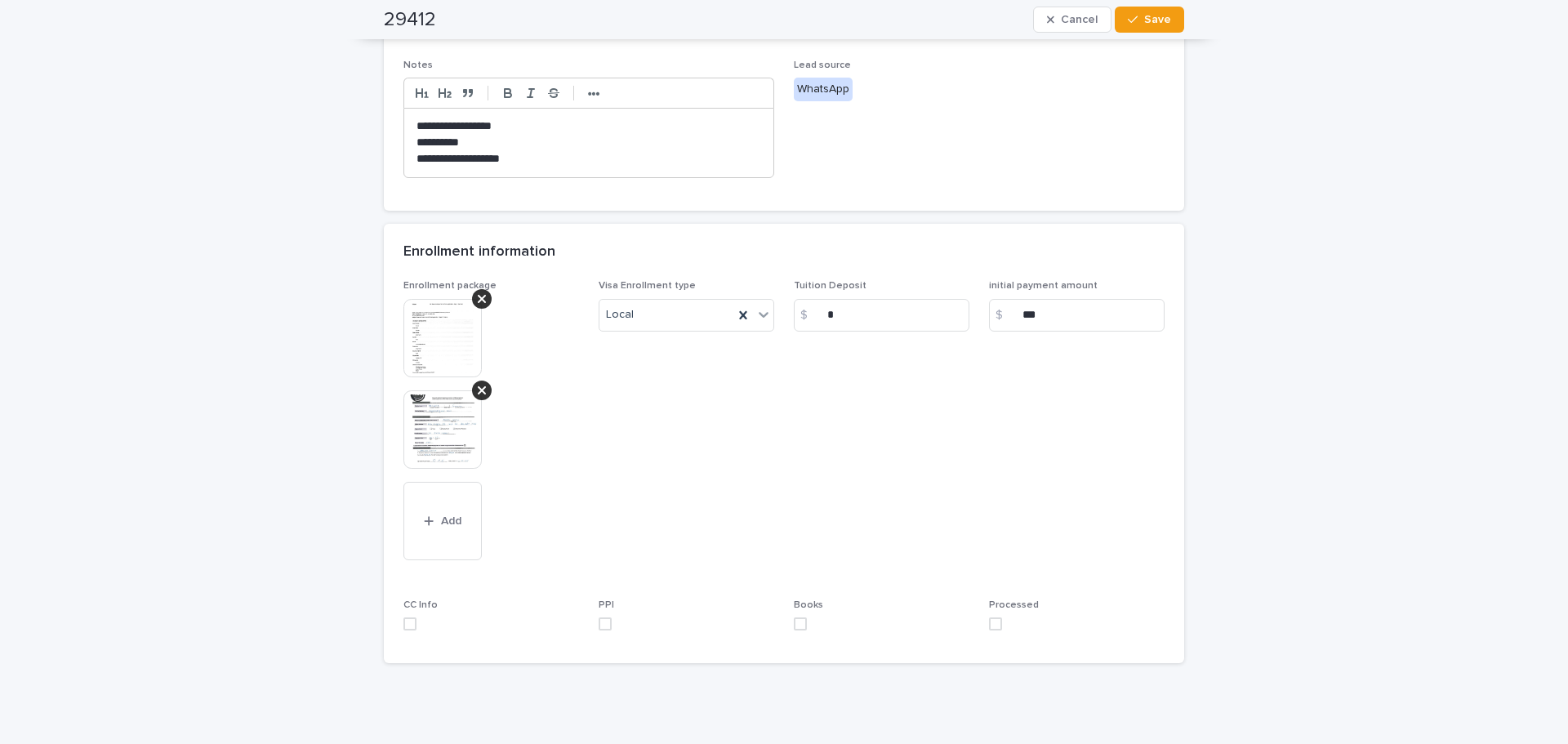
scroll to position [632, 0]
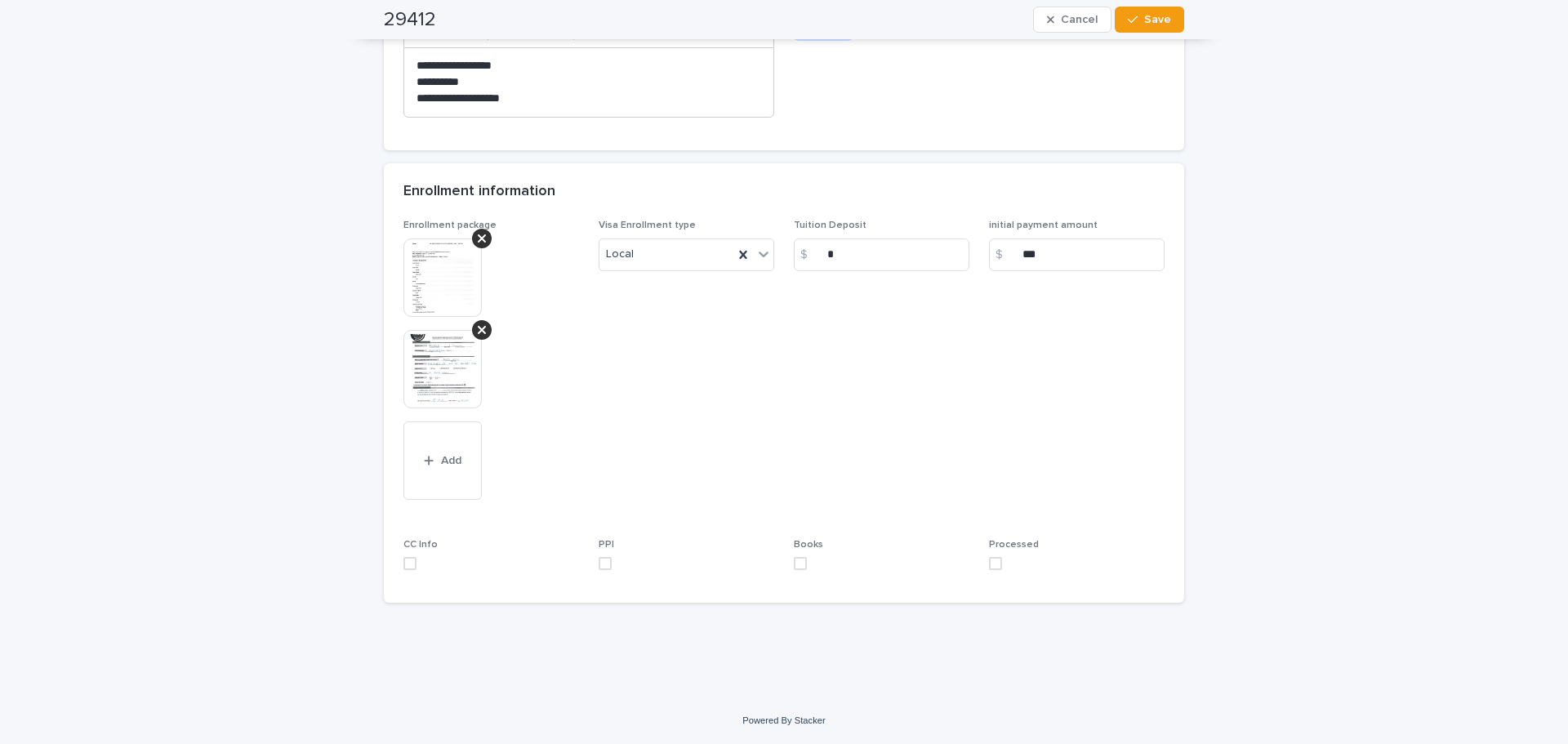
click at [432, 381] on img at bounding box center [443, 369] width 79 height 79
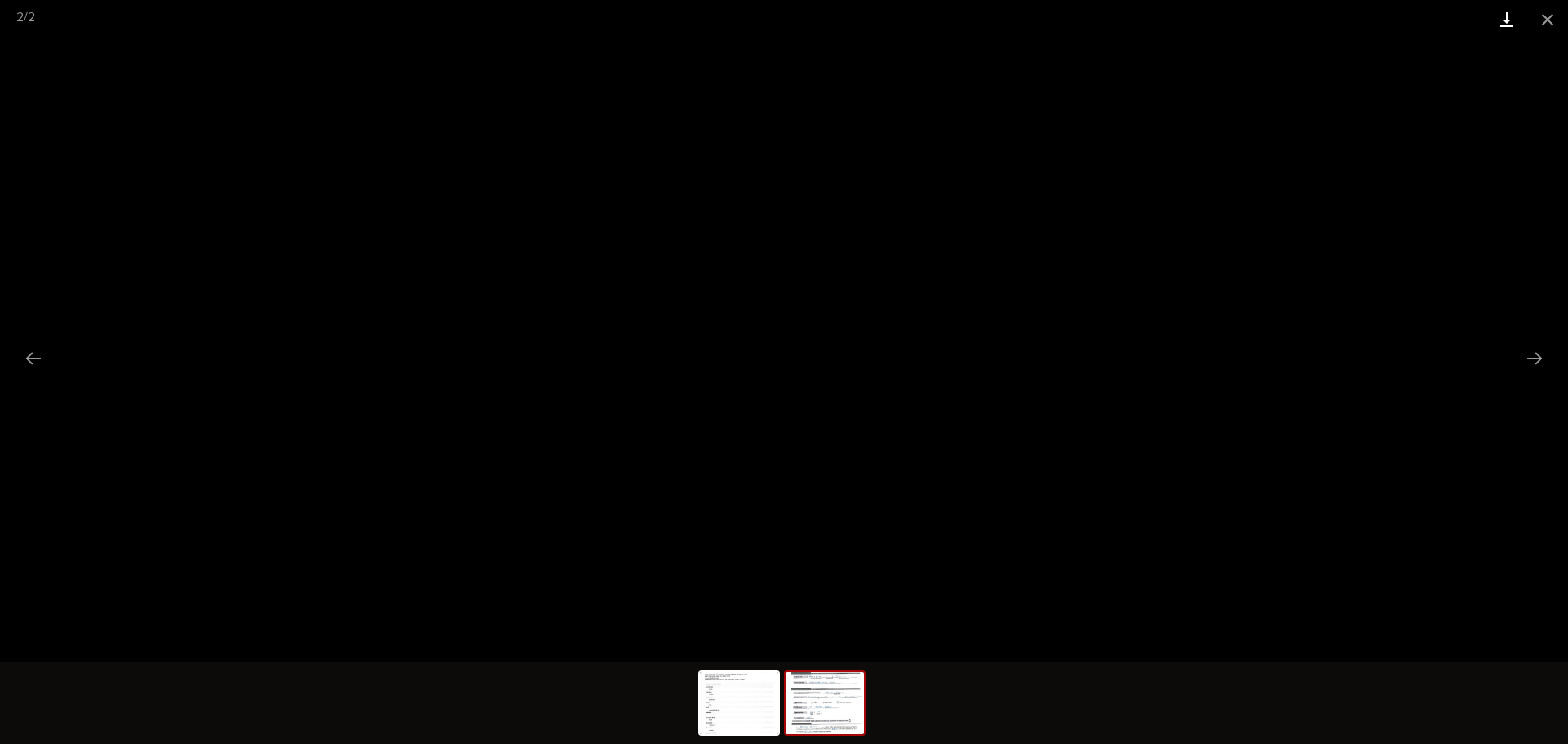
click at [1514, 26] on link "Download" at bounding box center [1507, 19] width 41 height 38
drag, startPoint x: 1546, startPoint y: 20, endPoint x: 1513, endPoint y: 32, distance: 35.1
click at [1546, 20] on button "Close gallery" at bounding box center [1548, 19] width 41 height 38
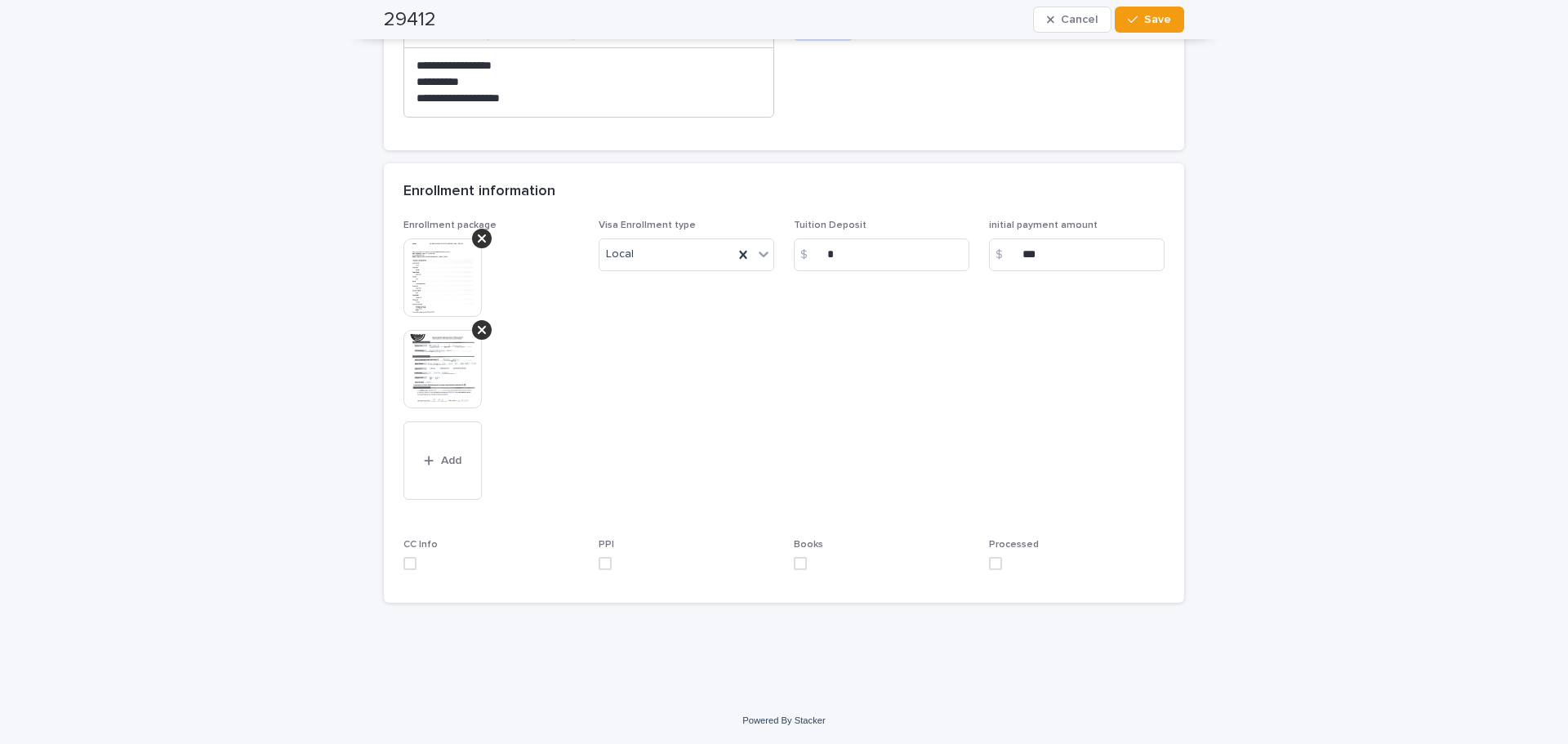
click at [439, 290] on img at bounding box center [443, 278] width 79 height 79
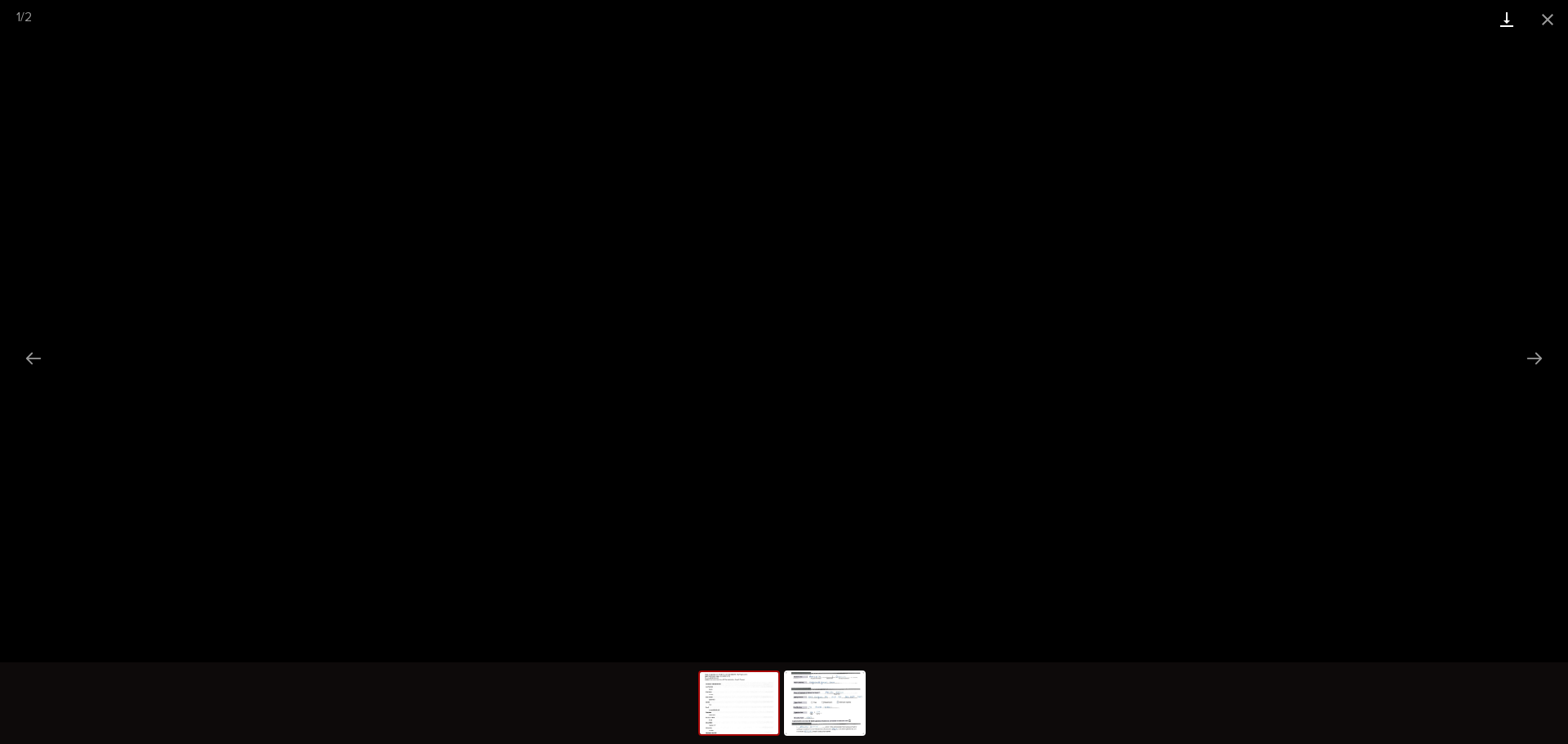
click at [1511, 19] on link "Download" at bounding box center [1507, 19] width 41 height 38
click at [1550, 13] on button "Close gallery" at bounding box center [1548, 19] width 41 height 38
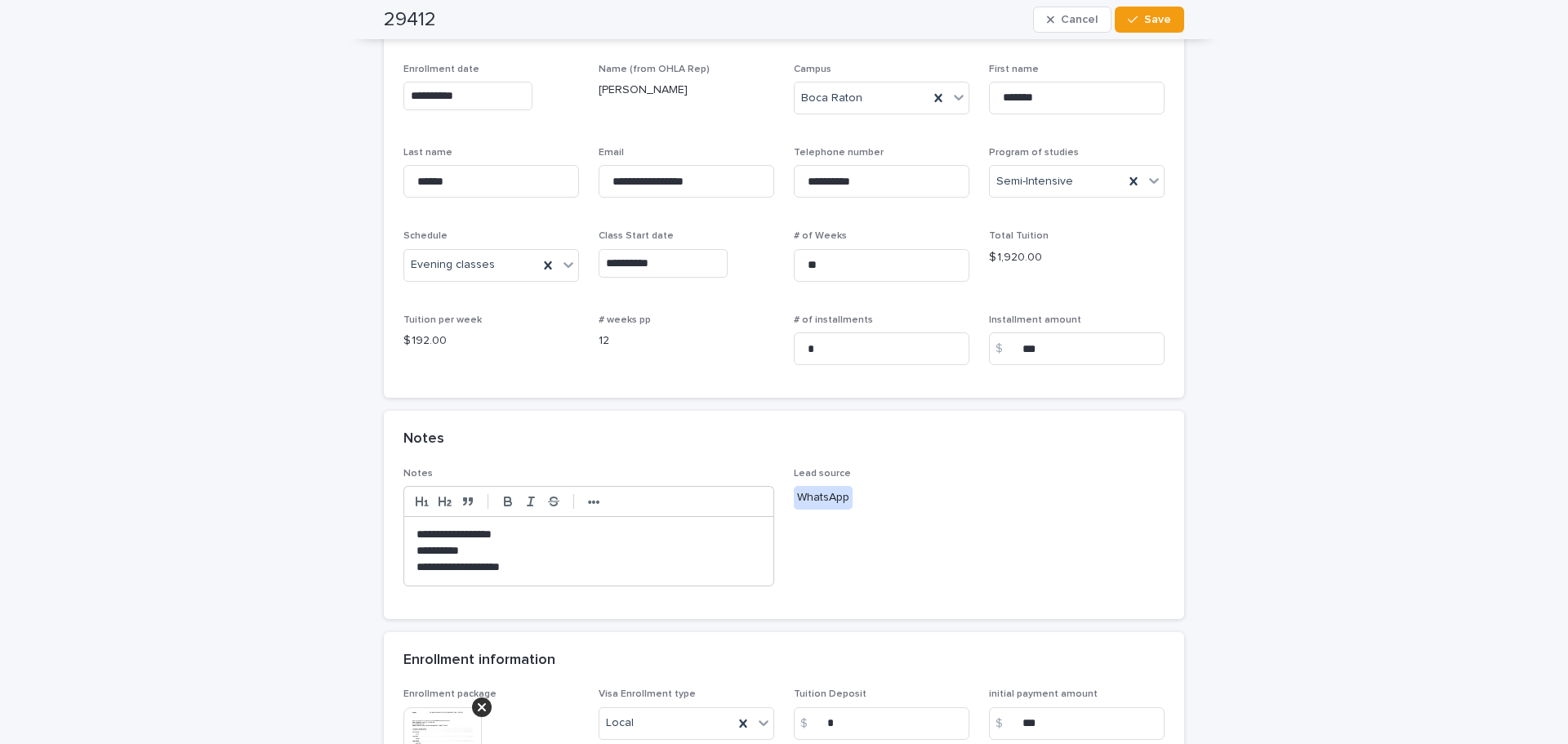
scroll to position [0, 0]
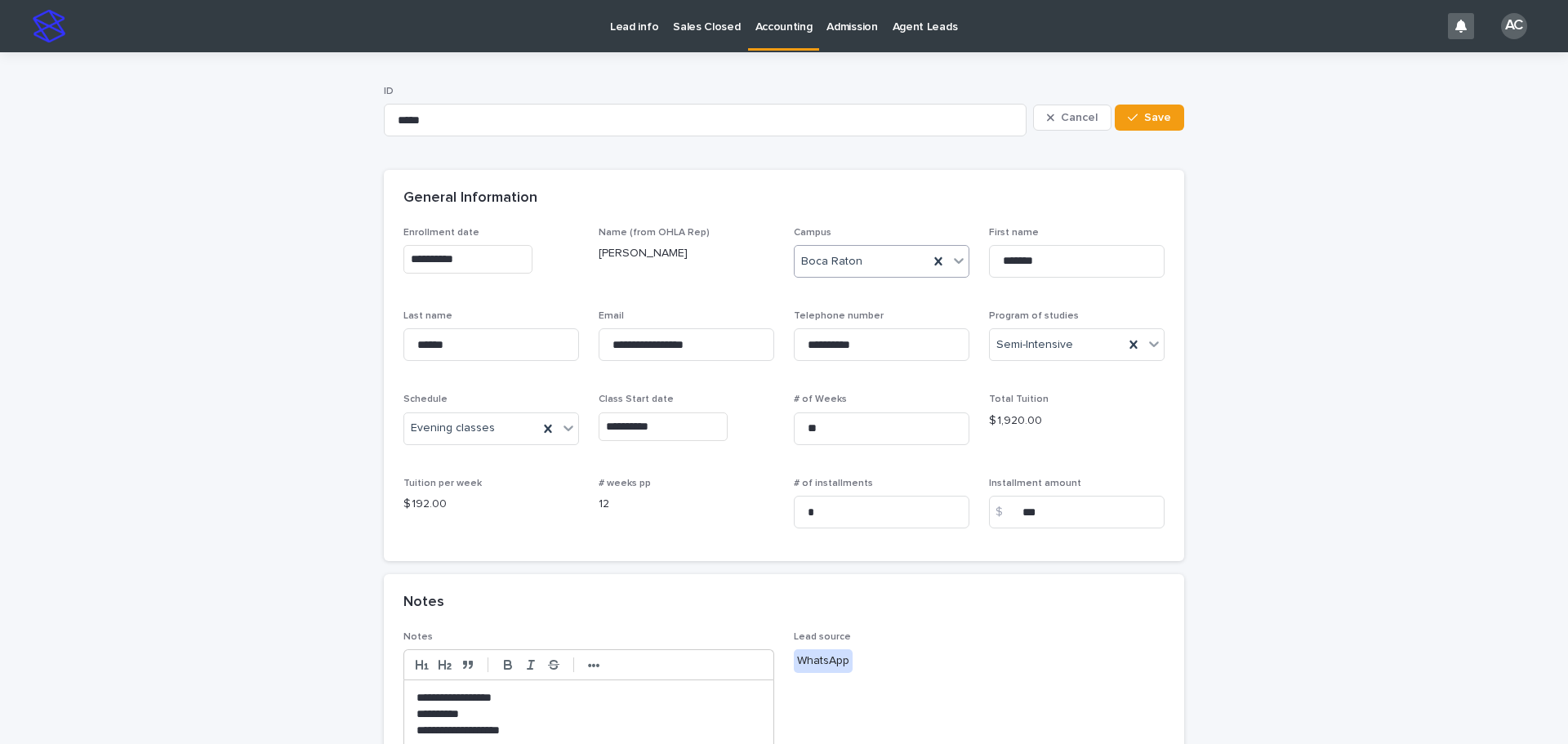
click at [858, 268] on div "Boca Raton" at bounding box center [861, 261] width 134 height 27
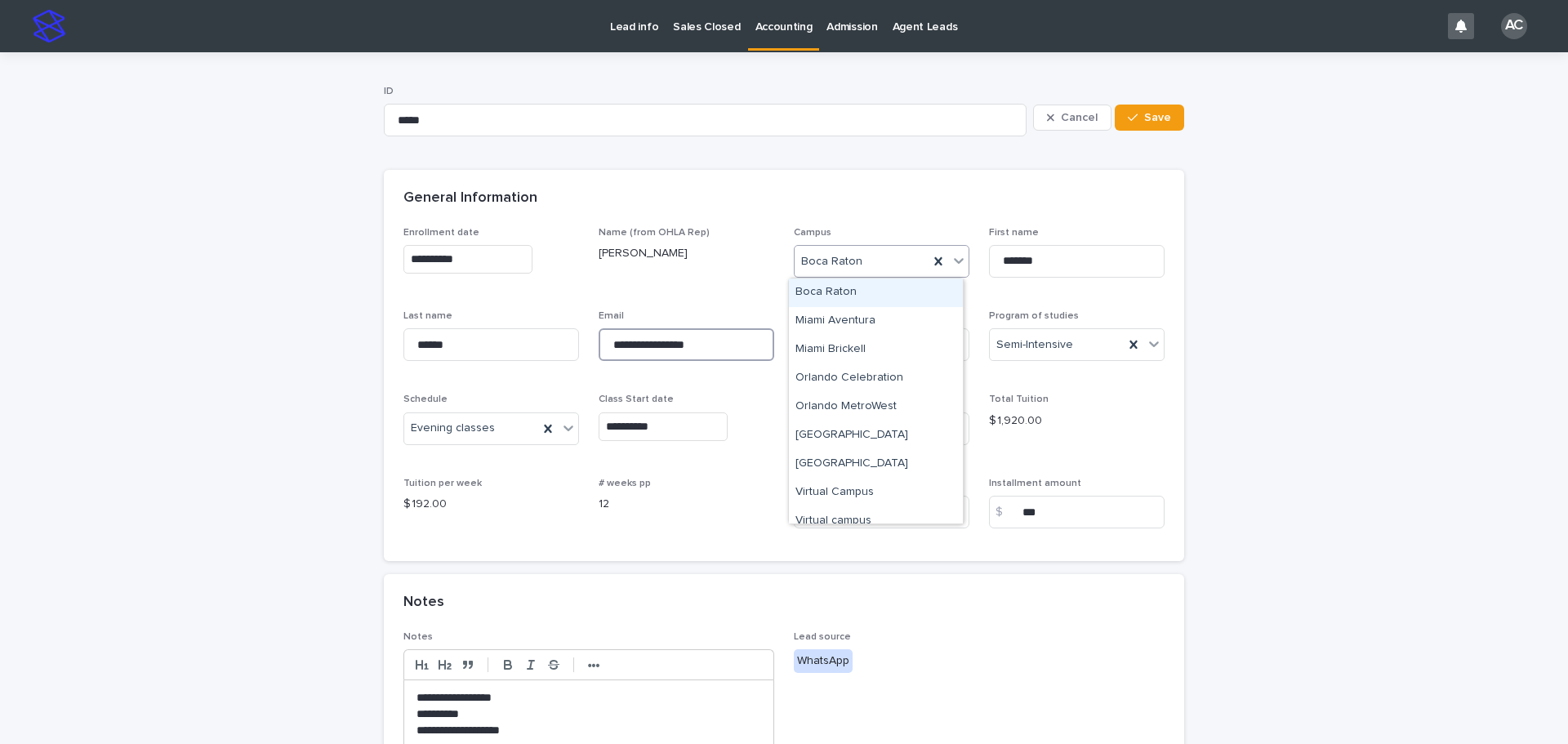
click at [685, 332] on input "**********" at bounding box center [686, 345] width 176 height 33
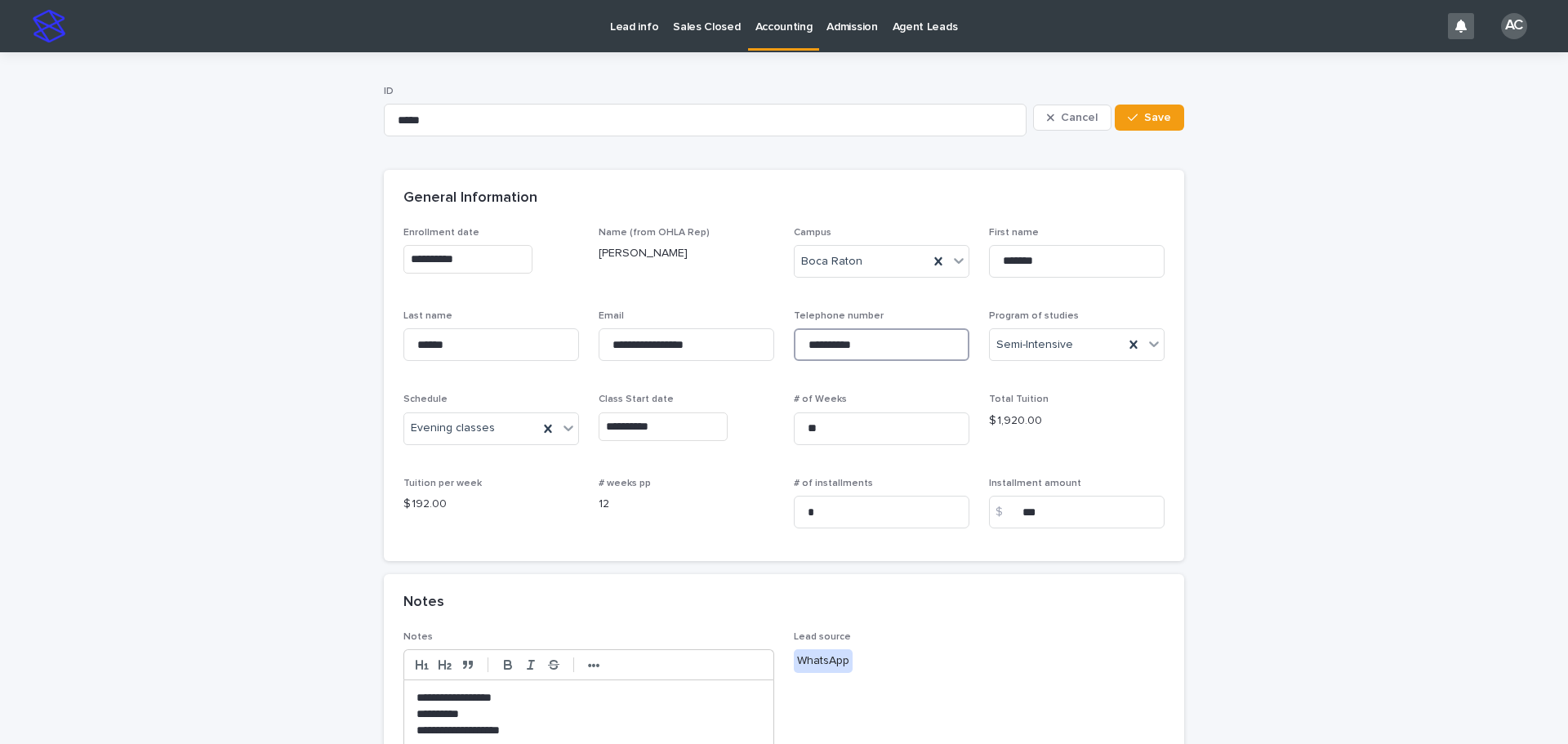
click at [928, 346] on input "**********" at bounding box center [882, 345] width 176 height 33
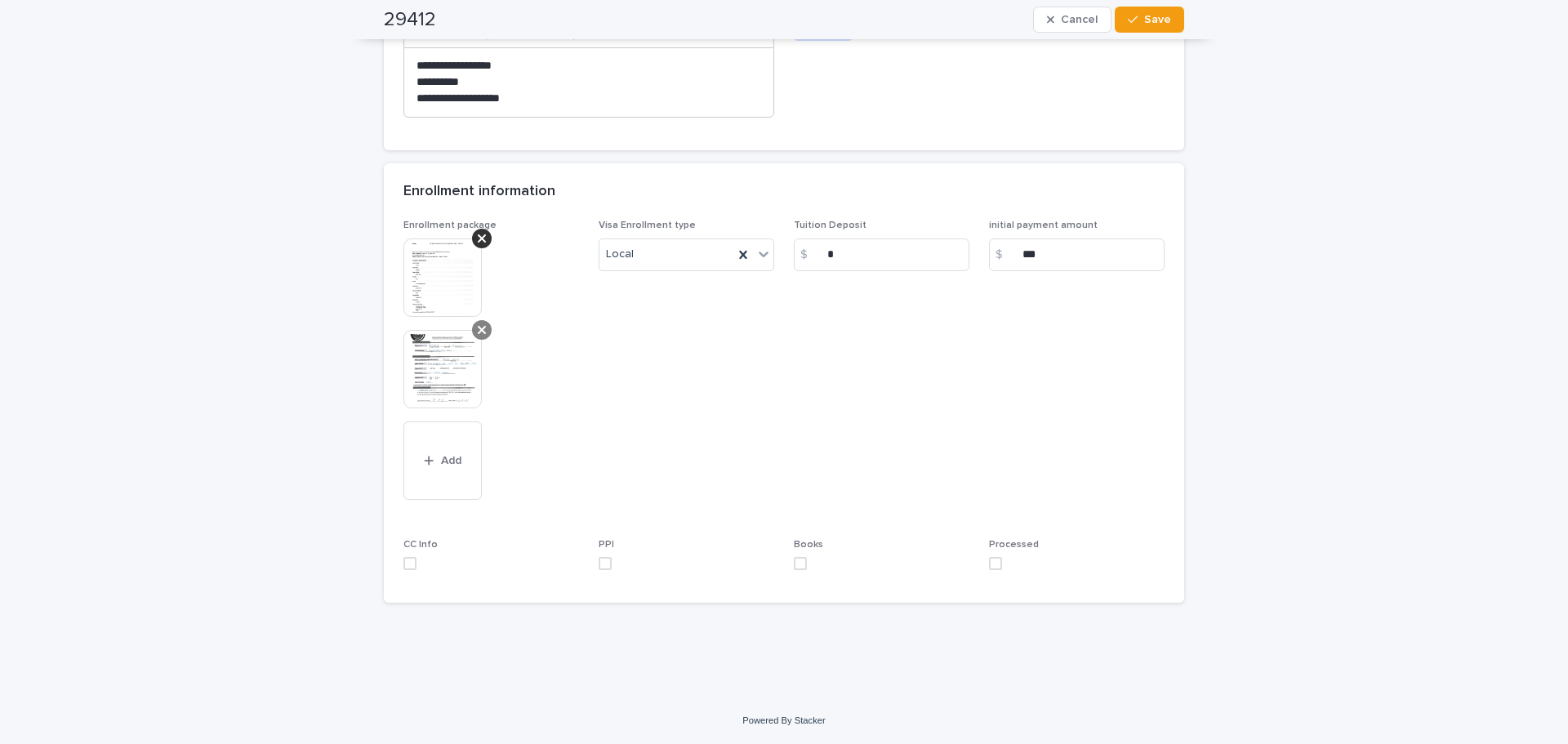
click at [473, 320] on div at bounding box center [481, 329] width 19 height 19
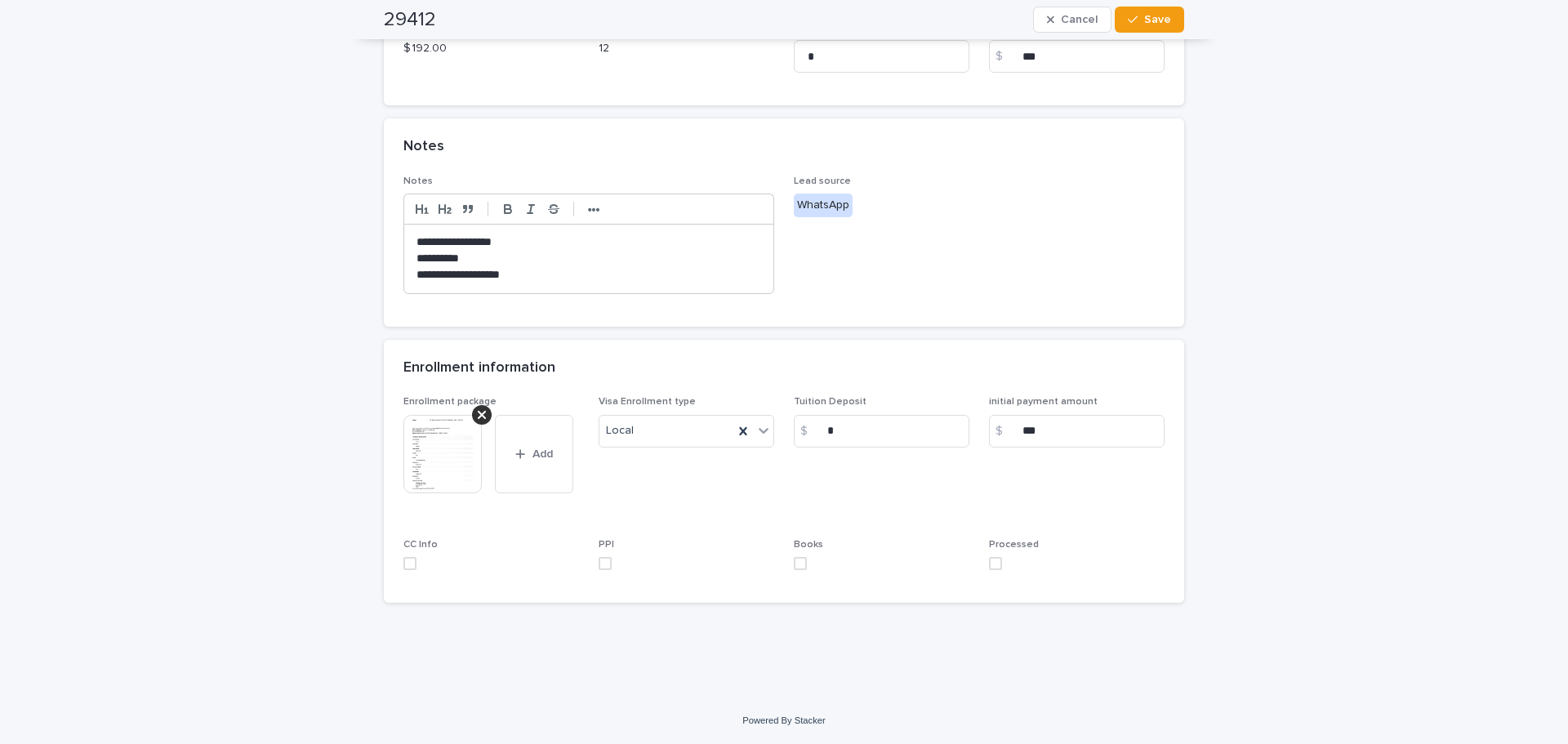
click at [403, 552] on div "CC Info" at bounding box center [491, 561] width 176 height 44
click at [403, 561] on span at bounding box center [410, 563] width 13 height 13
click at [605, 560] on span at bounding box center [605, 563] width 13 height 13
click at [797, 562] on span at bounding box center [800, 563] width 13 height 13
click at [990, 565] on span at bounding box center [995, 563] width 13 height 13
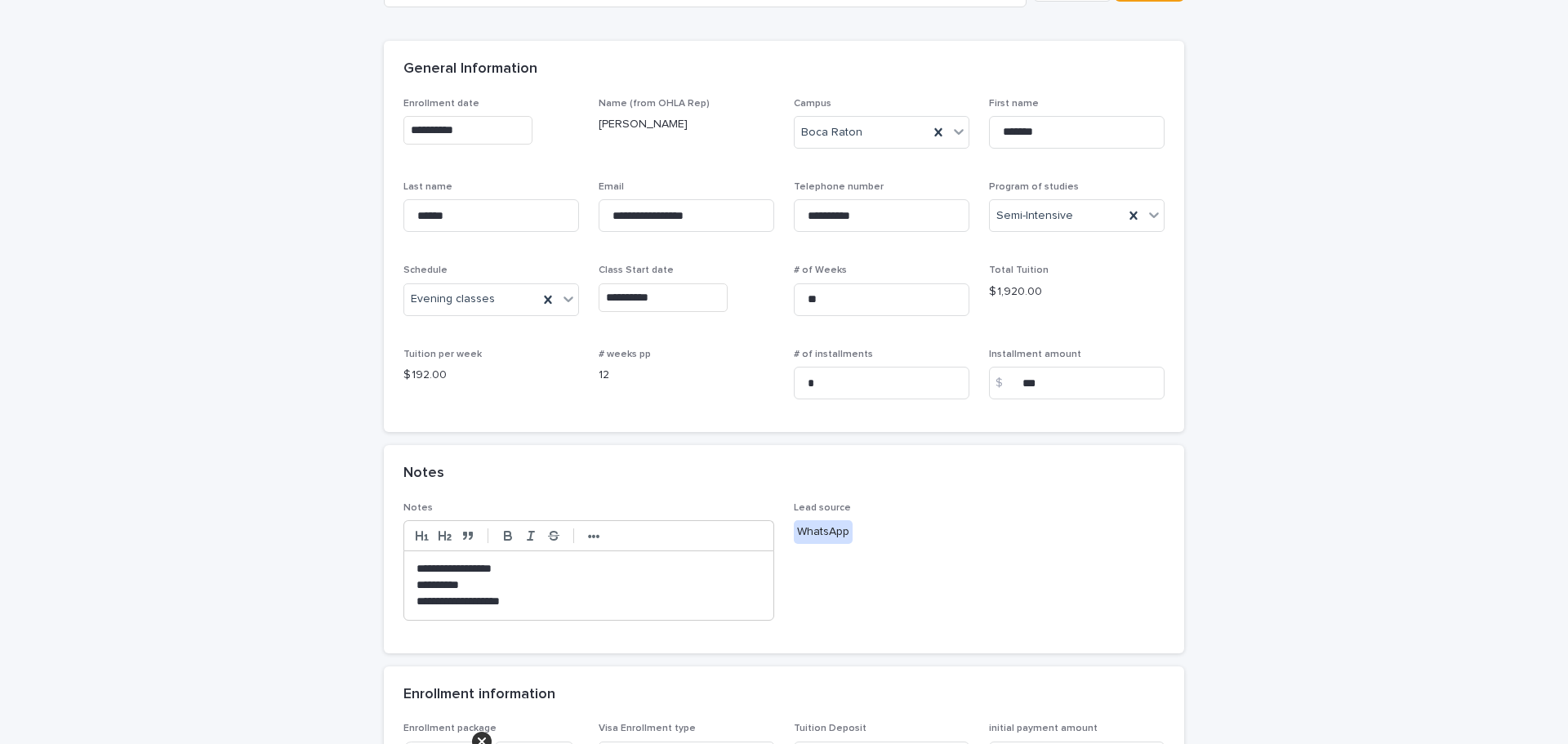
scroll to position [0, 0]
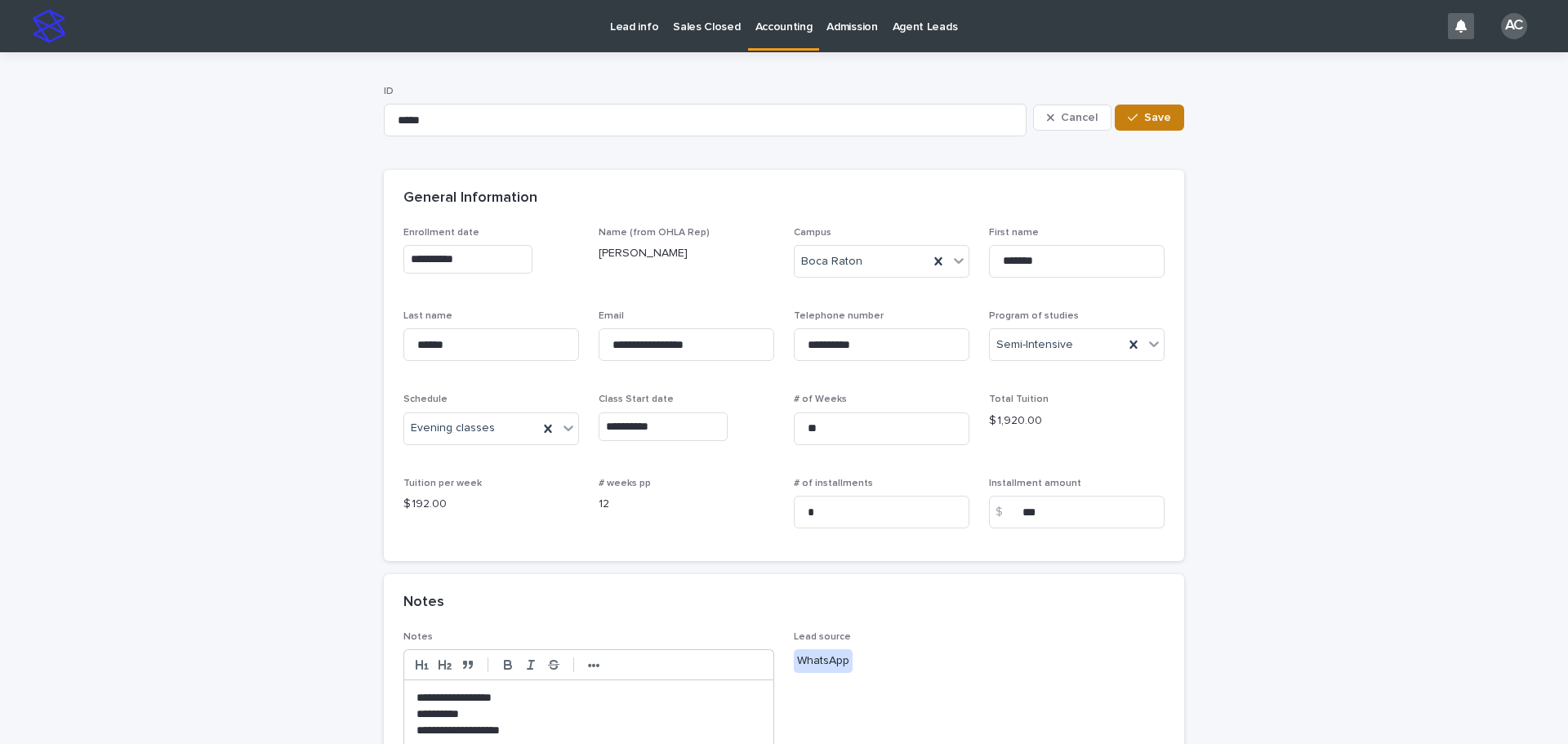
click at [1145, 121] on span "Save" at bounding box center [1157, 117] width 27 height 11
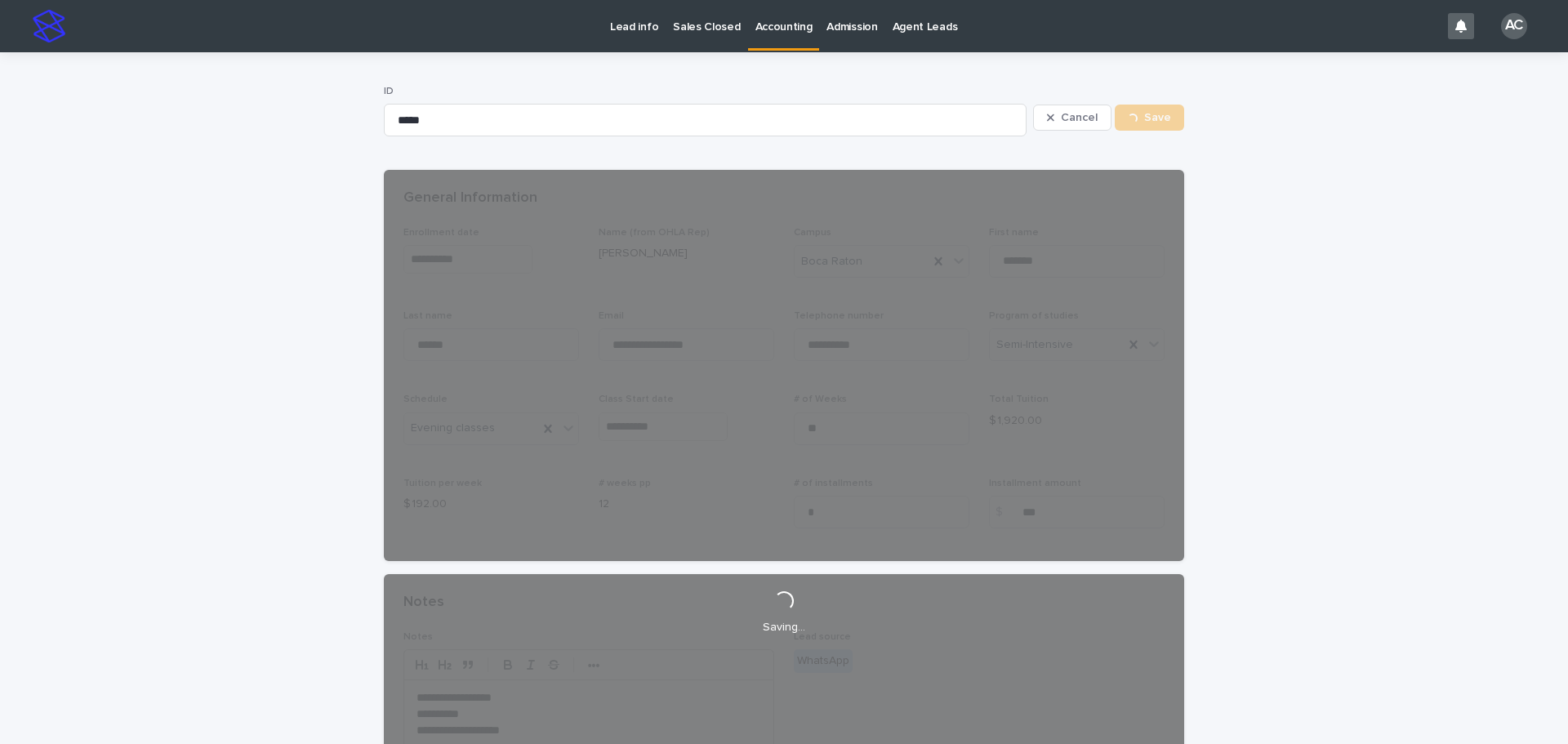
click at [780, 46] on link "Accounting" at bounding box center [784, 24] width 71 height 49
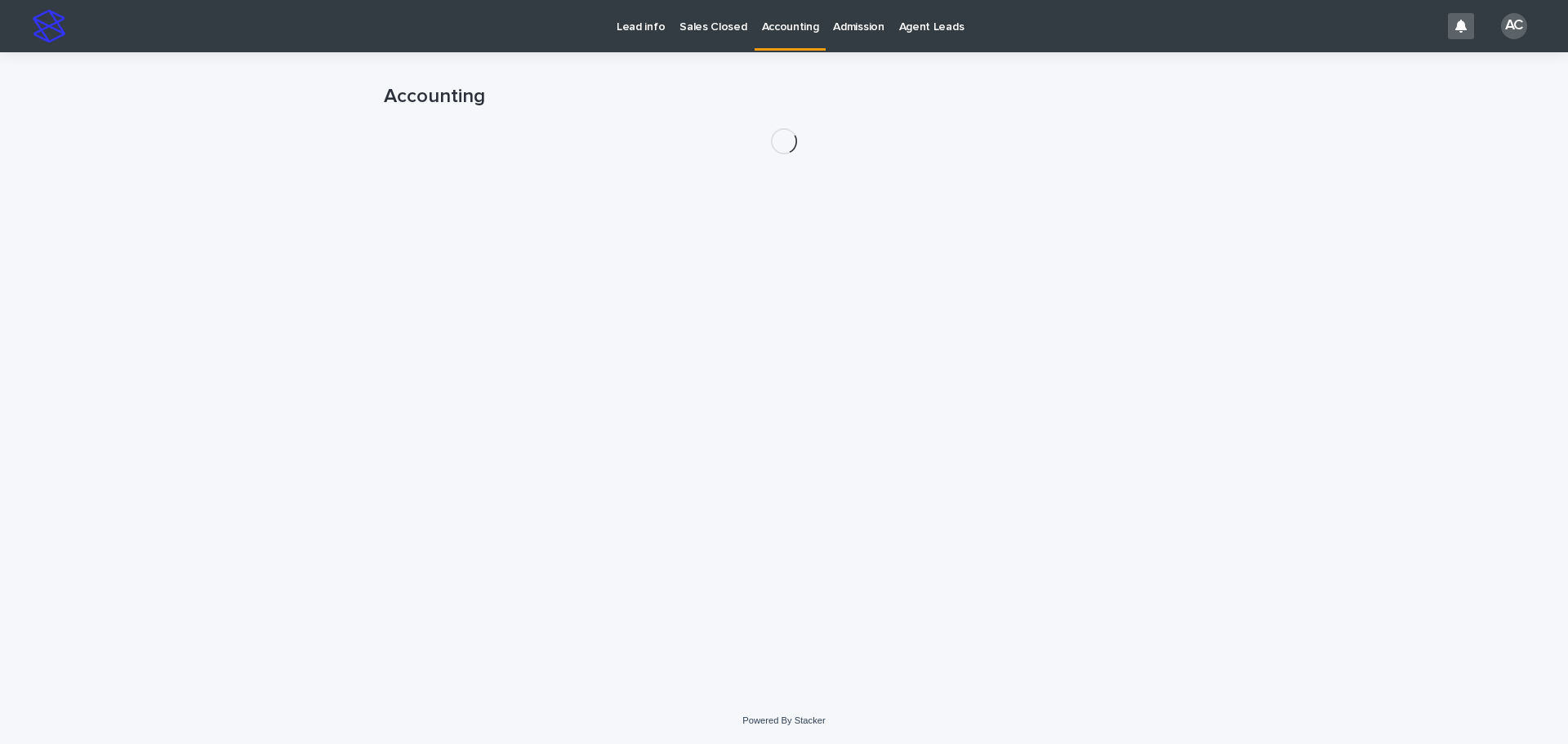
click at [784, 16] on p "Accounting" at bounding box center [791, 16] width 57 height 34
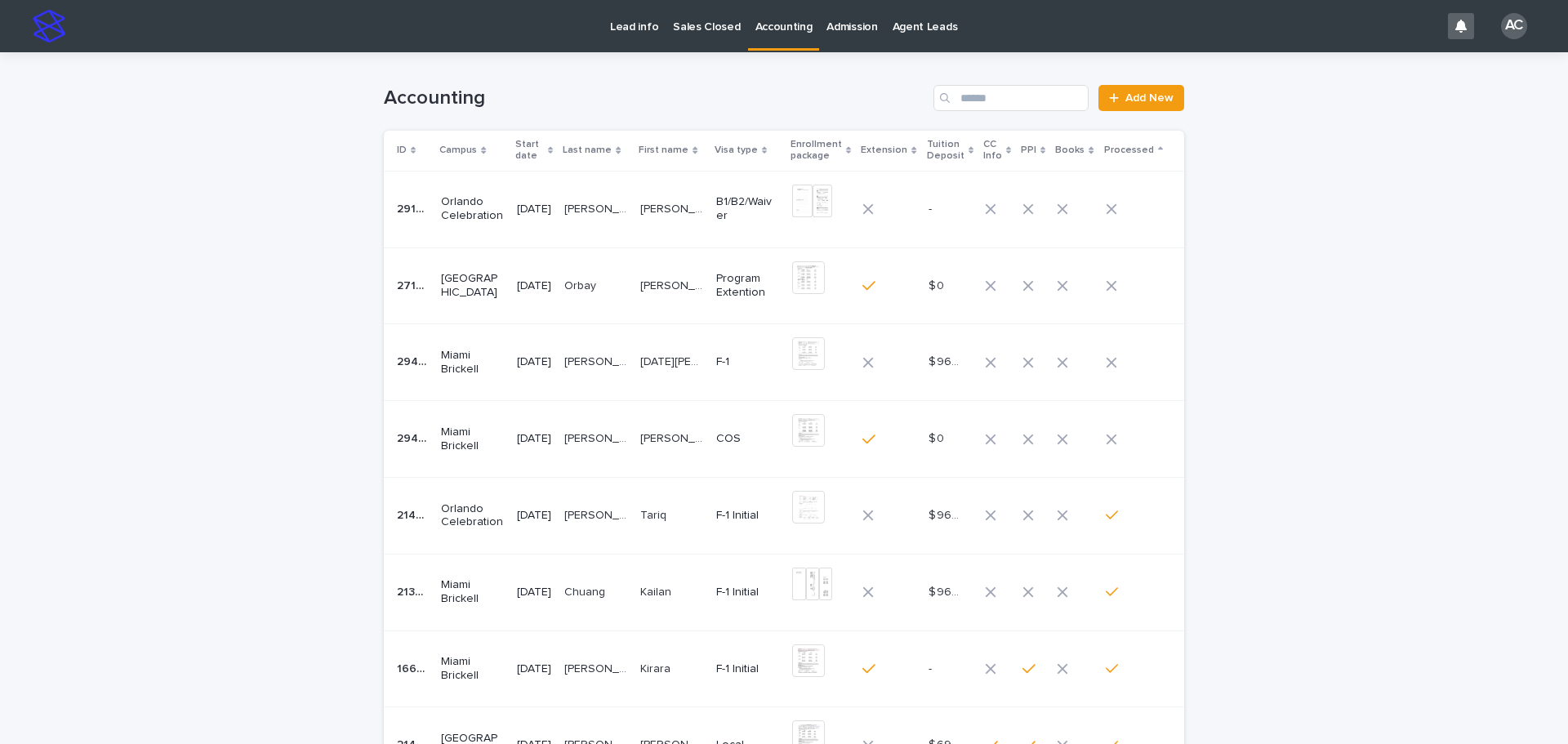
click at [630, 199] on p "[PERSON_NAME] [PERSON_NAME]" at bounding box center [598, 207] width 66 height 17
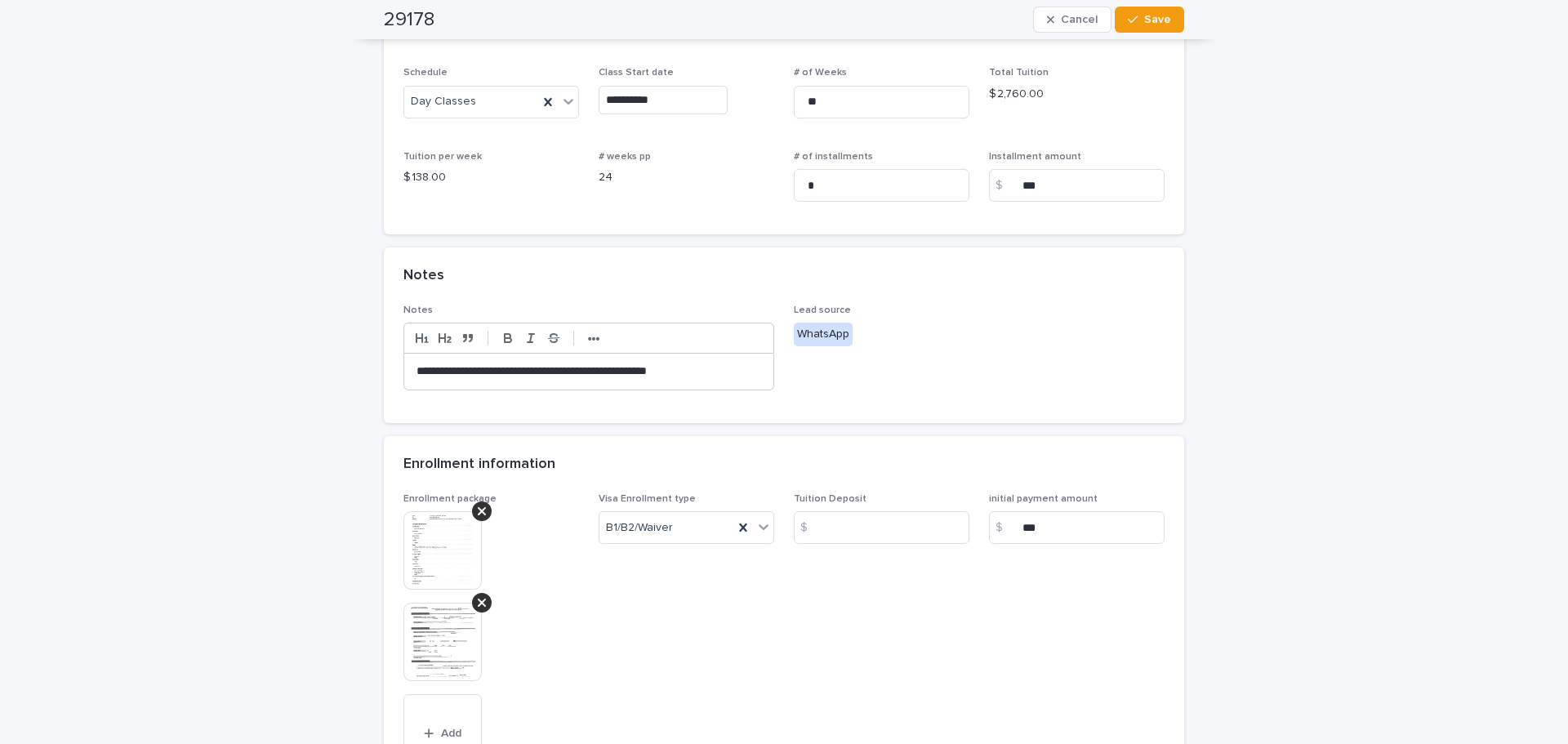
scroll to position [490, 0]
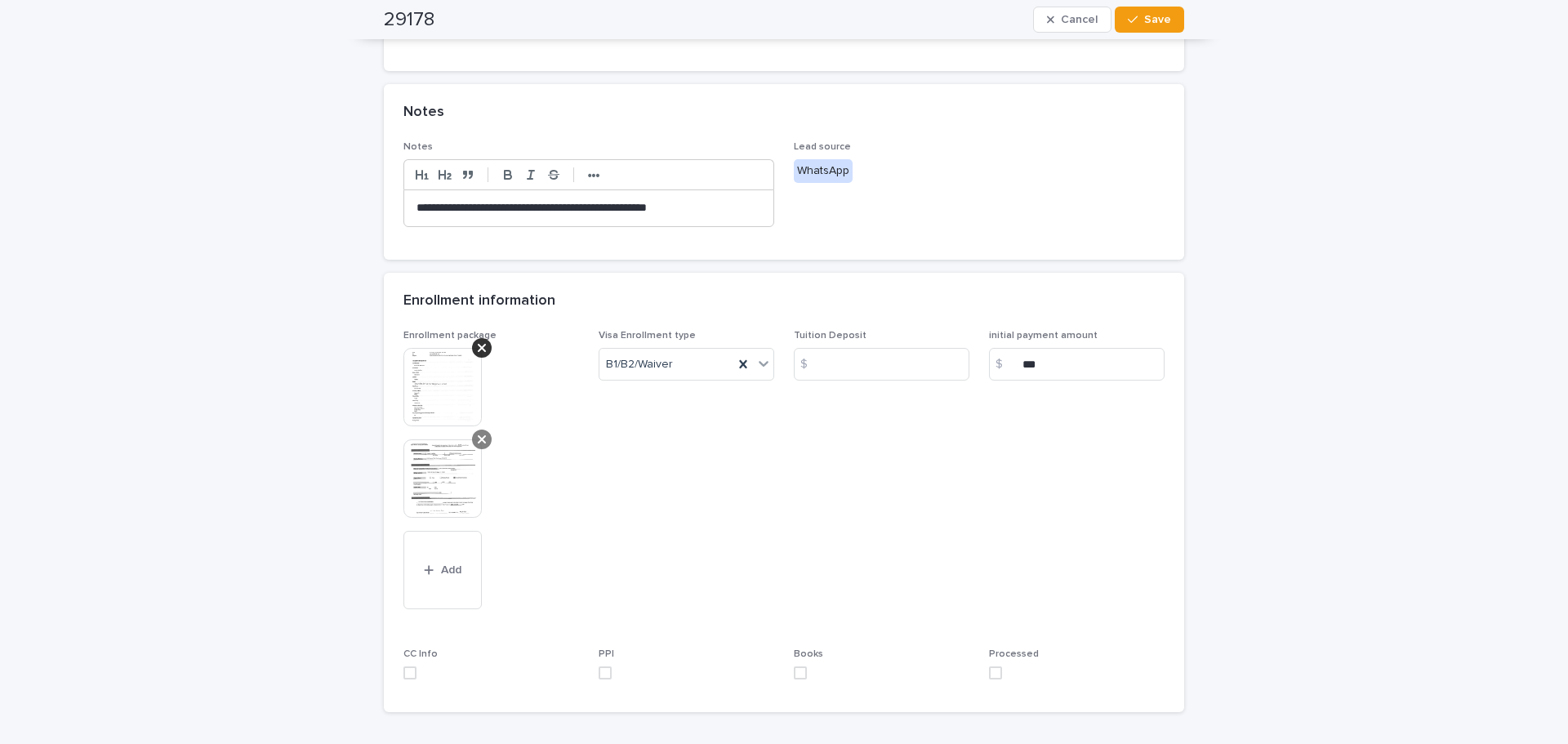
click at [477, 441] on icon at bounding box center [481, 439] width 8 height 8
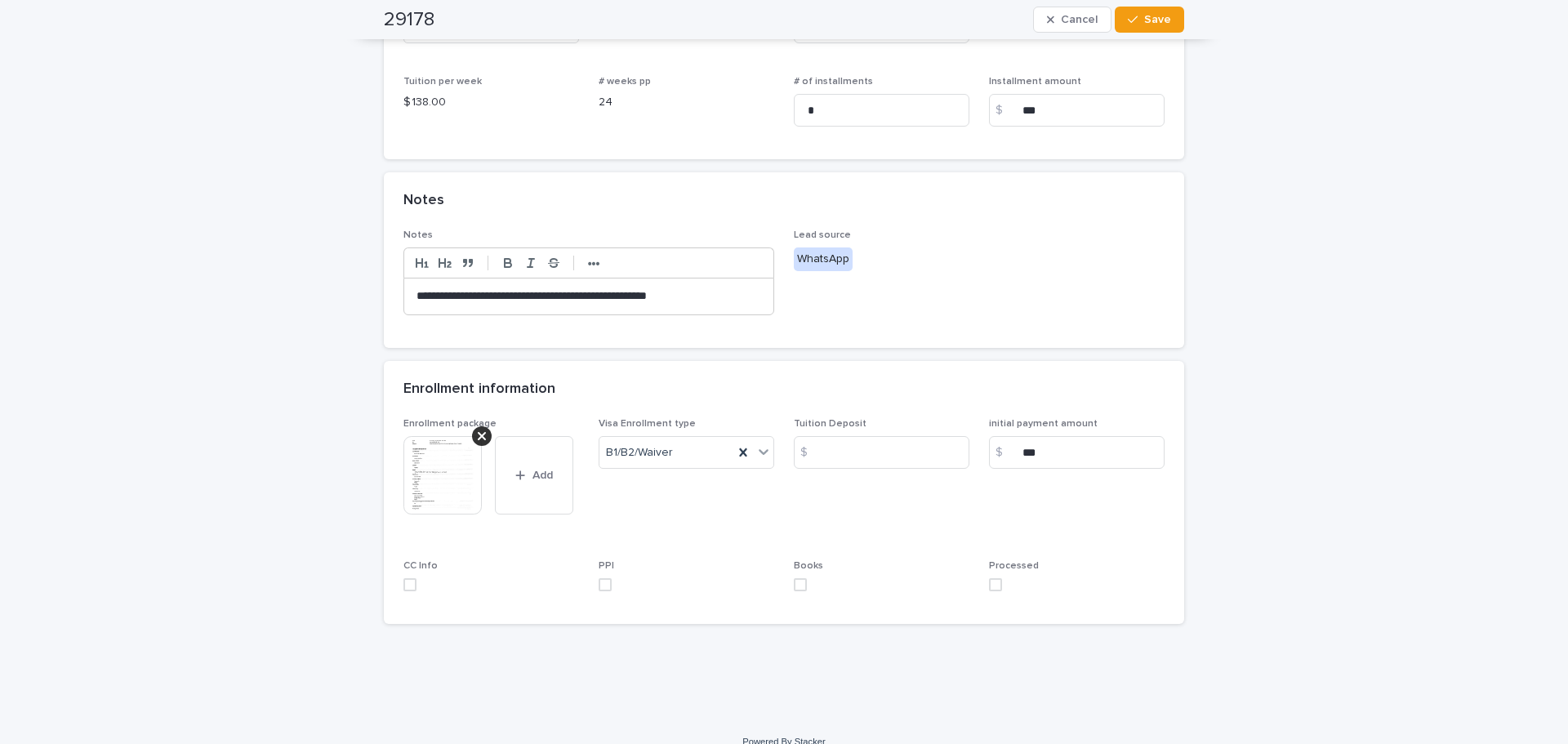
drag, startPoint x: 402, startPoint y: 589, endPoint x: 419, endPoint y: 589, distance: 17.0
click at [403, 589] on span at bounding box center [410, 585] width 13 height 13
click at [609, 591] on label at bounding box center [686, 585] width 176 height 13
click at [801, 586] on label at bounding box center [882, 585] width 176 height 13
click at [989, 584] on span at bounding box center [995, 585] width 13 height 13
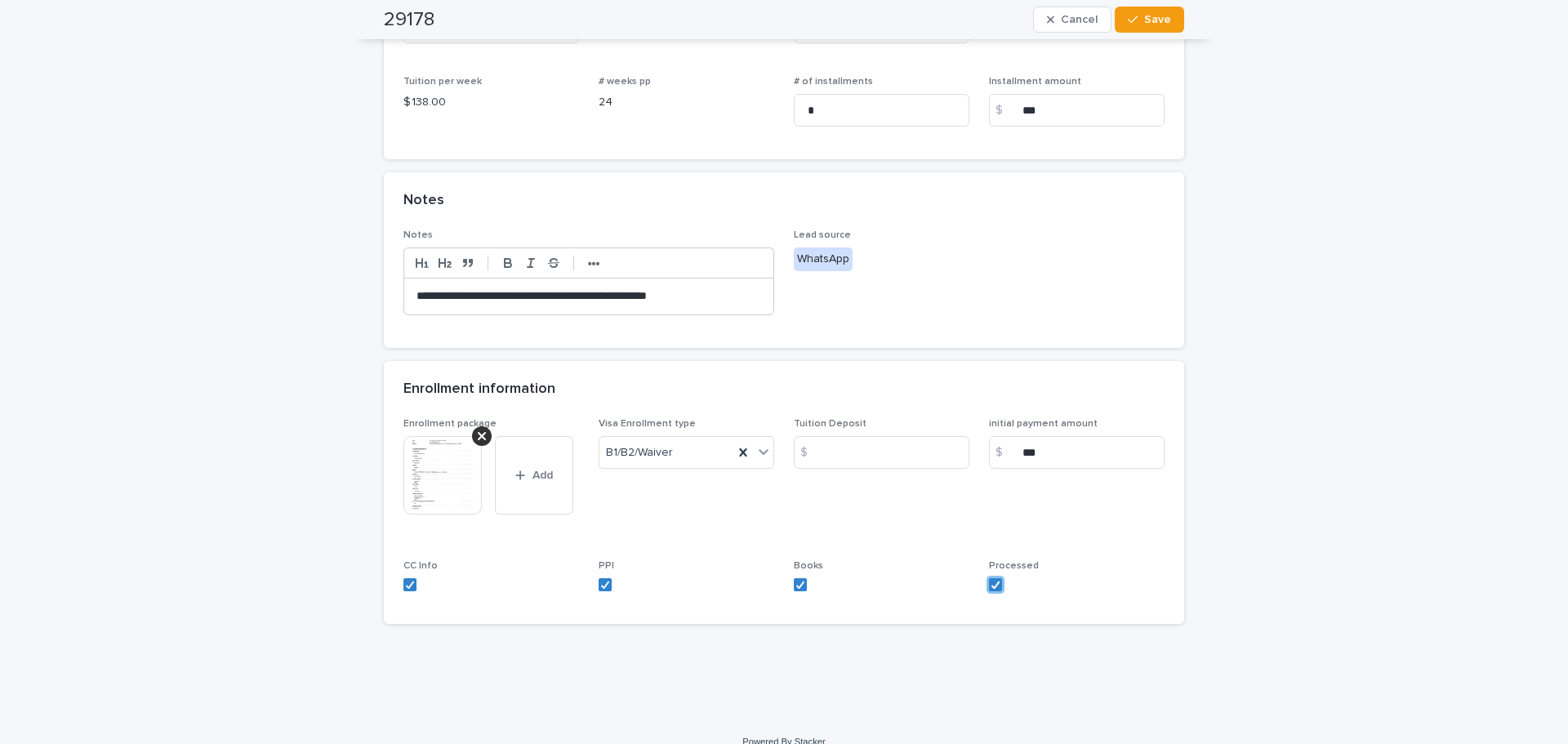
scroll to position [0, 0]
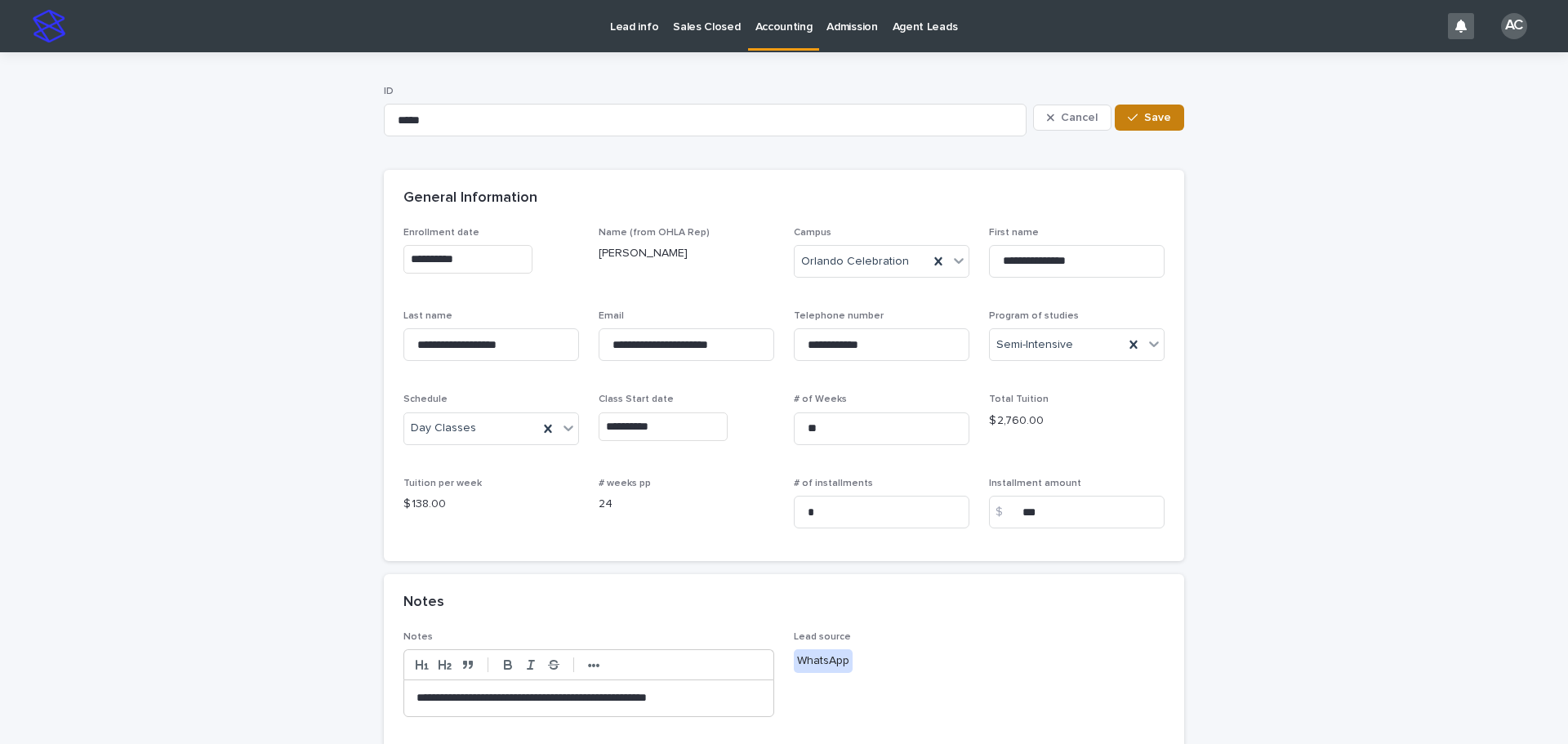
click at [1143, 127] on button "Save" at bounding box center [1150, 117] width 70 height 27
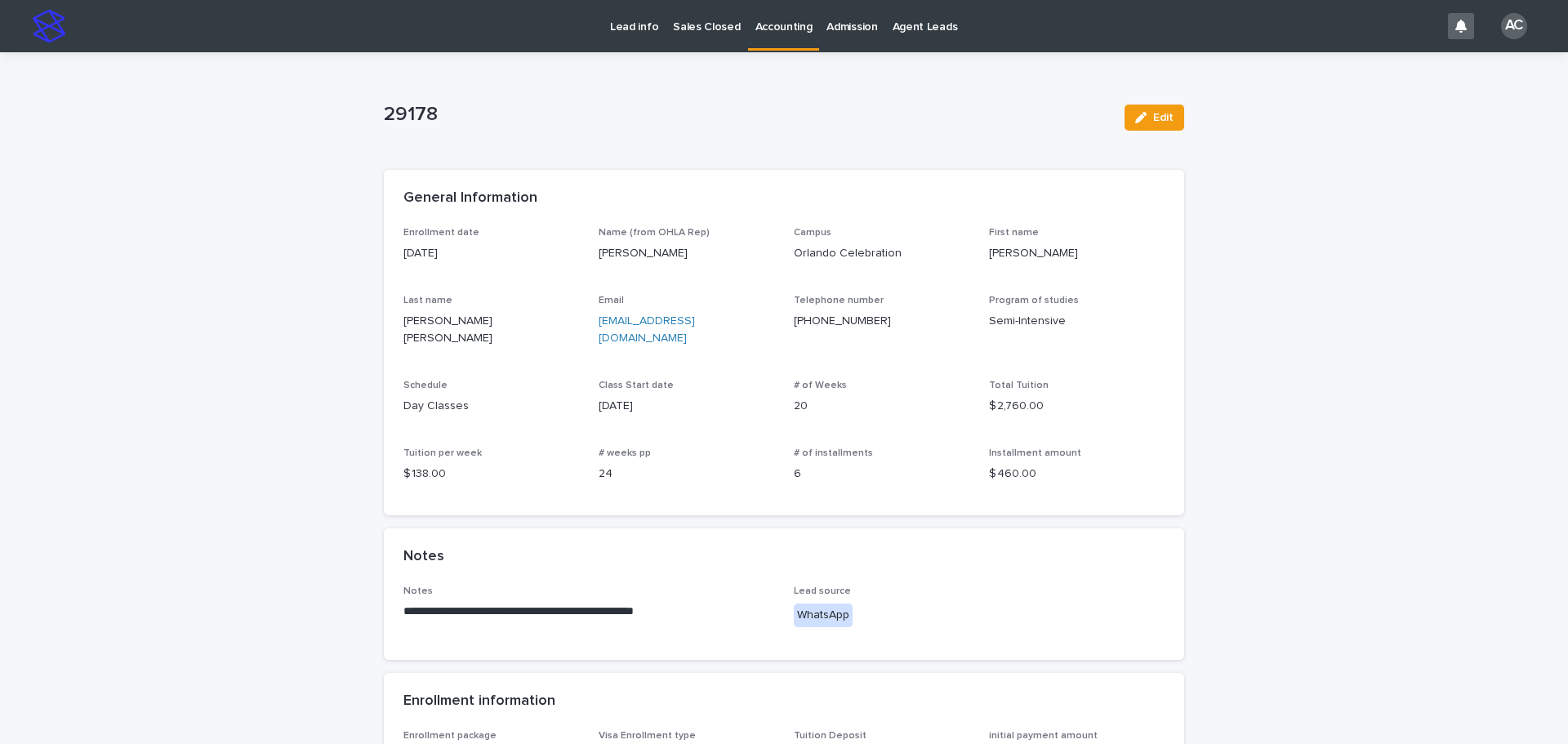
click at [762, 37] on link "Accounting" at bounding box center [784, 24] width 71 height 49
